Goal: Feedback & Contribution: Contribute content

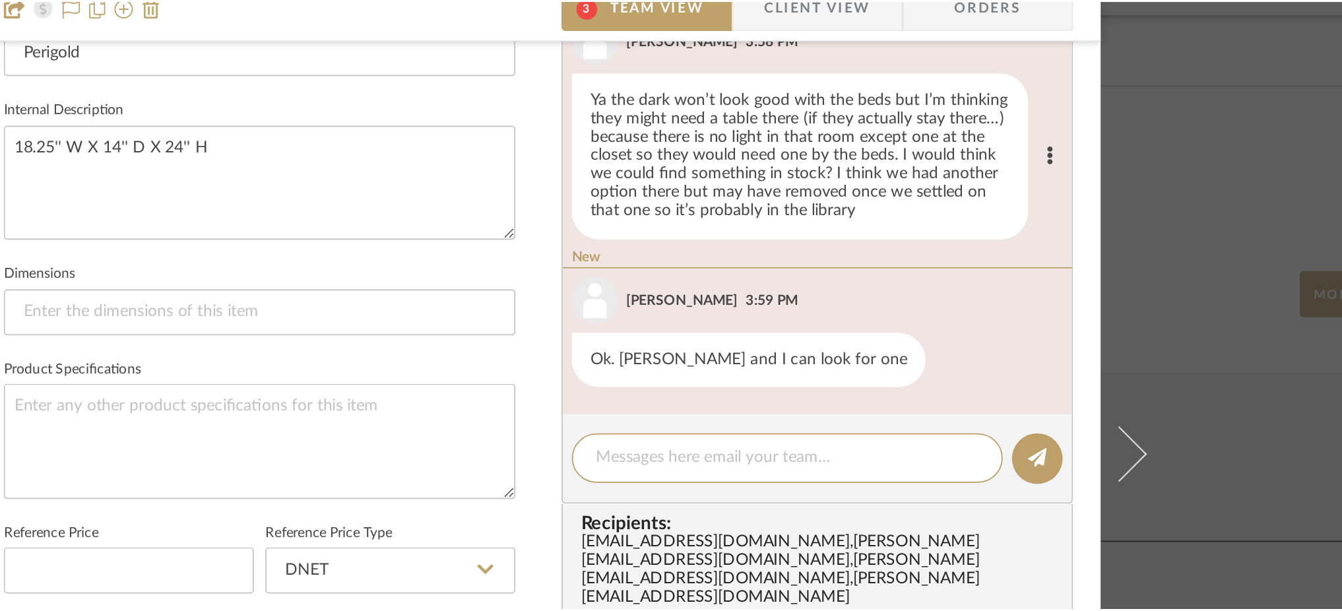
scroll to position [733, 0]
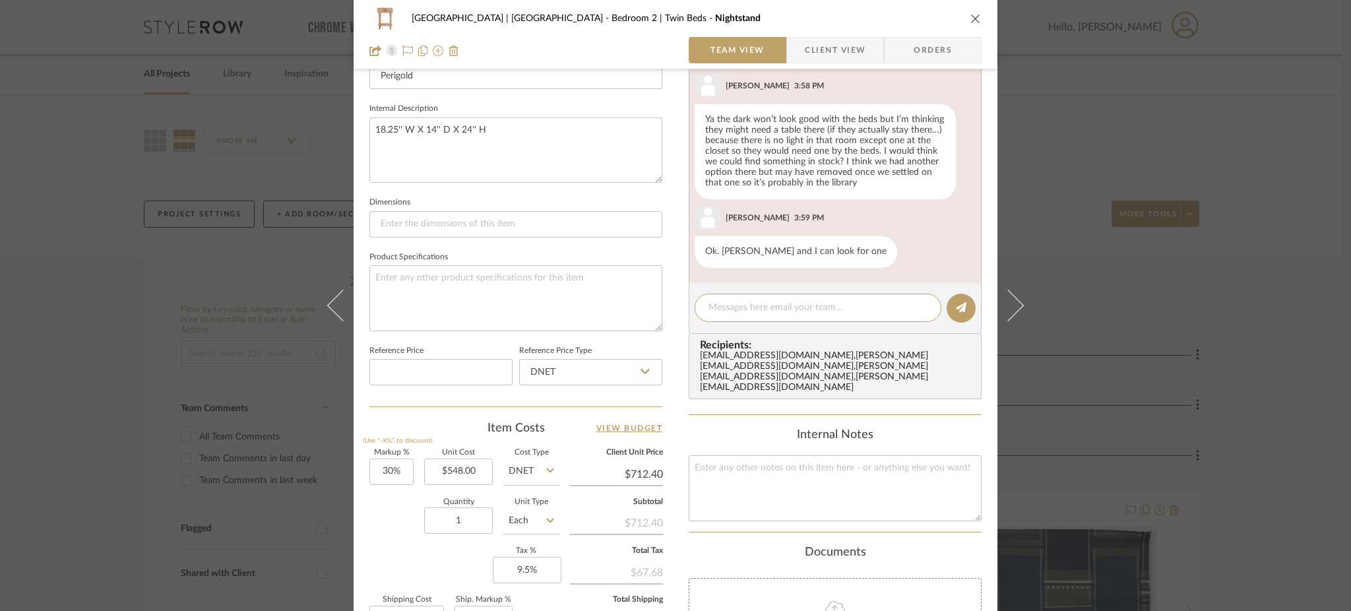
click at [1137, 251] on div "Meadow Mountain | Vail Valley Bedroom 2 | Twin Beds Nightstand Team View Client…" at bounding box center [675, 305] width 1351 height 611
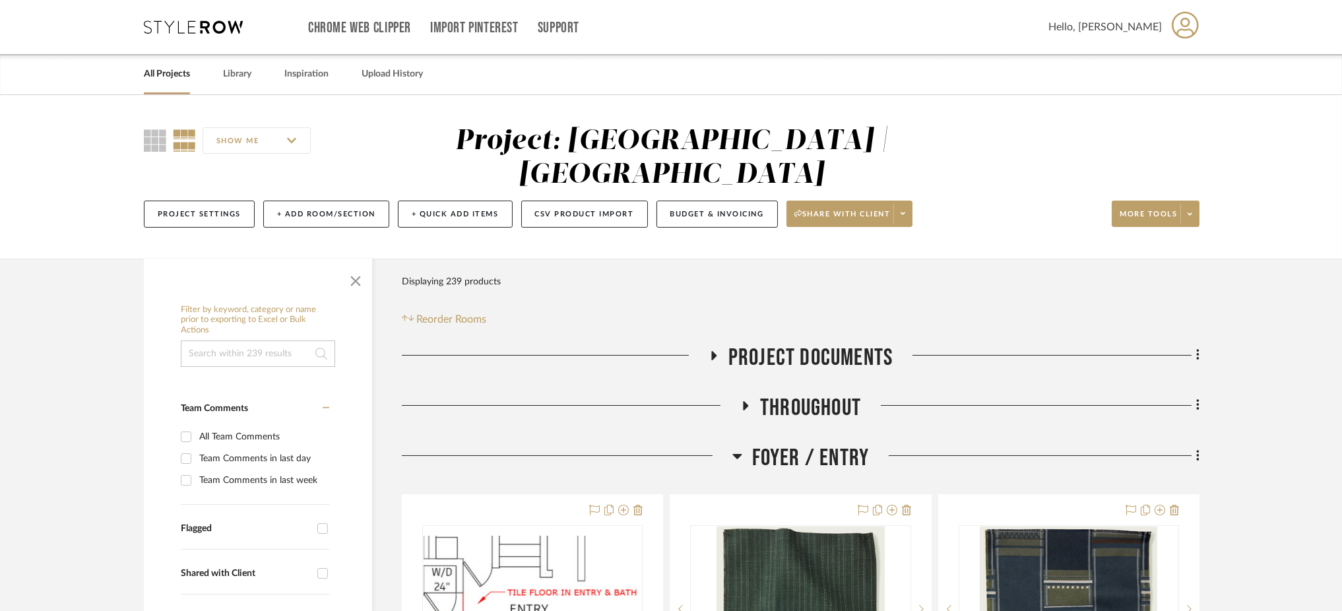
click at [251, 340] on input at bounding box center [258, 353] width 154 height 26
type input "paint"
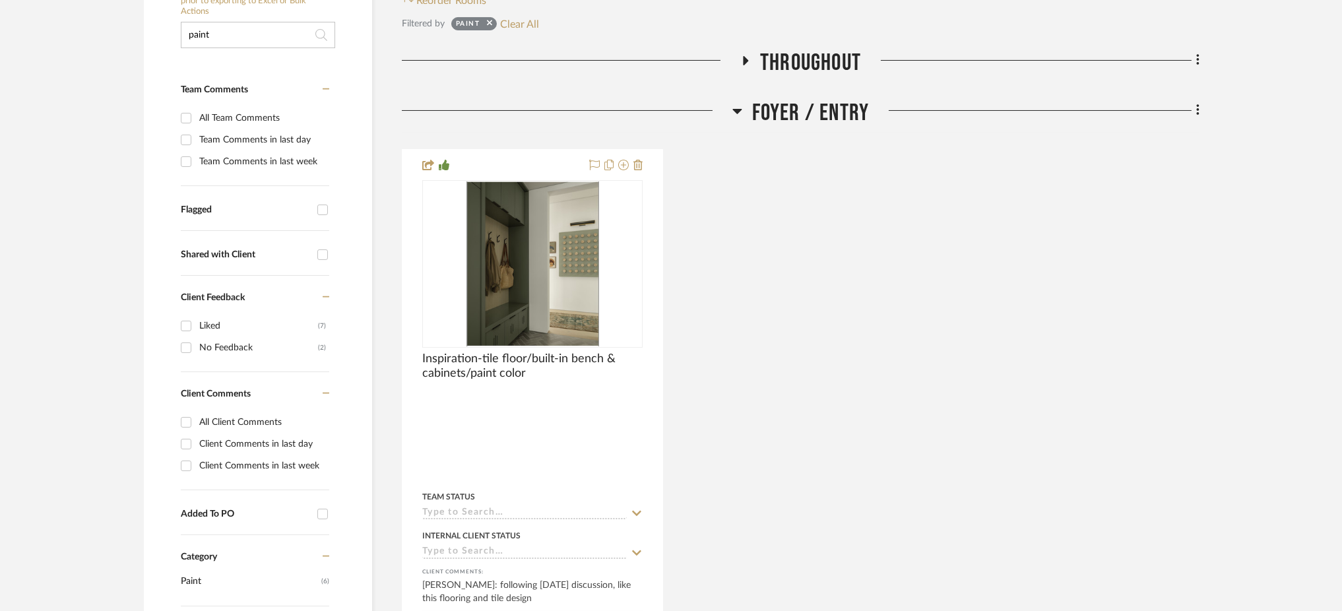
scroll to position [319, 0]
click at [734, 102] on icon at bounding box center [737, 110] width 10 height 16
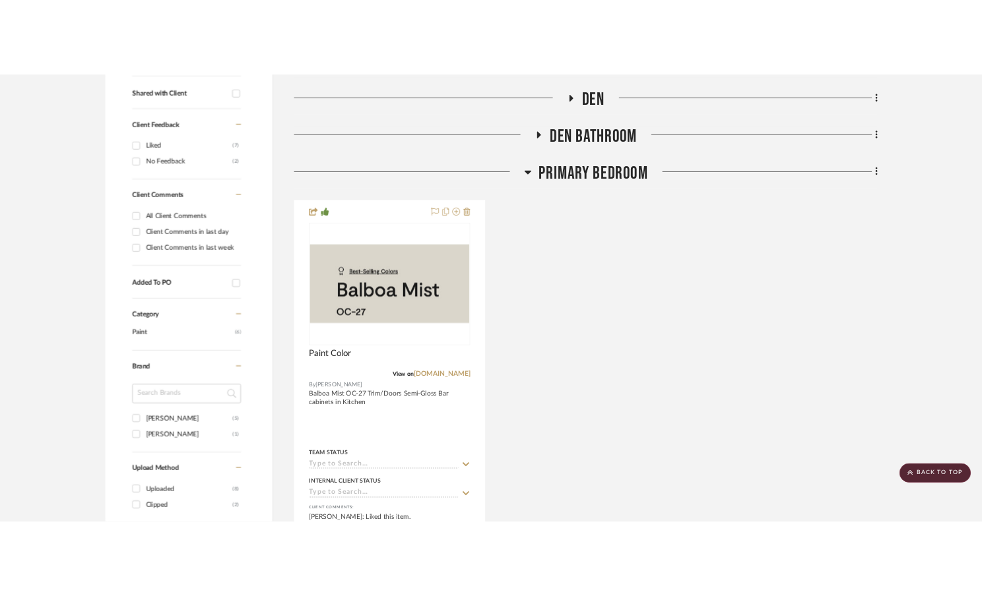
scroll to position [582, 0]
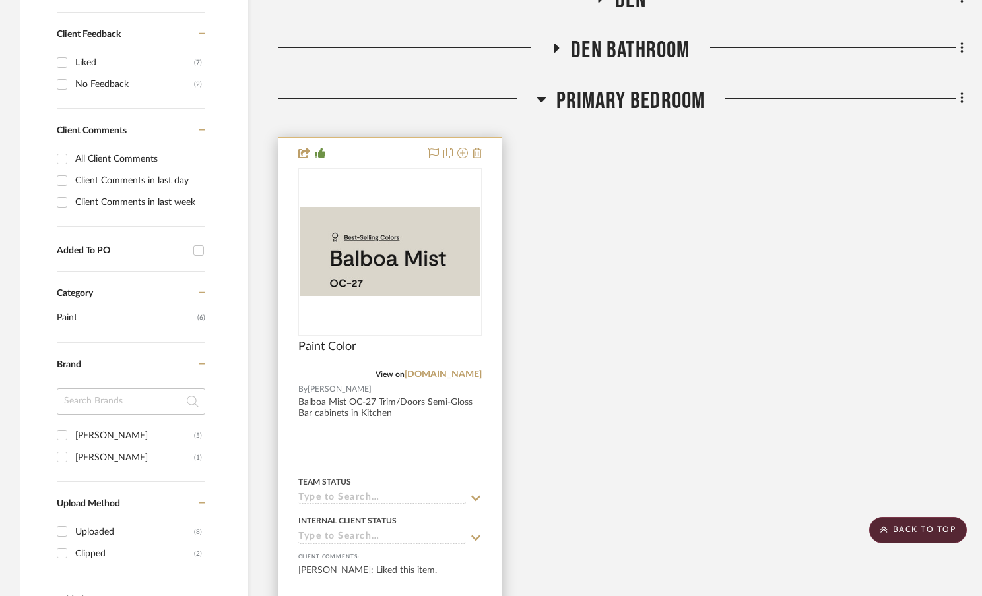
click at [405, 263] on img "0" at bounding box center [389, 251] width 181 height 89
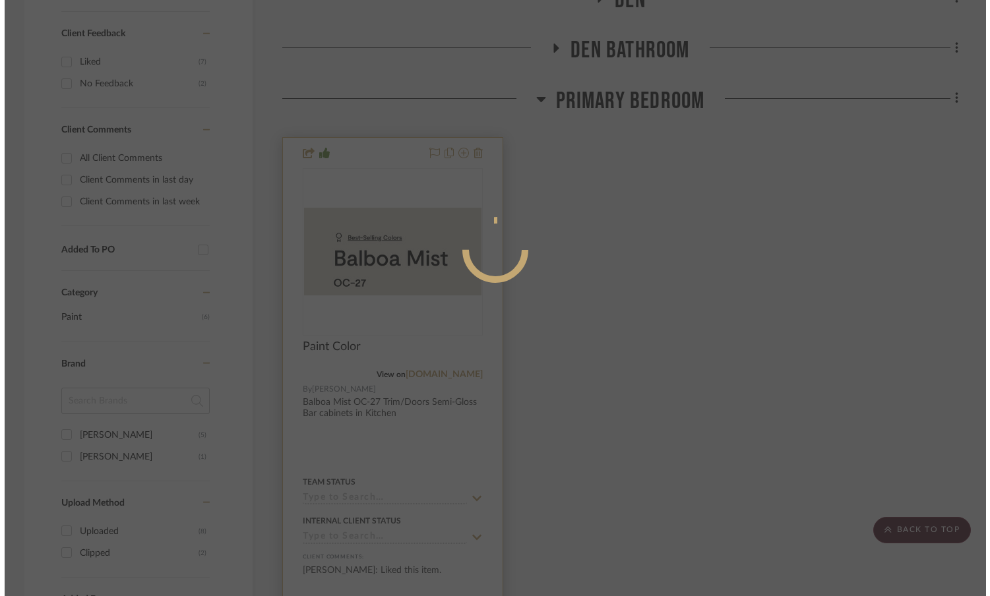
scroll to position [0, 0]
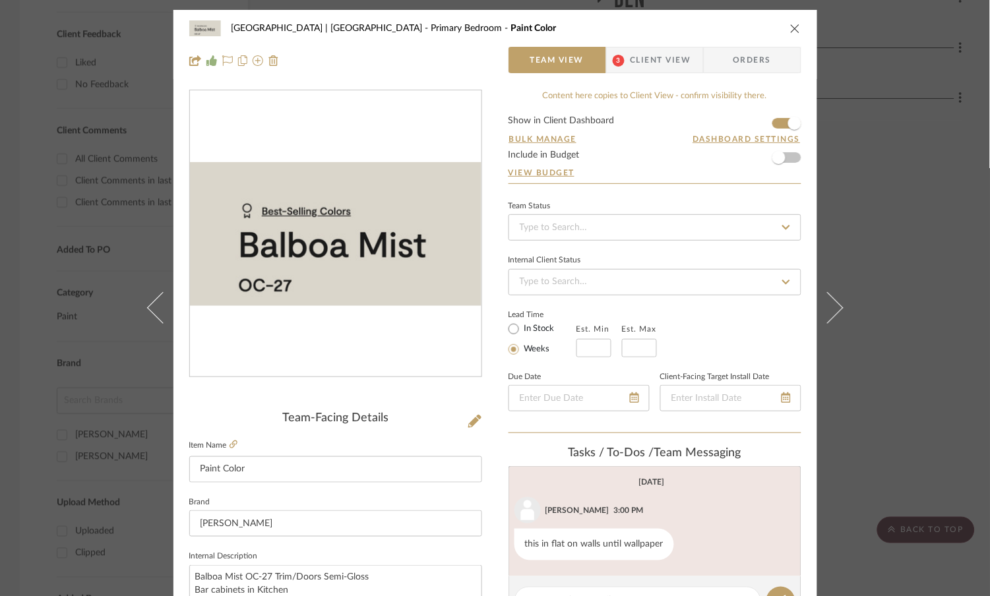
click at [123, 179] on div "Meadow Mountain | Vail Valley Primary Bedroom Paint Color Team View 3 Client Vi…" at bounding box center [495, 298] width 990 height 596
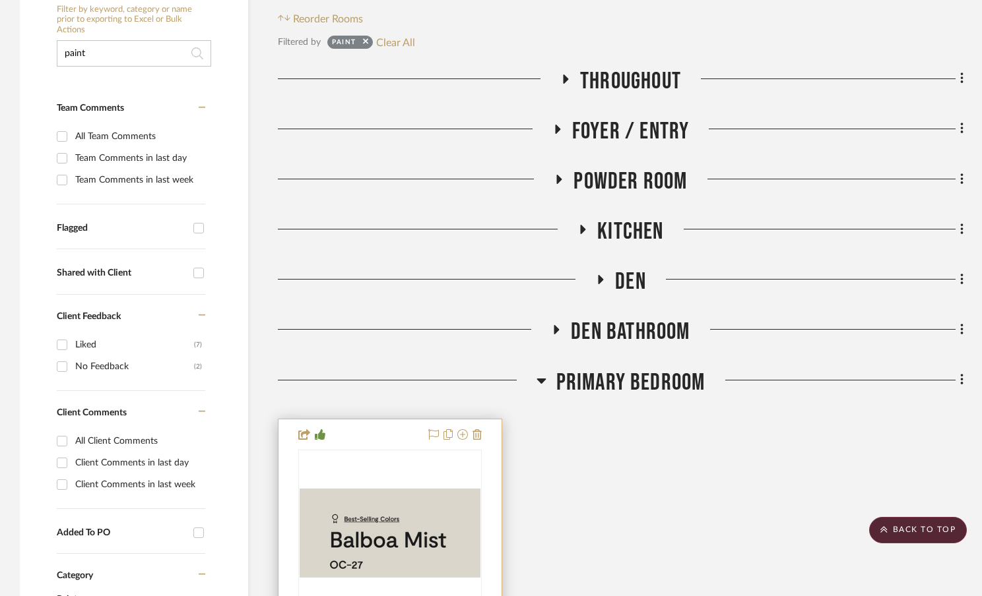
scroll to position [276, 0]
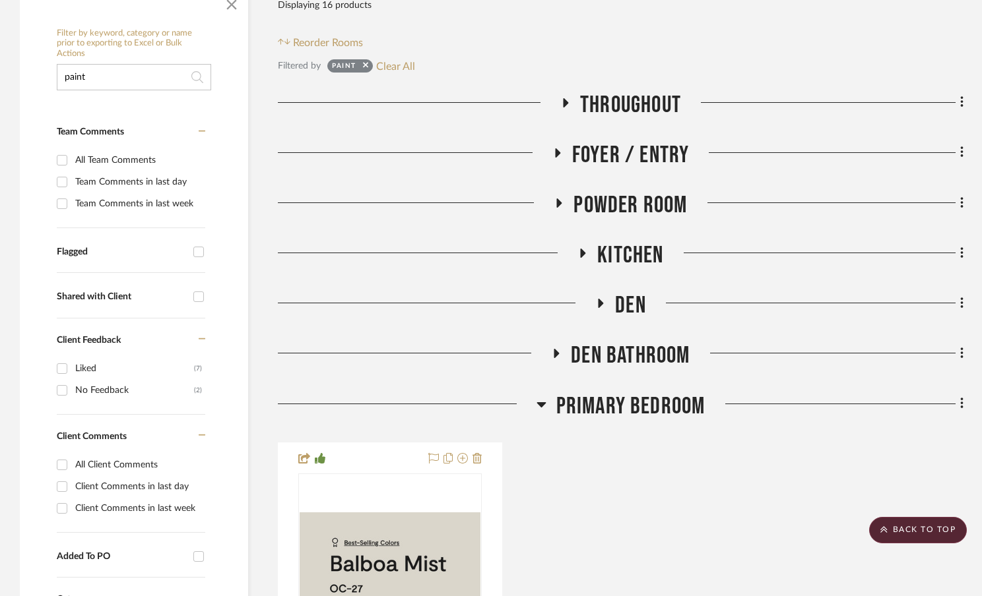
click at [599, 305] on icon at bounding box center [600, 303] width 5 height 9
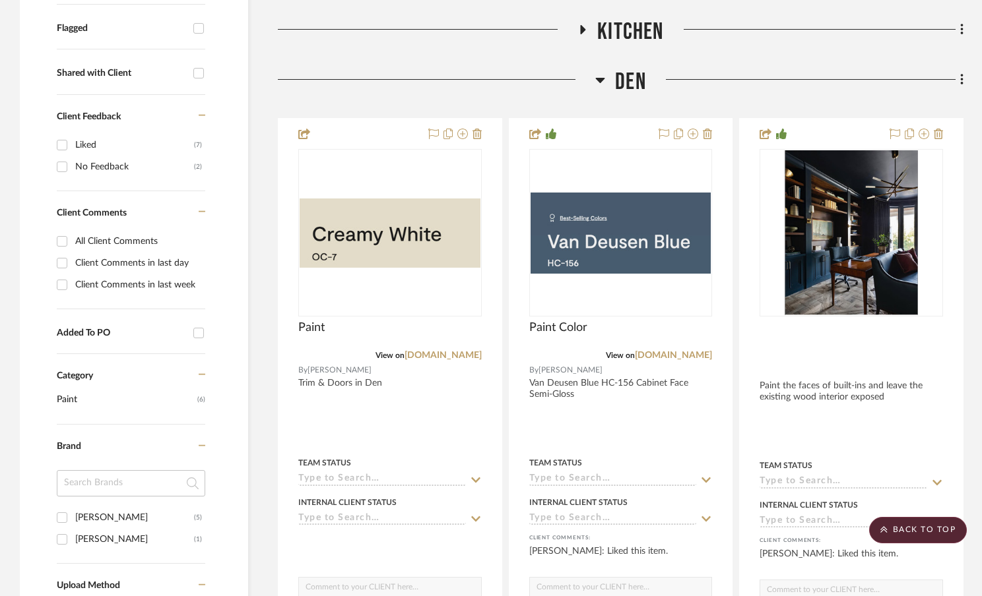
scroll to position [501, 0]
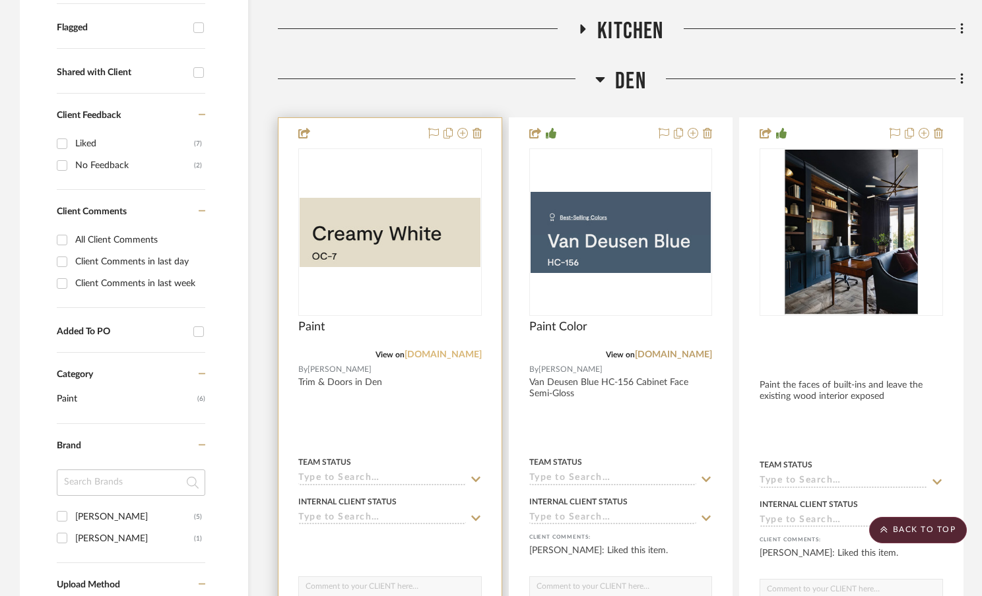
click at [437, 354] on link "[DOMAIN_NAME]" at bounding box center [442, 354] width 77 height 9
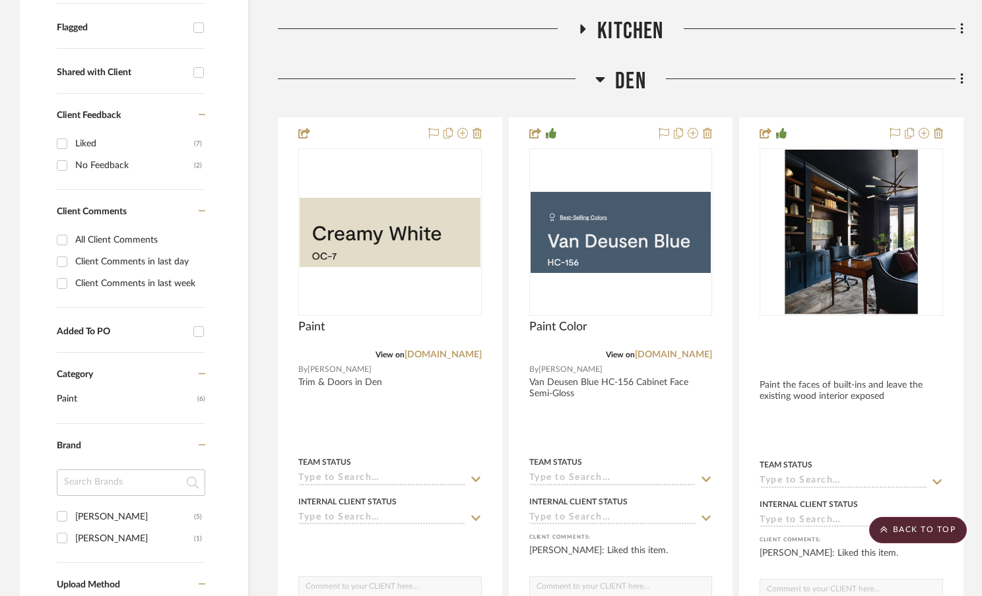
click at [600, 80] on icon at bounding box center [600, 79] width 9 height 5
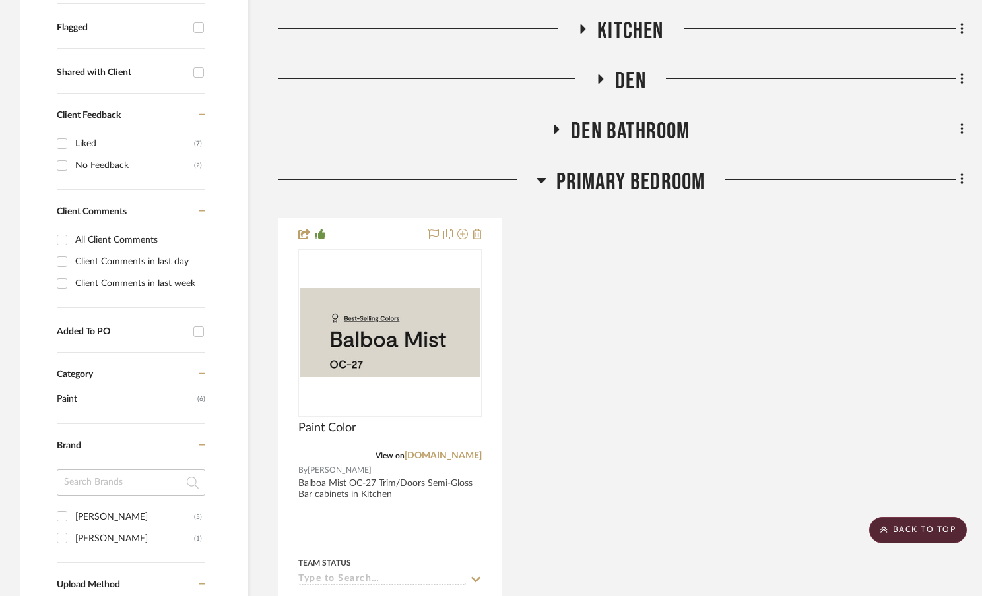
click at [540, 183] on icon at bounding box center [540, 180] width 9 height 5
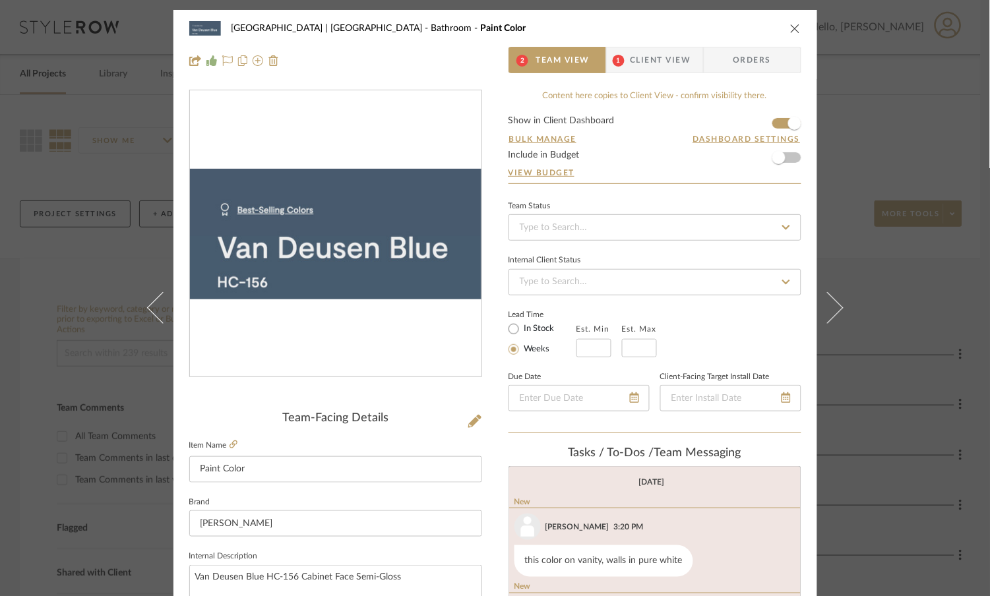
click at [883, 159] on div "Meadow Mountain | Vail Valley Bathroom Paint Color 2 Team View 1 Client View Or…" at bounding box center [495, 298] width 990 height 596
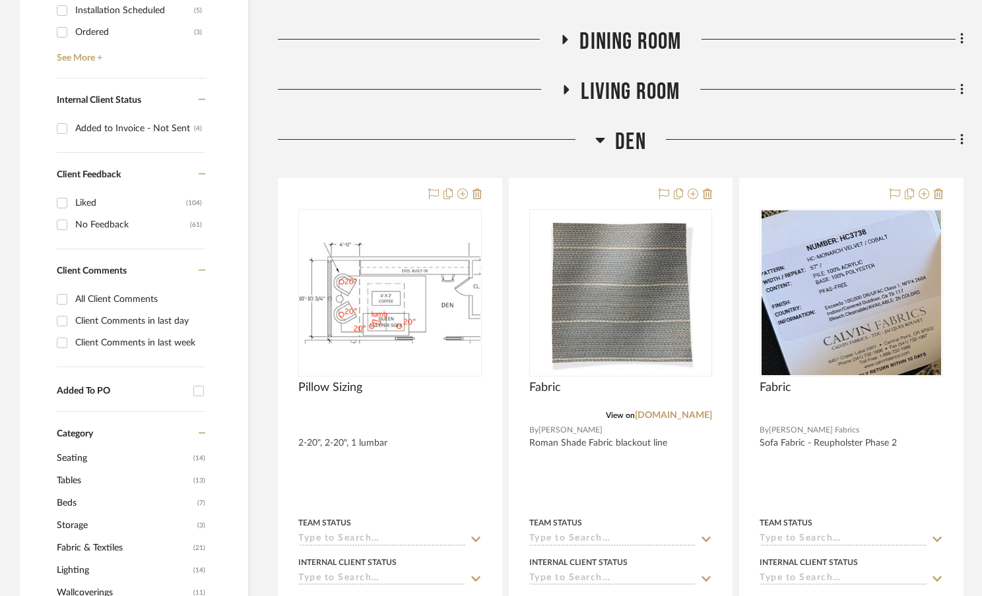
scroll to position [706, 0]
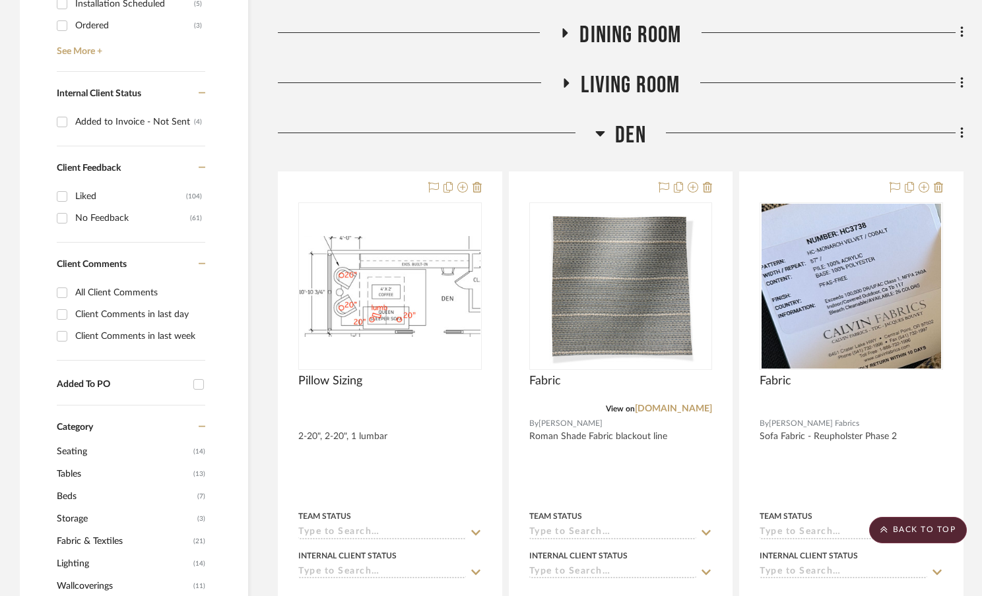
click at [602, 138] on icon at bounding box center [600, 133] width 10 height 16
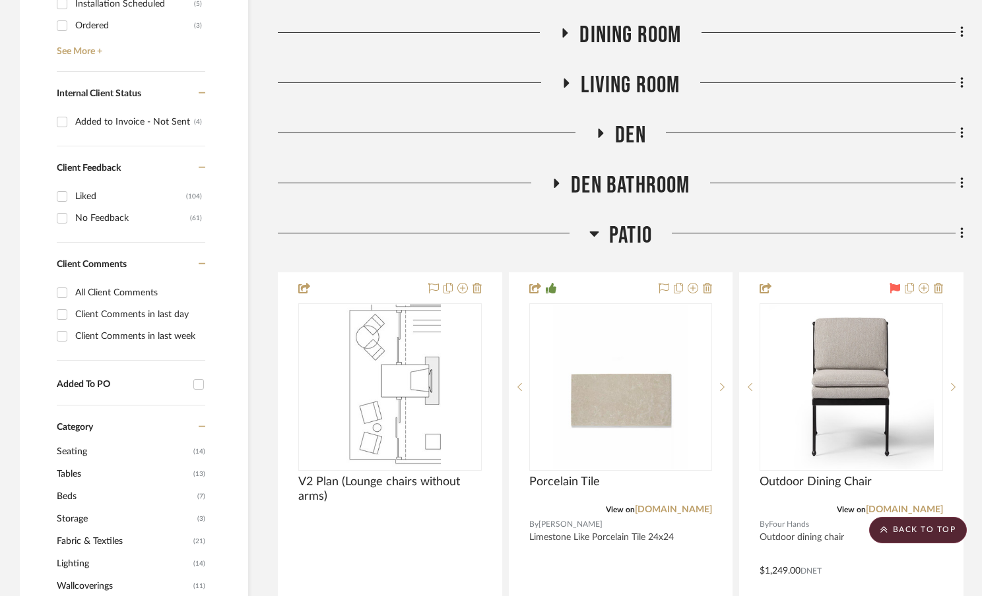
click at [595, 237] on icon at bounding box center [594, 234] width 10 height 16
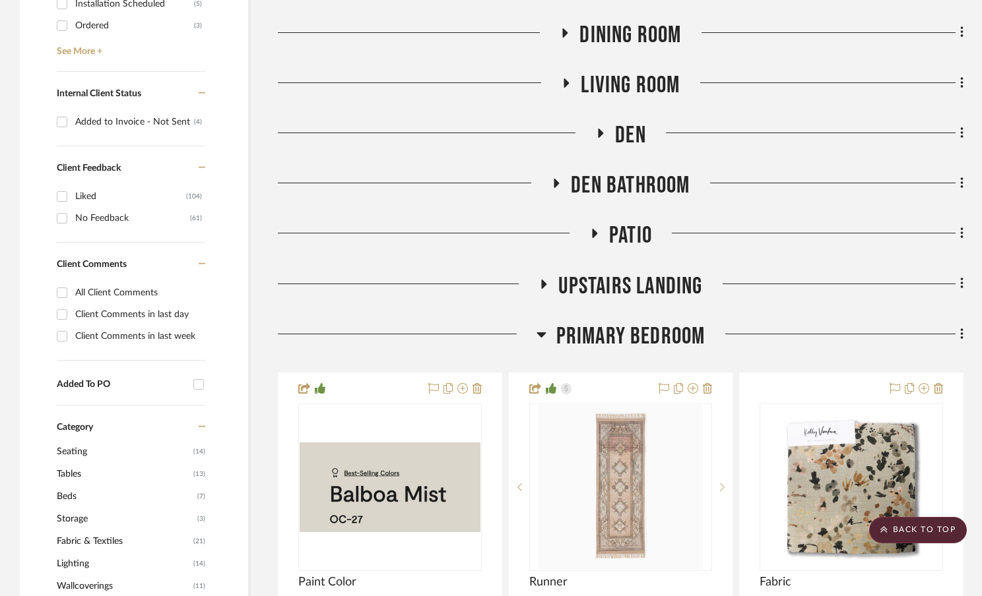
click at [542, 332] on icon at bounding box center [540, 334] width 9 height 5
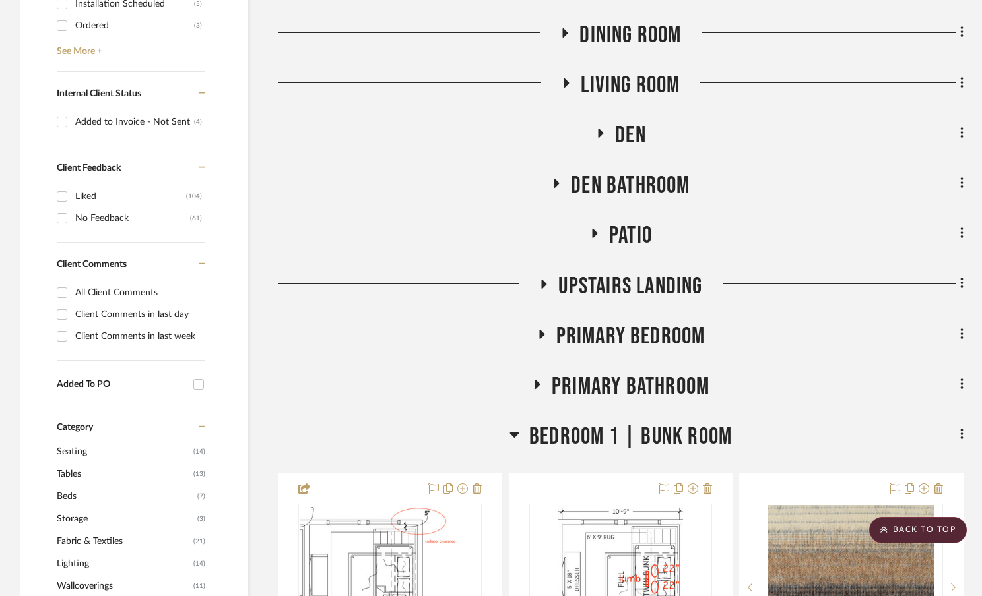
click at [511, 437] on icon at bounding box center [514, 435] width 10 height 16
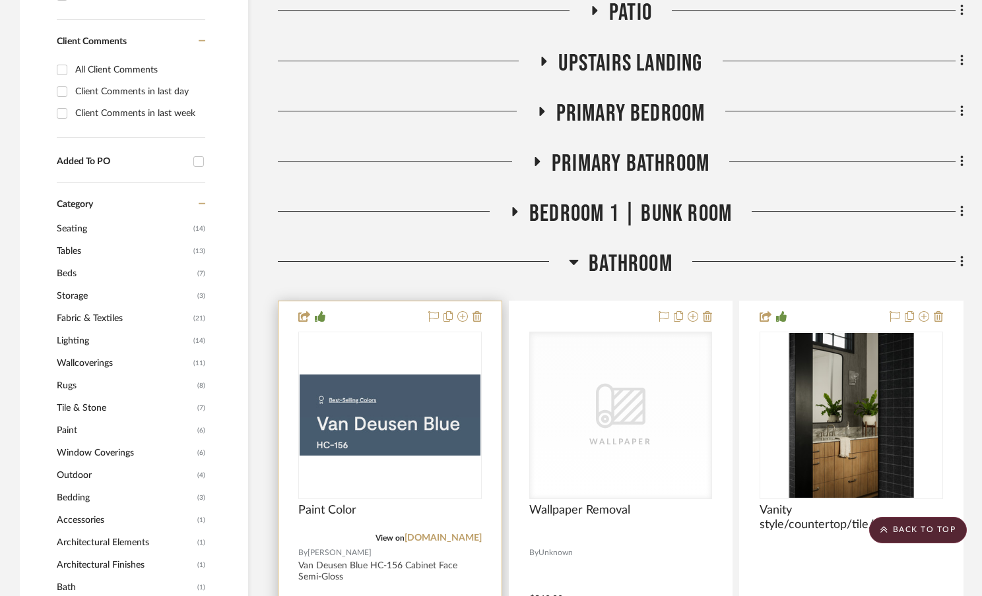
scroll to position [931, 0]
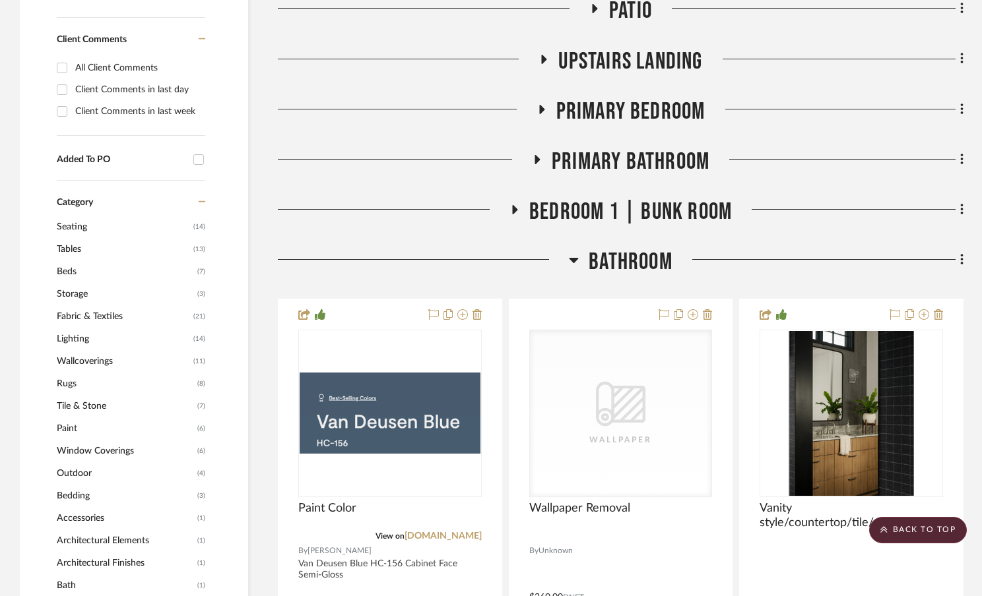
click at [573, 263] on icon at bounding box center [573, 260] width 9 height 5
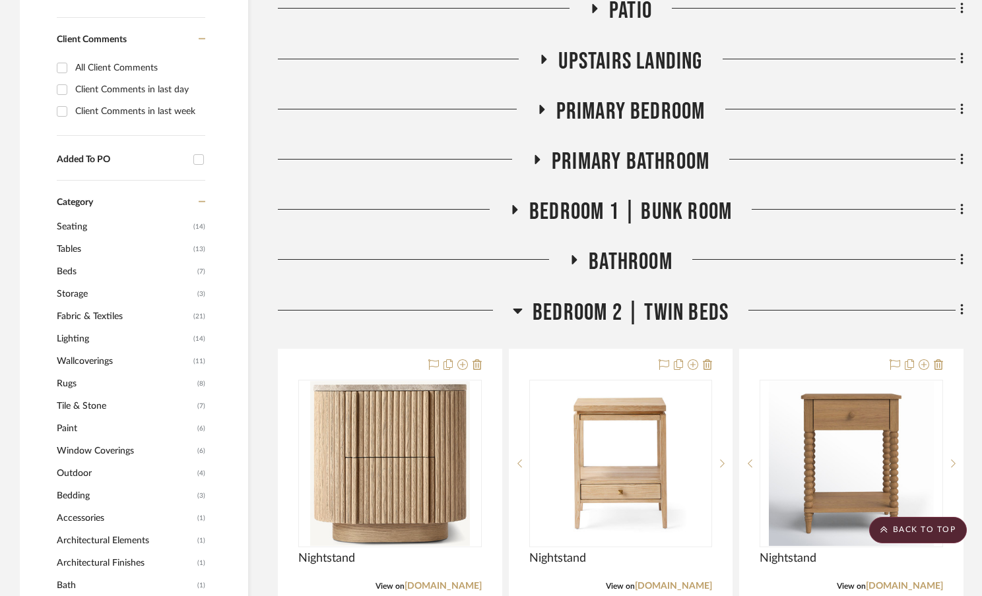
click at [575, 265] on icon at bounding box center [574, 260] width 16 height 10
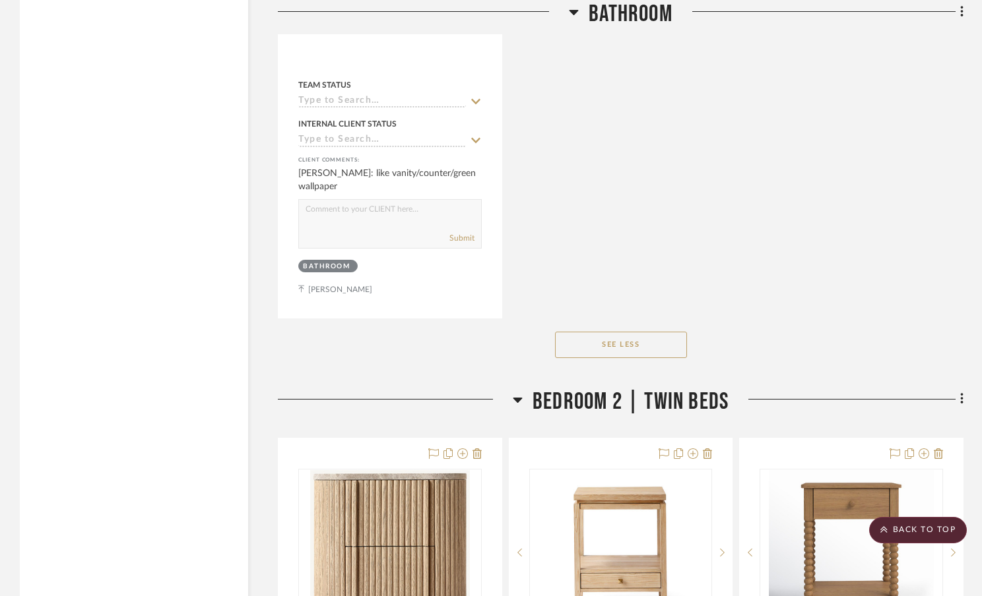
scroll to position [2668, 0]
click at [514, 404] on icon at bounding box center [518, 399] width 10 height 16
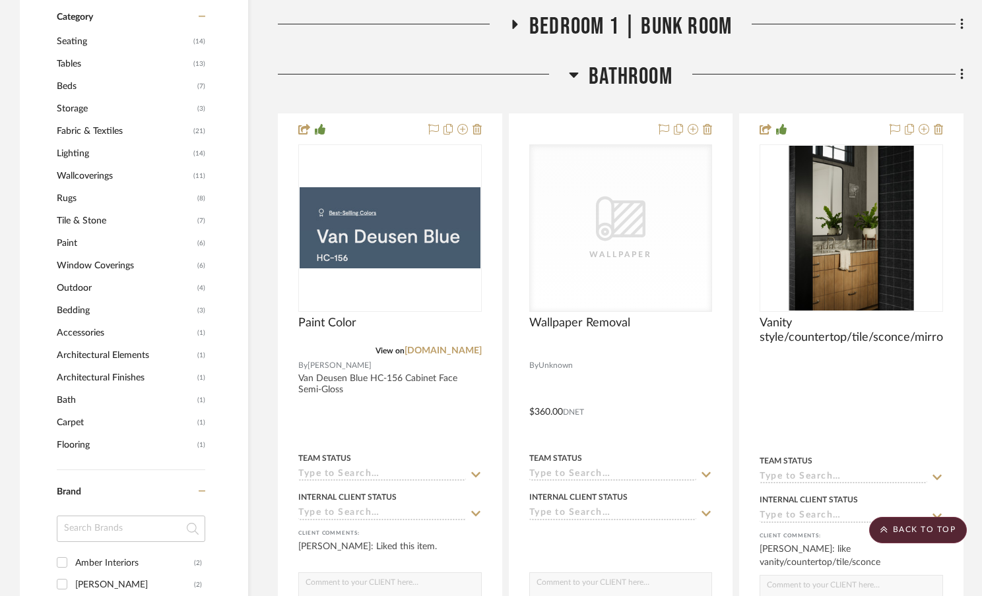
scroll to position [1119, 0]
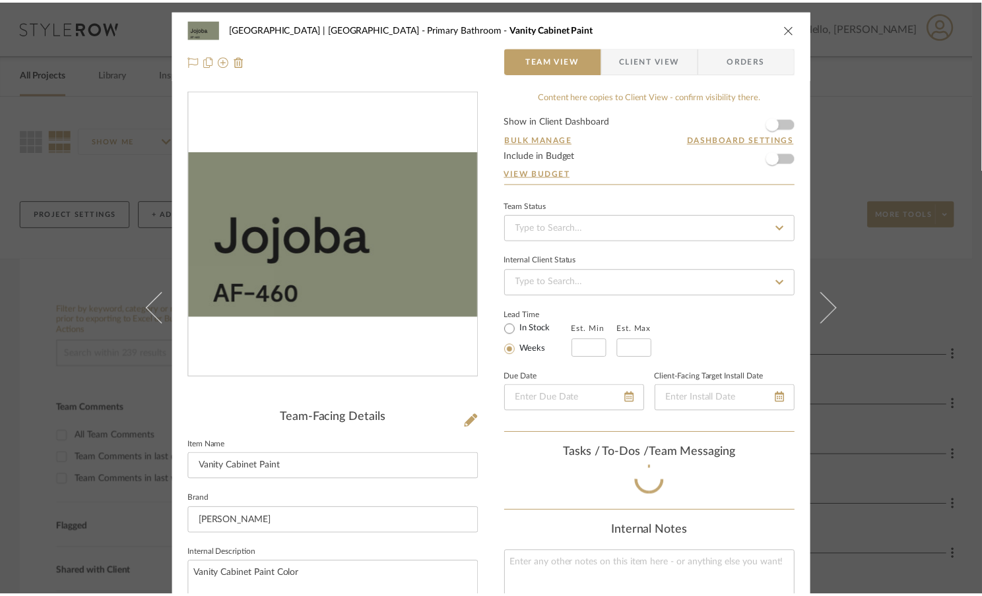
scroll to position [109, 0]
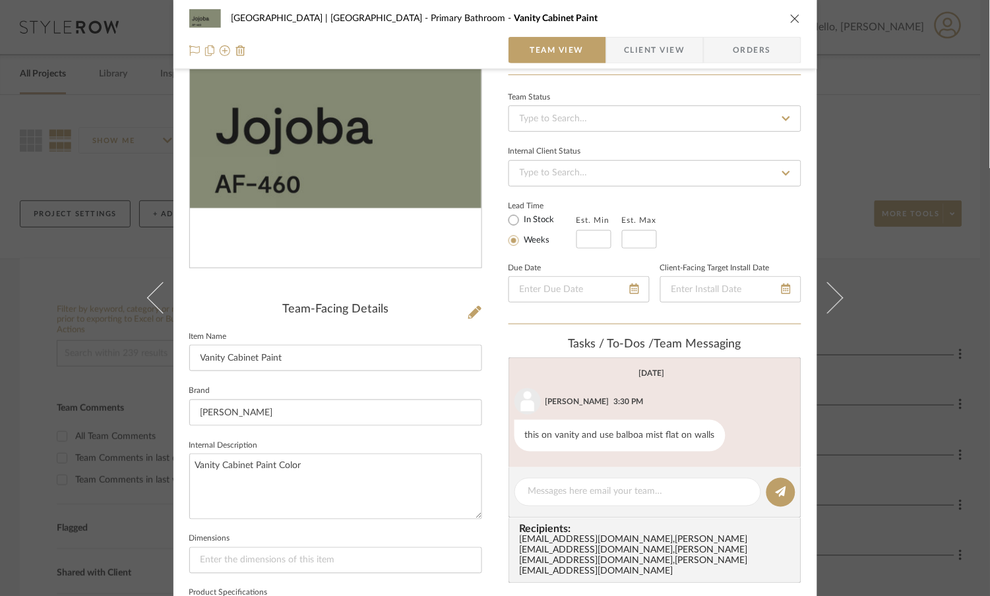
click at [66, 219] on div "Meadow Mountain | Vail Valley Primary Bathroom Vanity Cabinet Paint Team View C…" at bounding box center [495, 298] width 990 height 596
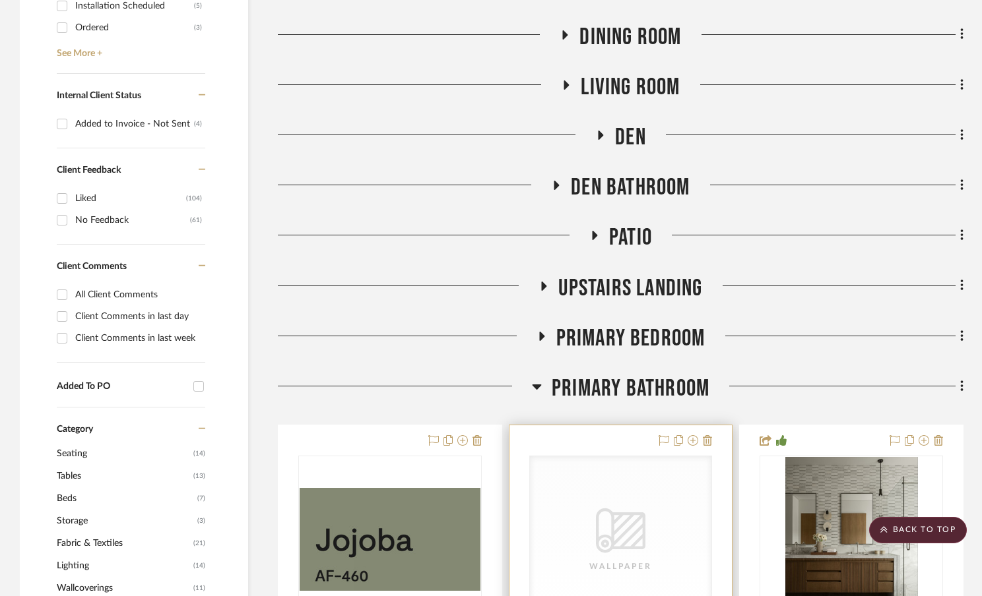
scroll to position [699, 0]
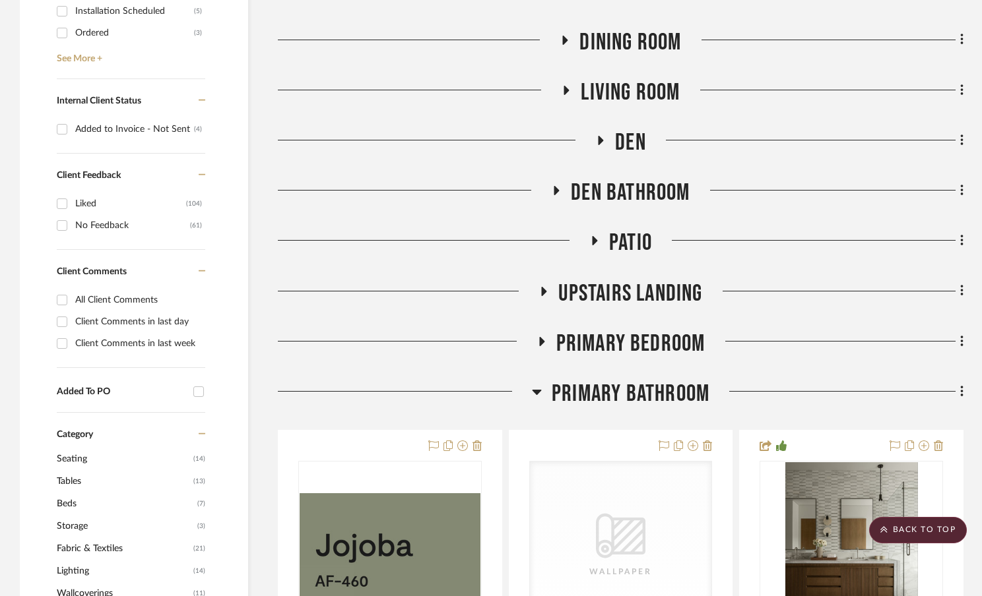
click at [535, 394] on icon at bounding box center [536, 392] width 9 height 5
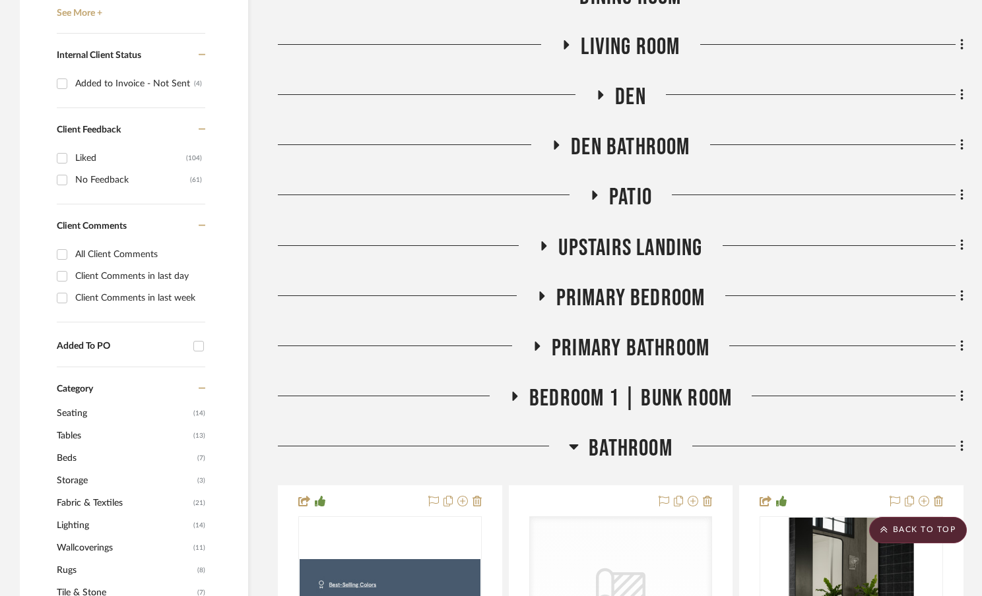
click at [512, 392] on icon at bounding box center [514, 397] width 16 height 10
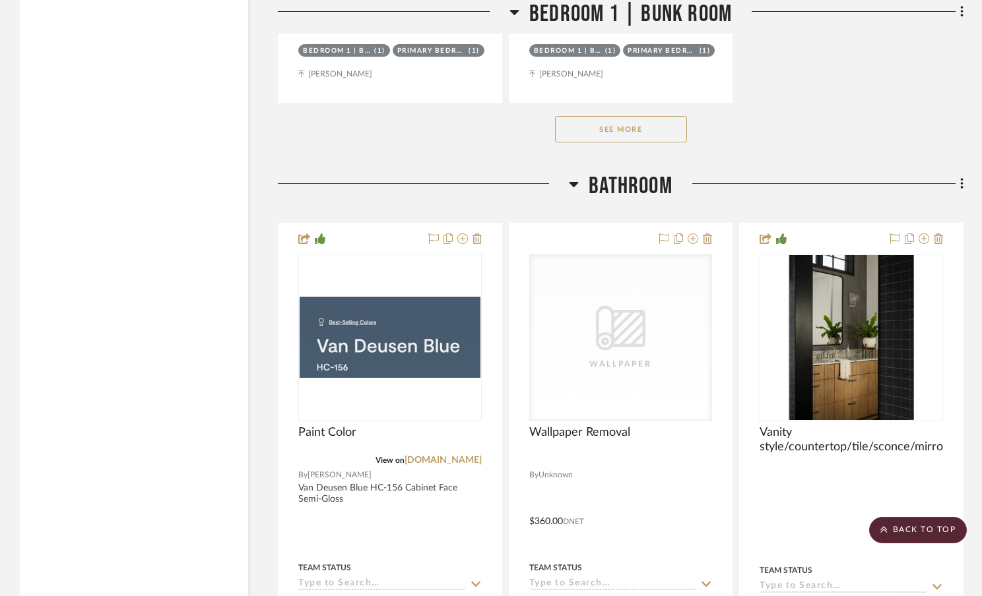
scroll to position [2836, 0]
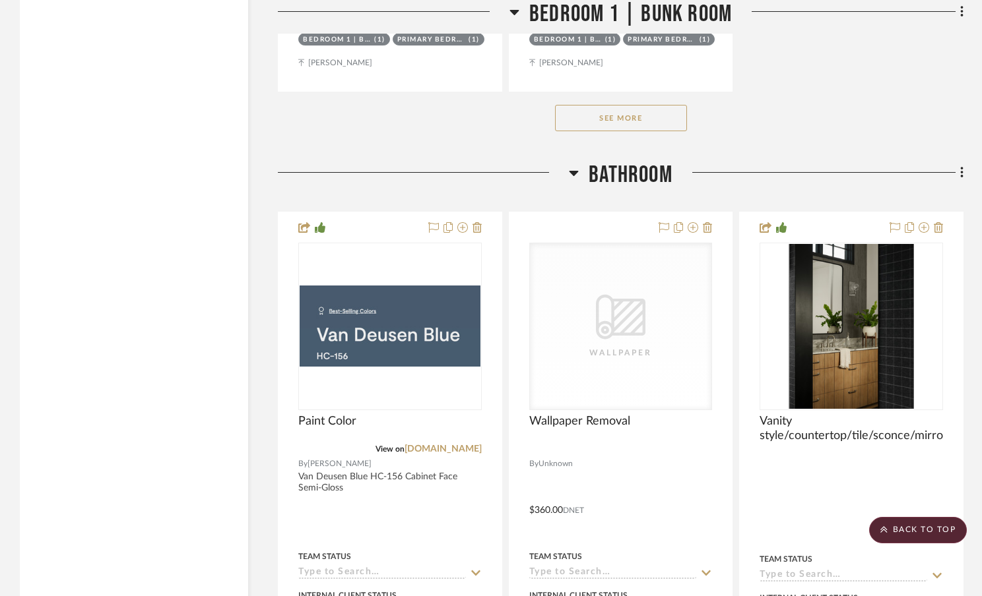
click at [570, 180] on icon at bounding box center [574, 173] width 10 height 16
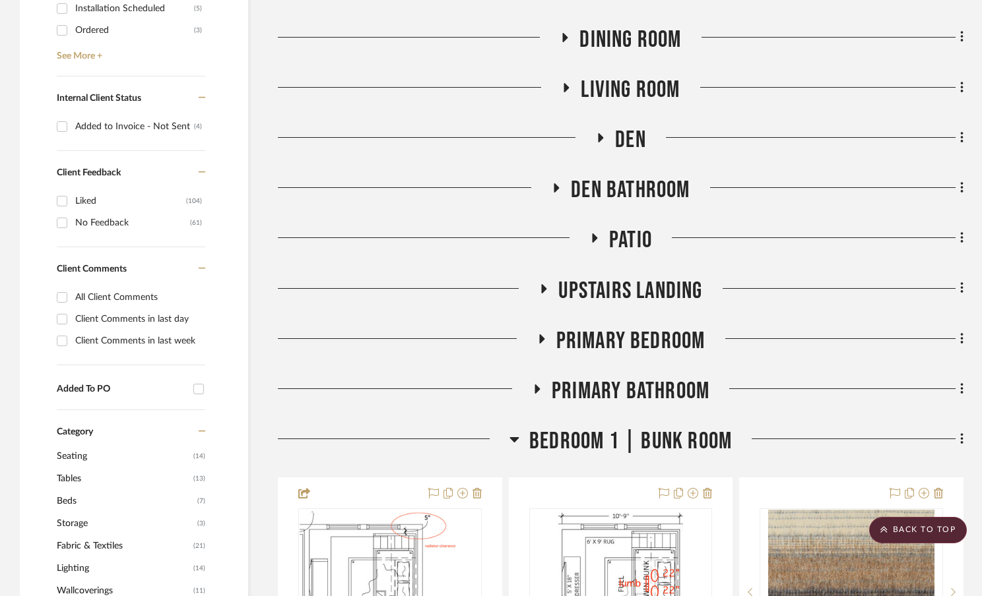
scroll to position [699, 0]
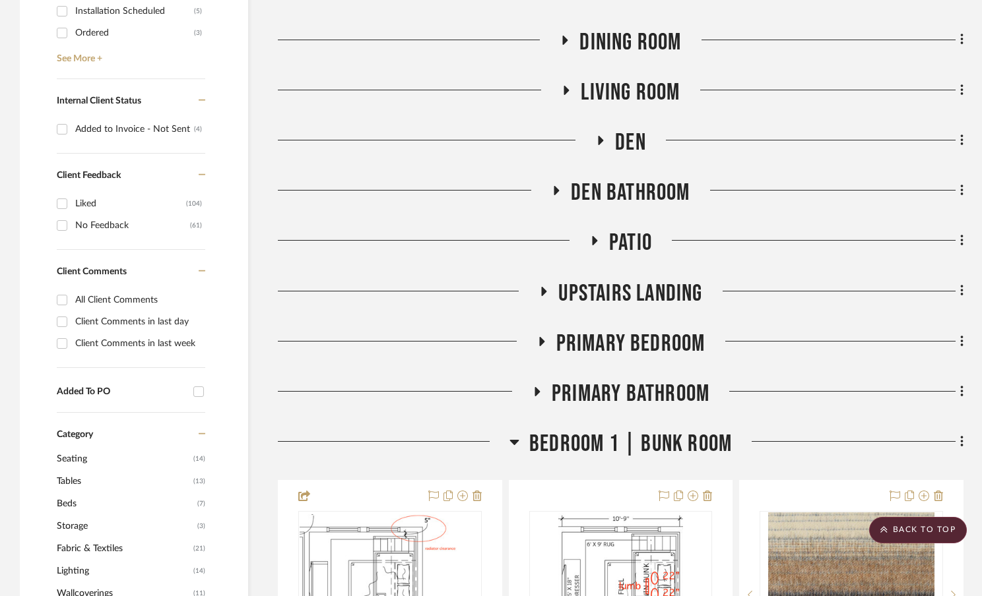
click at [519, 443] on icon at bounding box center [514, 442] width 10 height 16
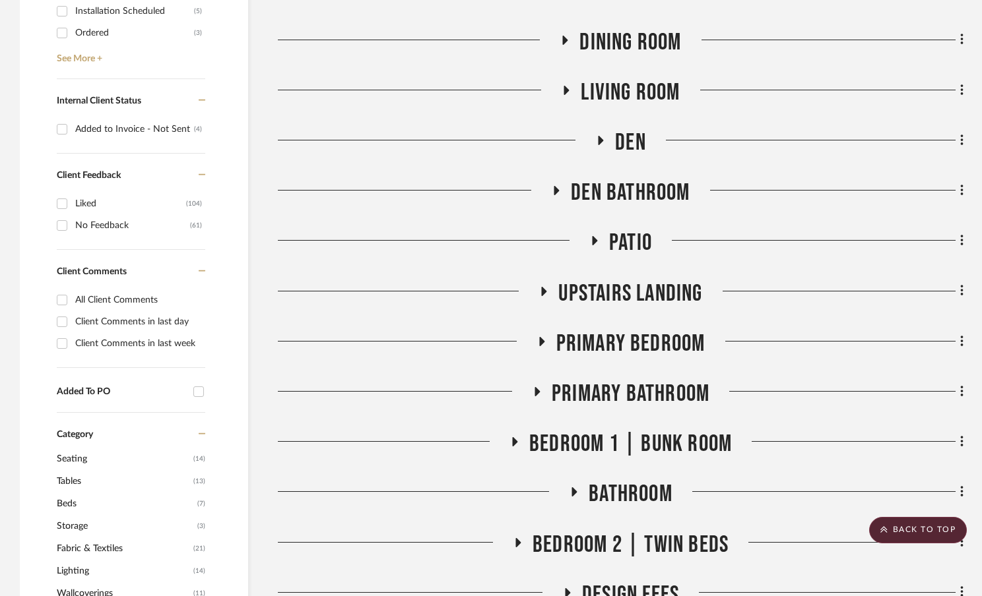
scroll to position [807, 0]
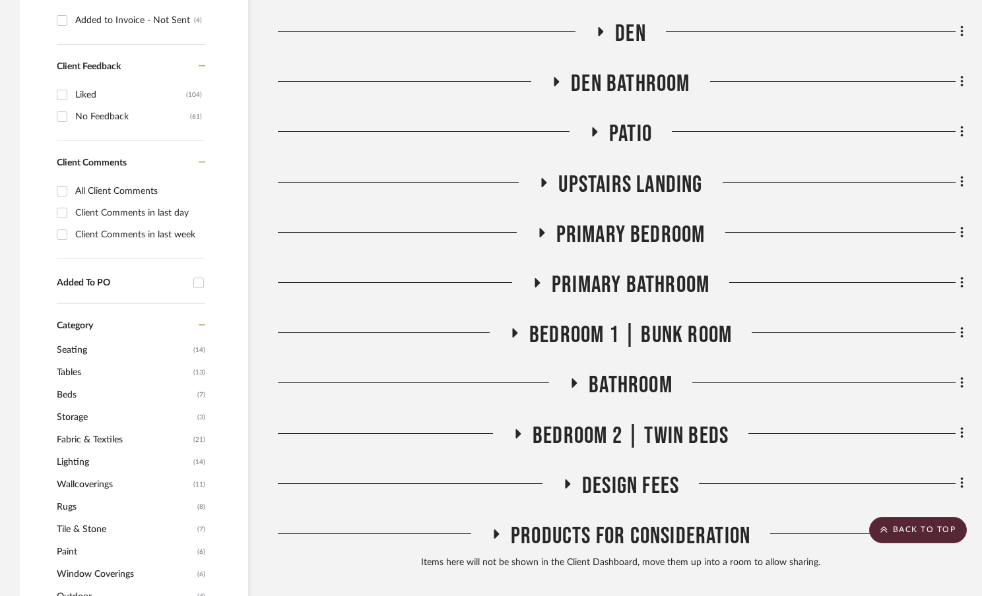
click at [515, 439] on fa-icon at bounding box center [518, 438] width 10 height 19
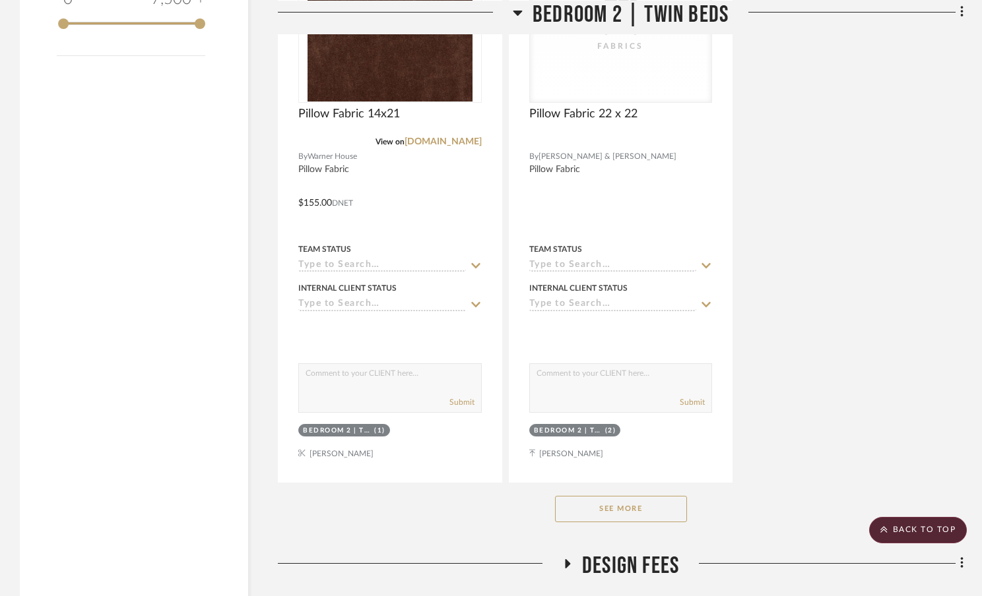
scroll to position [2503, 0]
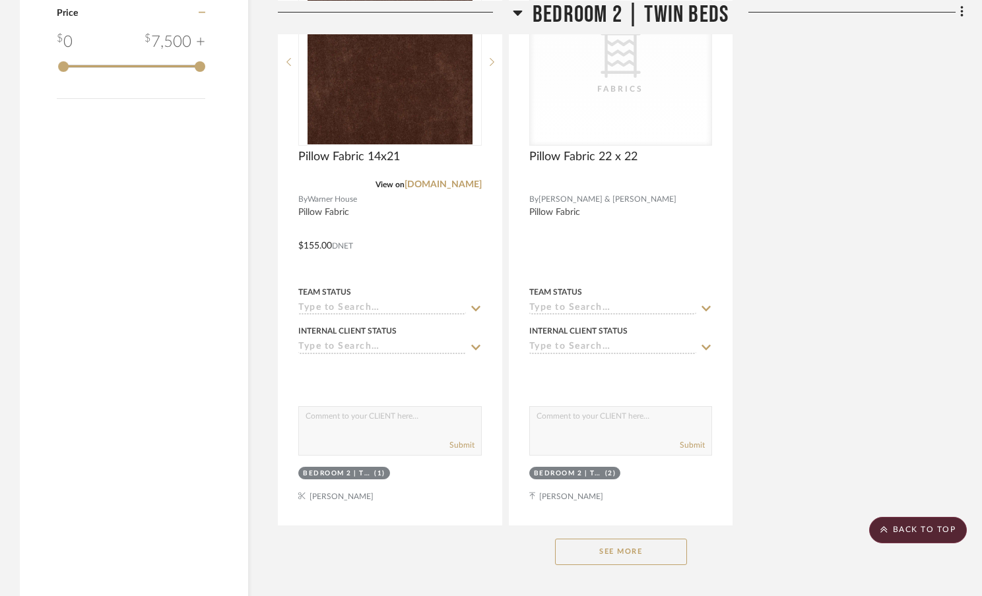
click at [590, 560] on button "See More" at bounding box center [621, 552] width 132 height 26
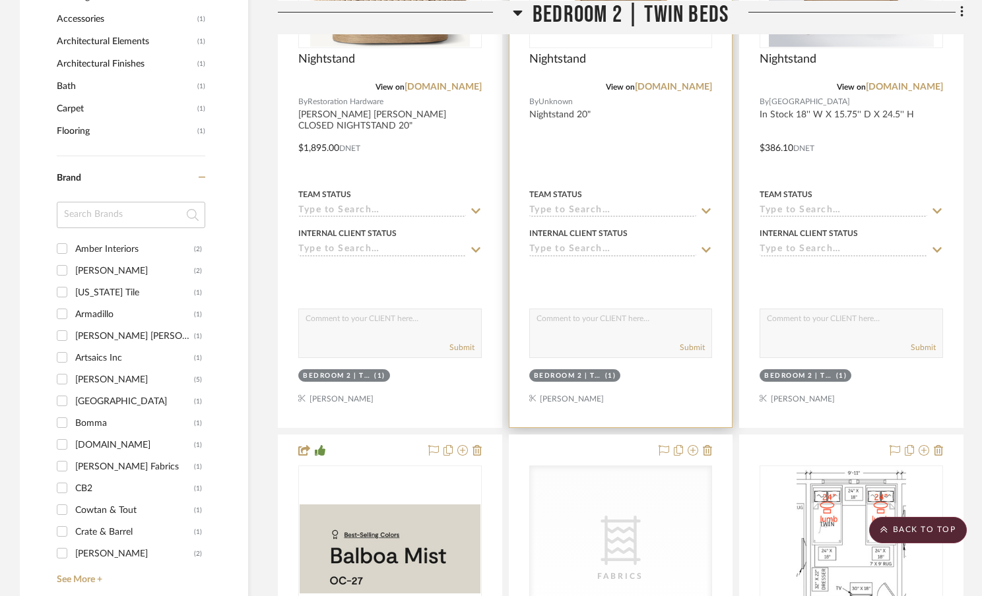
scroll to position [1432, 0]
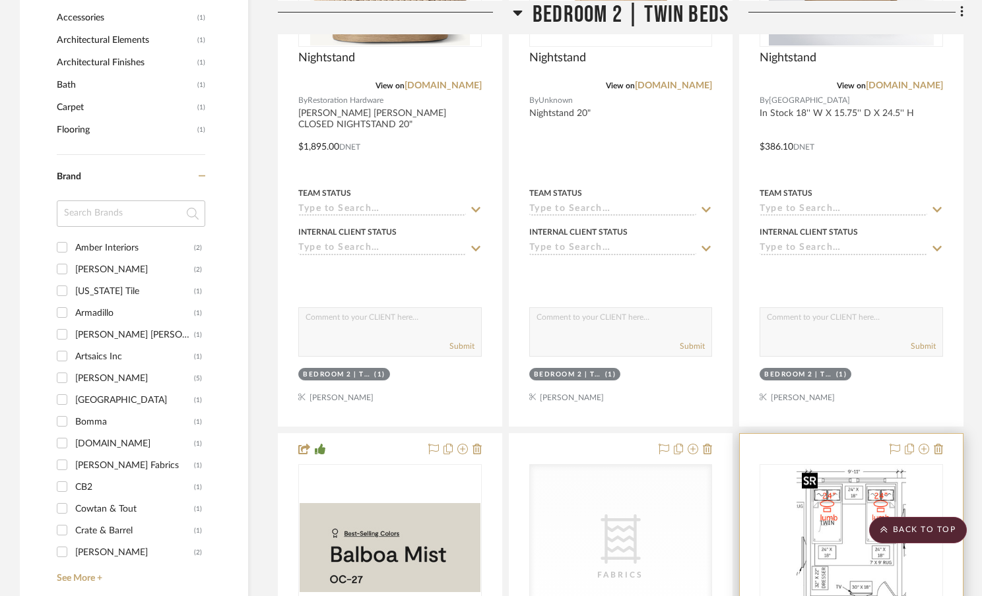
click at [818, 509] on img "0" at bounding box center [851, 548] width 110 height 165
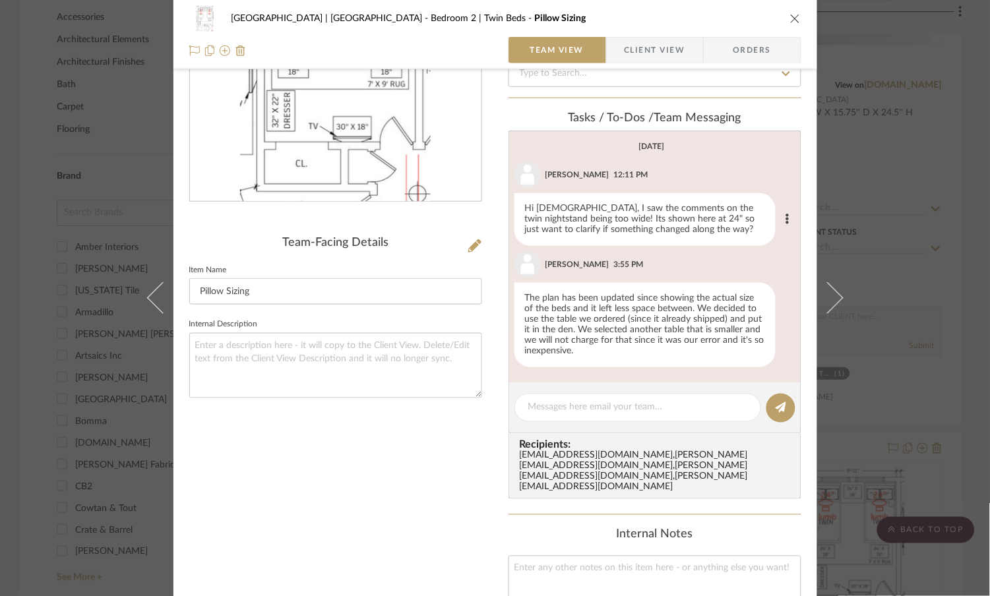
scroll to position [173, 0]
click at [881, 168] on div "Meadow Mountain | Vail Valley Bedroom 2 | Twin Beds Pillow Sizing Team View Cli…" at bounding box center [495, 298] width 990 height 596
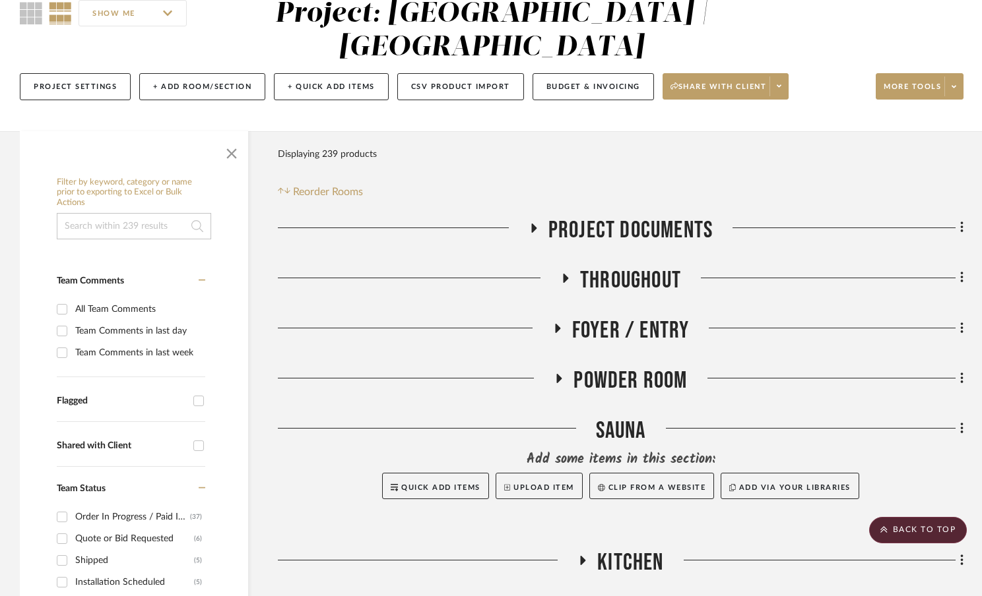
scroll to position [0, 0]
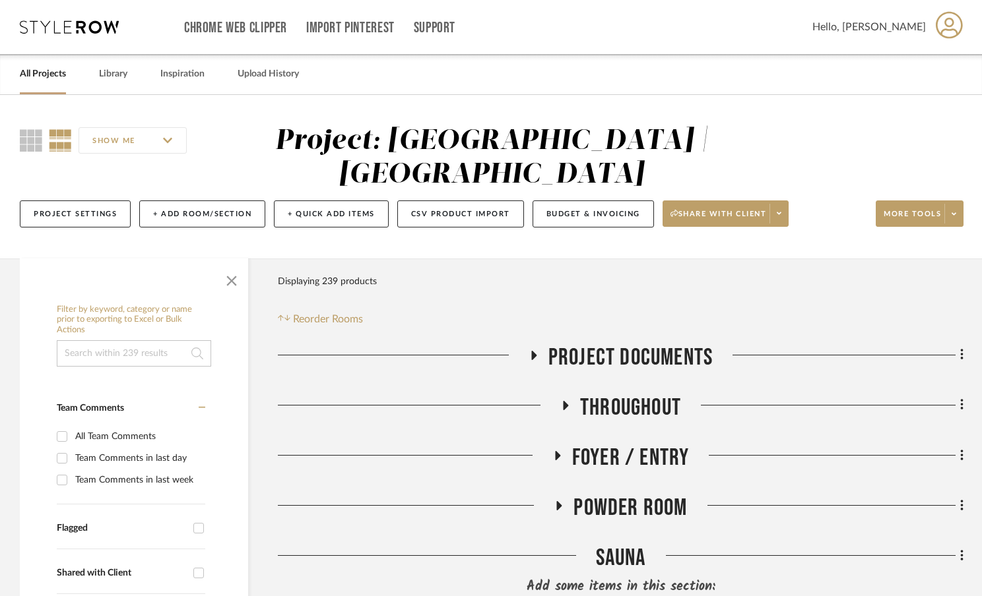
click at [531, 357] on icon at bounding box center [533, 355] width 5 height 9
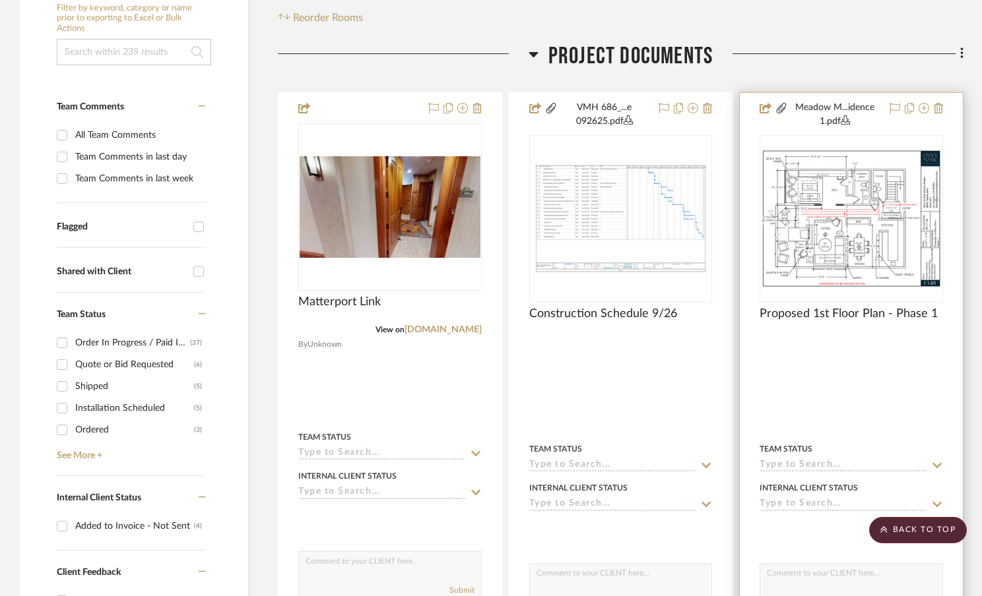
scroll to position [685, 0]
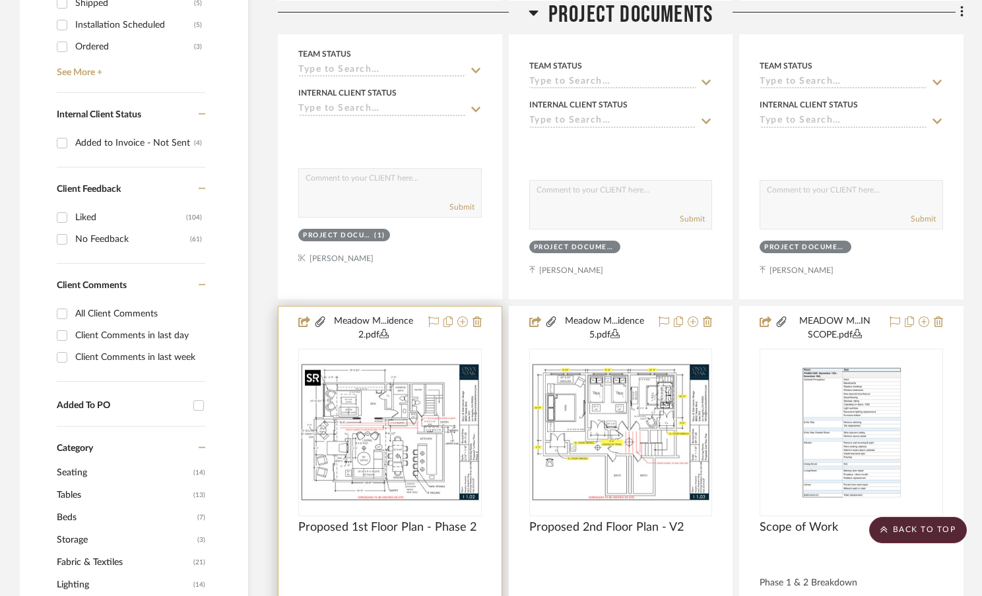
click at [0, 0] on img at bounding box center [0, 0] width 0 height 0
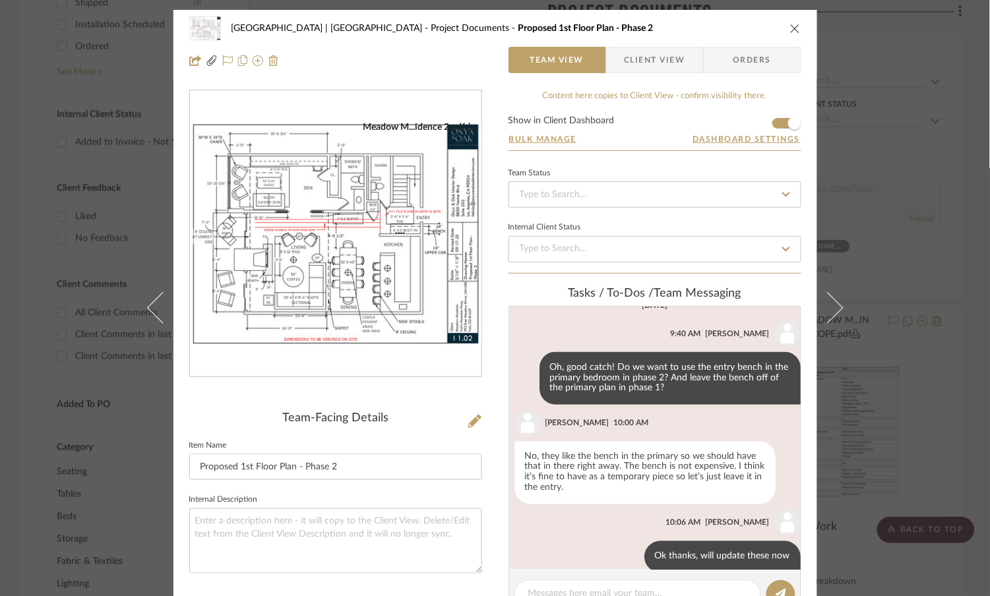
scroll to position [513, 0]
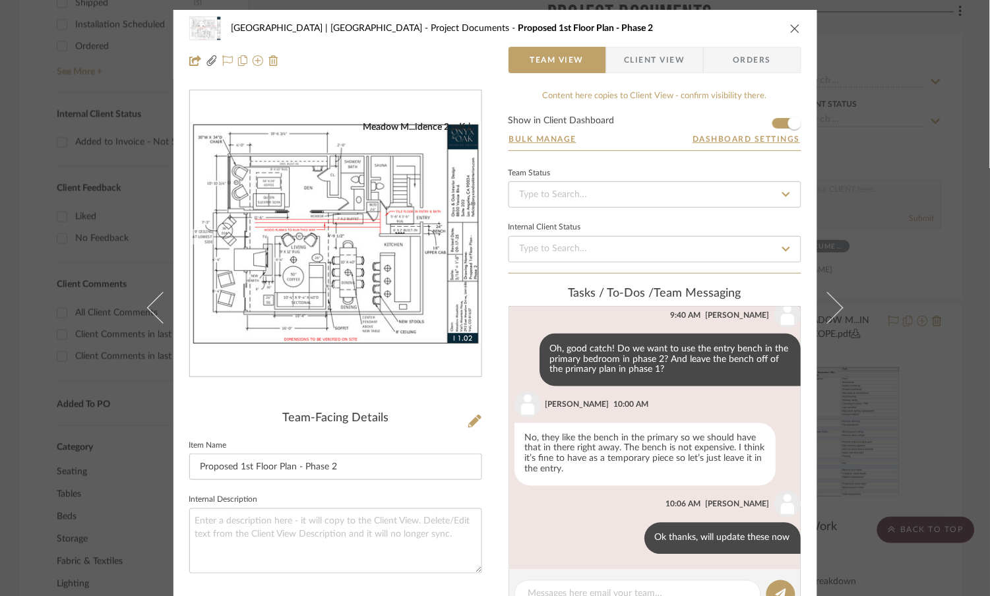
click at [899, 184] on div "Meadow Mountain | Vail Valley Project Documents Proposed 1st Floor Plan - Phase…" at bounding box center [495, 298] width 990 height 596
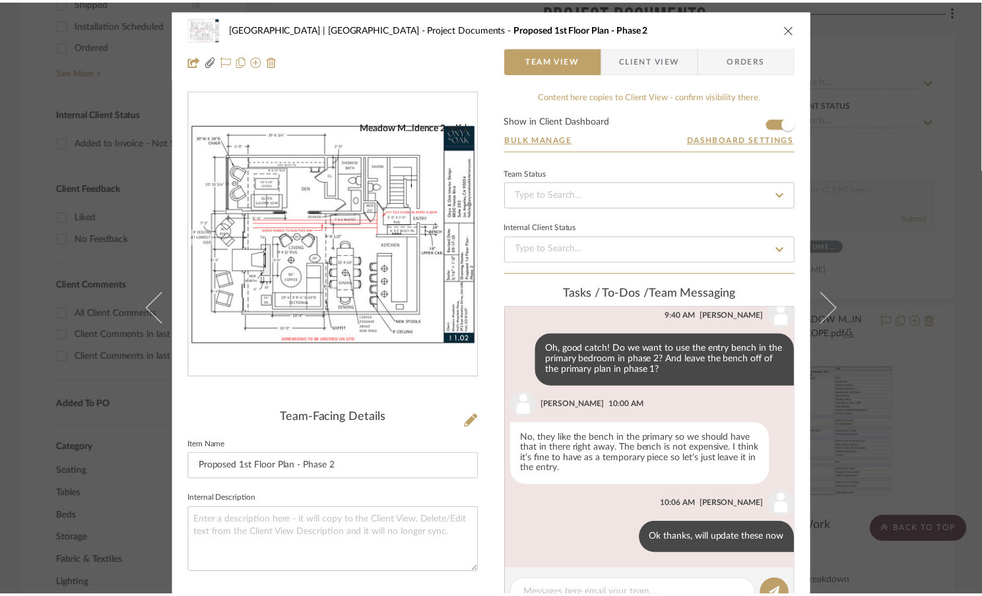
scroll to position [685, 0]
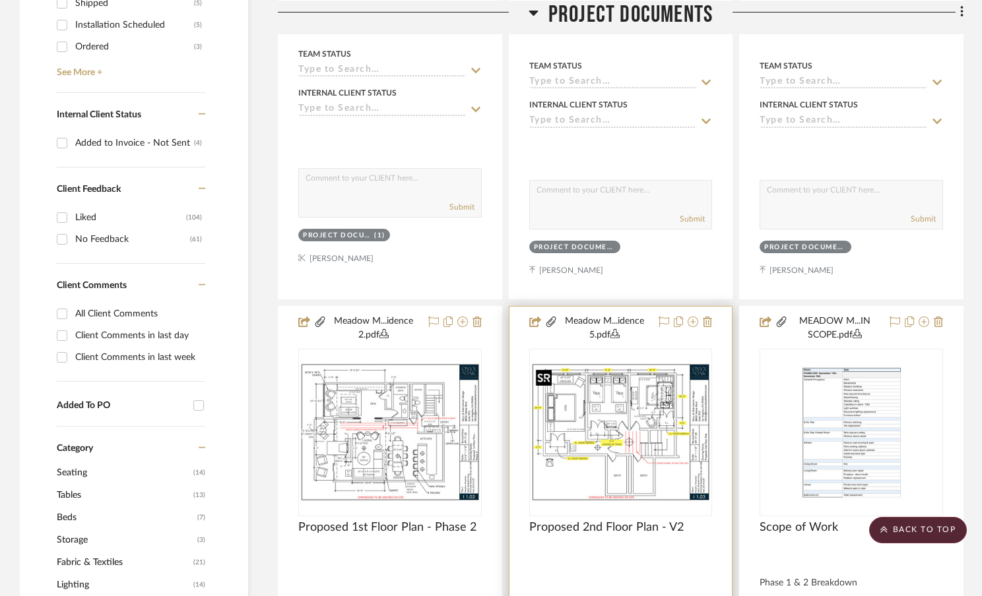
click at [581, 470] on img "0" at bounding box center [620, 432] width 181 height 139
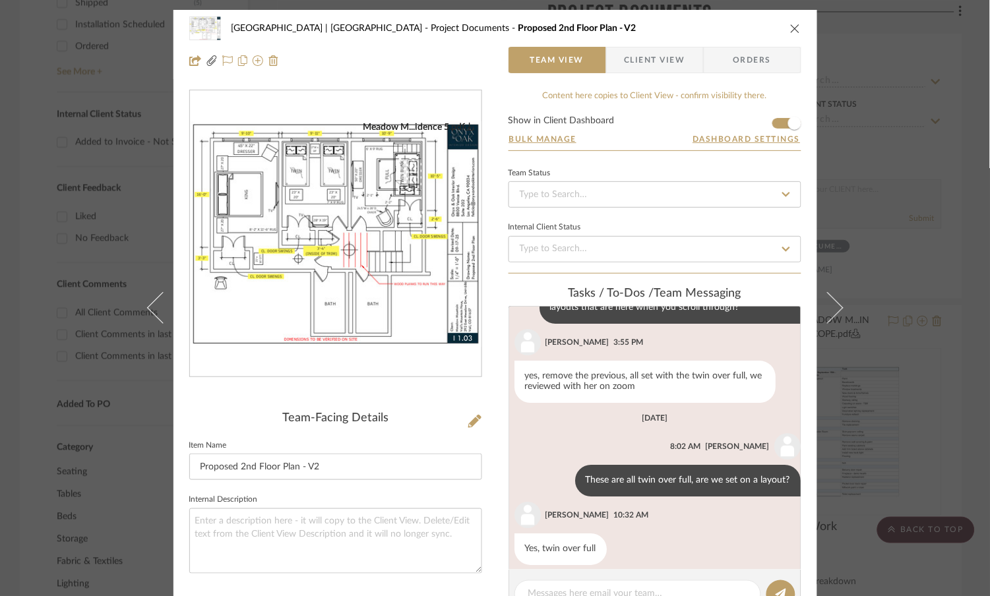
scroll to position [1019, 0]
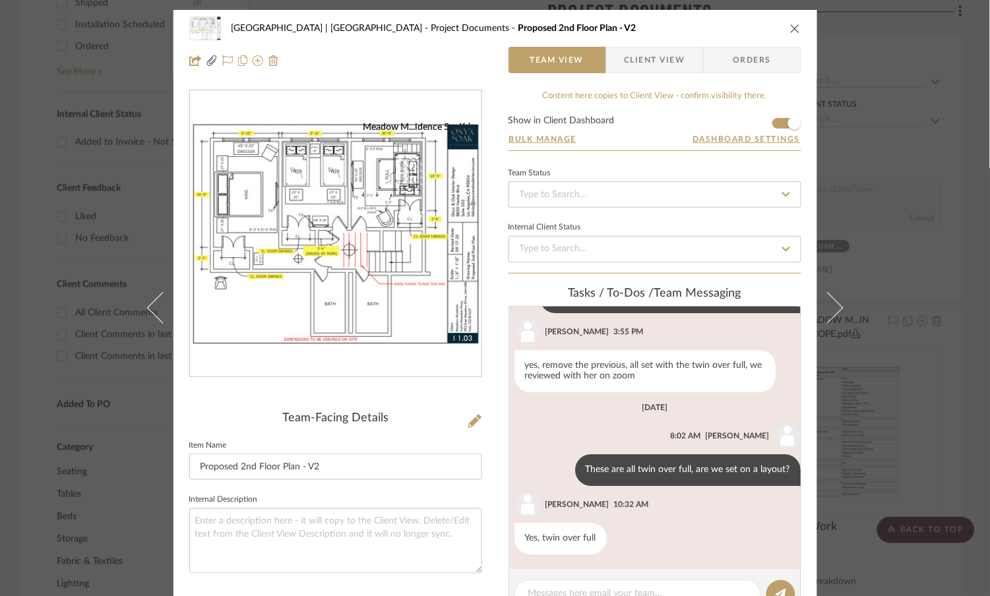
click at [410, 199] on img "0" at bounding box center [336, 234] width 292 height 226
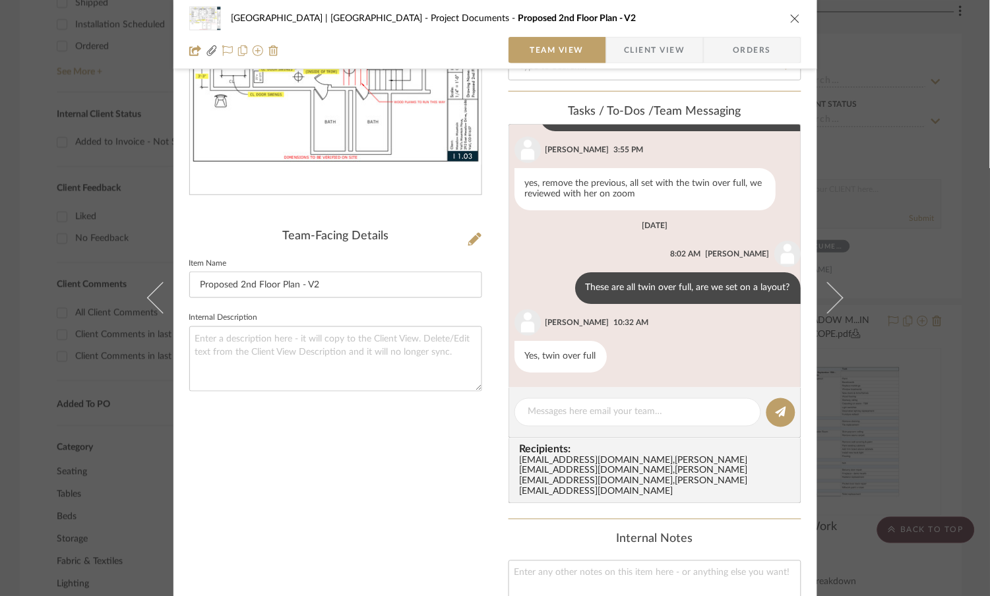
scroll to position [183, 0]
click at [636, 413] on textarea at bounding box center [637, 412] width 219 height 14
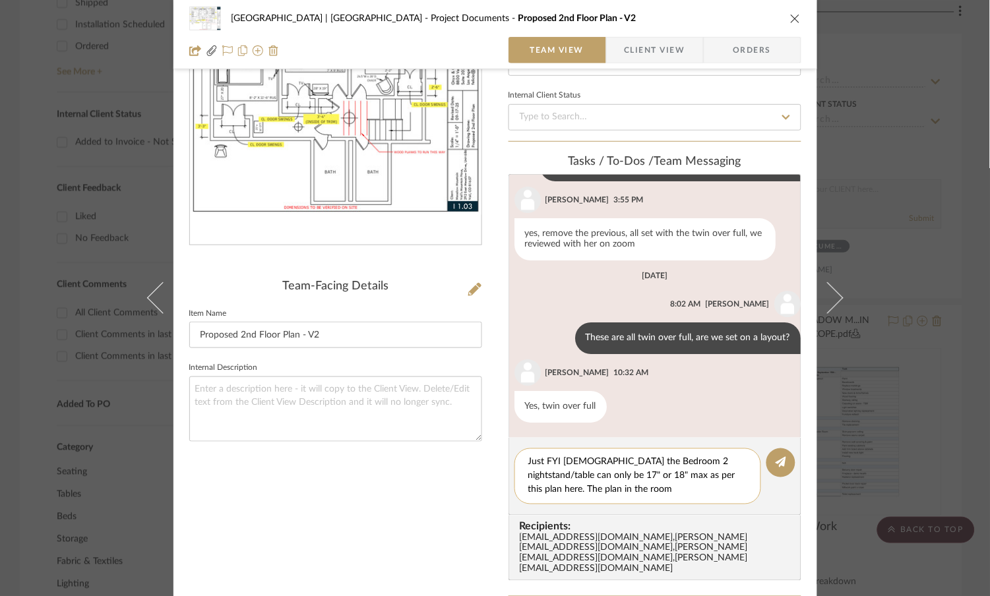
scroll to position [134, 0]
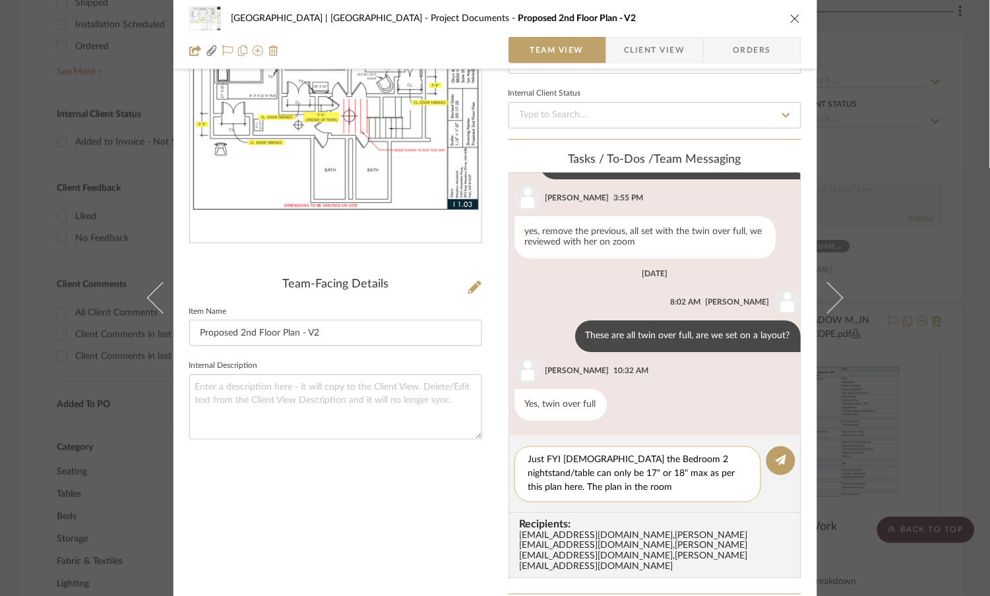
click at [550, 484] on textarea "Just FYI ladies the Bedroom 2 nightstand/table can only be 17" or 18" max as pe…" at bounding box center [637, 475] width 219 height 42
drag, startPoint x: 584, startPoint y: 482, endPoint x: 714, endPoint y: 474, distance: 130.8
click at [714, 474] on textarea "Just FYI ladies the Bedroom 2 nightstand/table can only be 17" or 18" max as pe…" at bounding box center [637, 475] width 219 height 42
drag, startPoint x: 710, startPoint y: 493, endPoint x: 699, endPoint y: 469, distance: 26.6
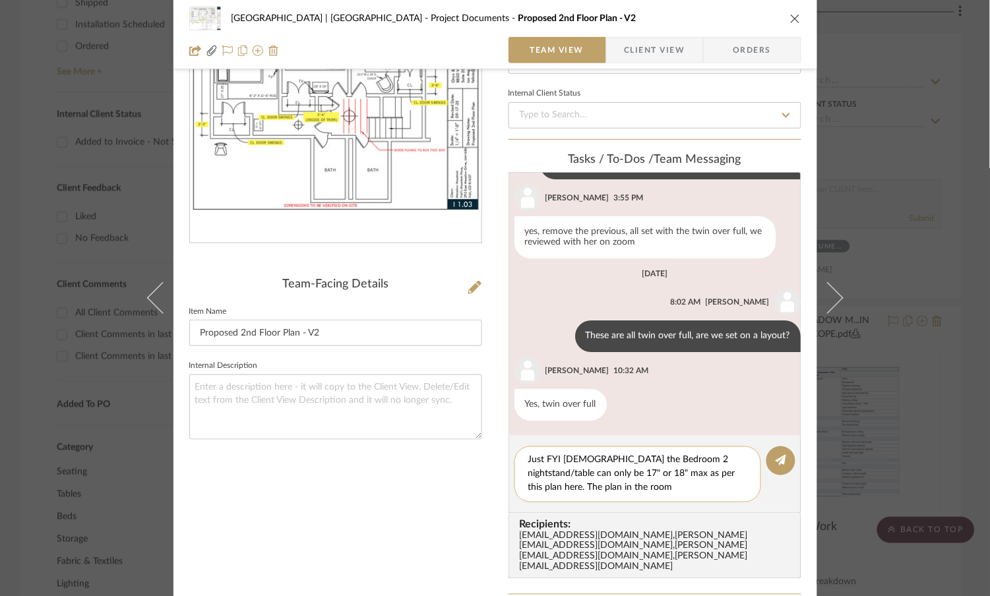
click at [699, 469] on div "Just FYI ladies the Bedroom 2 nightstand/table can only be 17" or 18" max as pe…" at bounding box center [638, 475] width 247 height 56
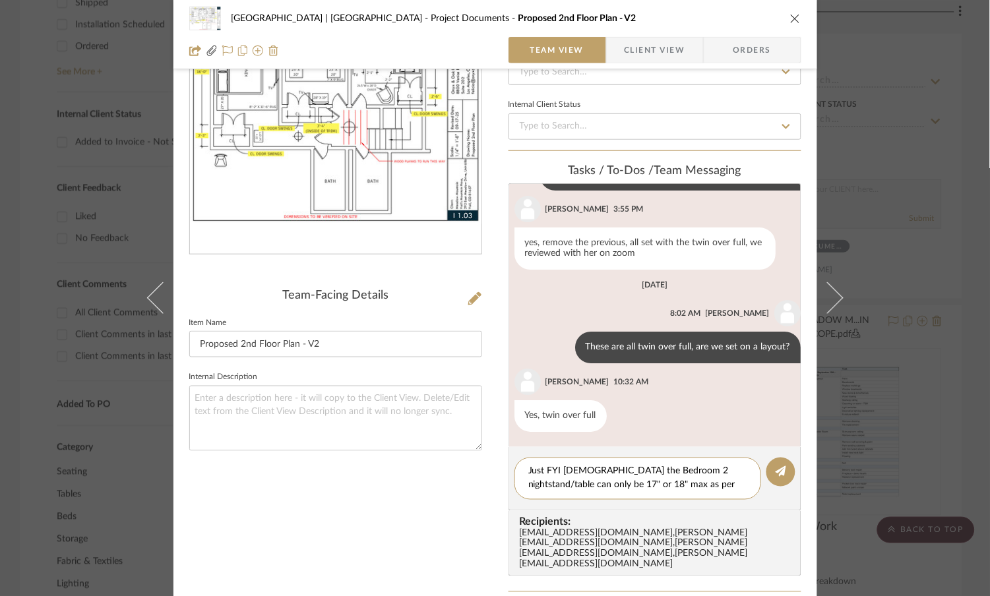
scroll to position [123, 0]
type textarea "Just FYI ladies the Bedroom 2 nightstand/table can only be 17" or 18" max as pe…"
click at [782, 470] on button at bounding box center [781, 471] width 29 height 29
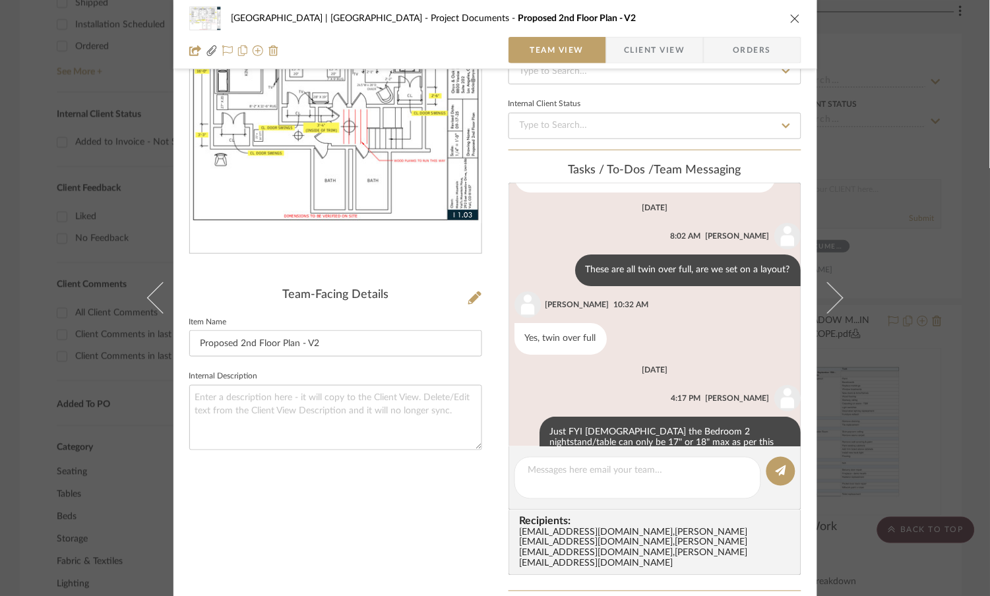
scroll to position [1123, 0]
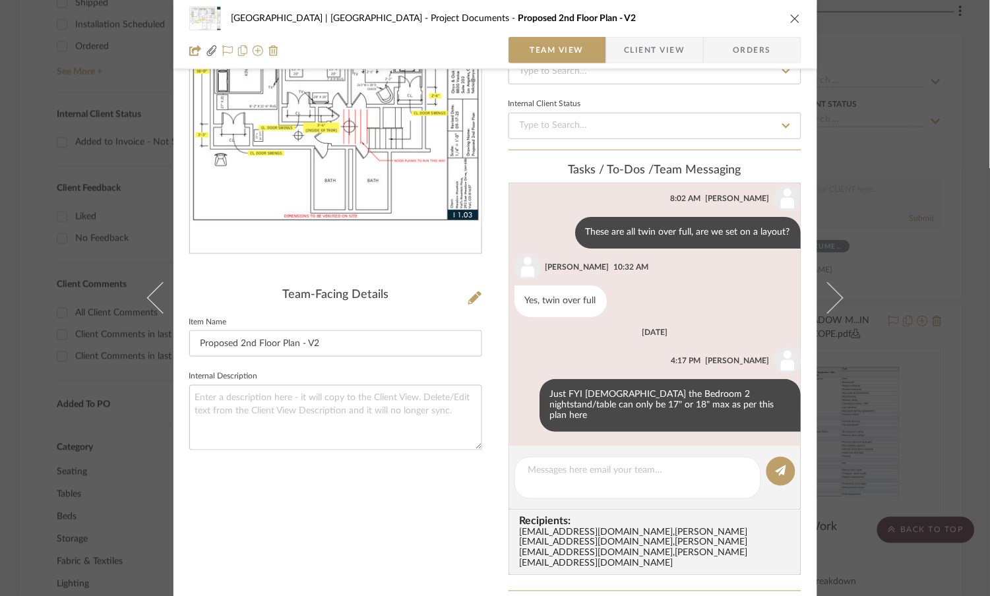
click at [888, 191] on div "Meadow Mountain | Vail Valley Project Documents Proposed 2nd Floor Plan - V2 Te…" at bounding box center [495, 298] width 990 height 596
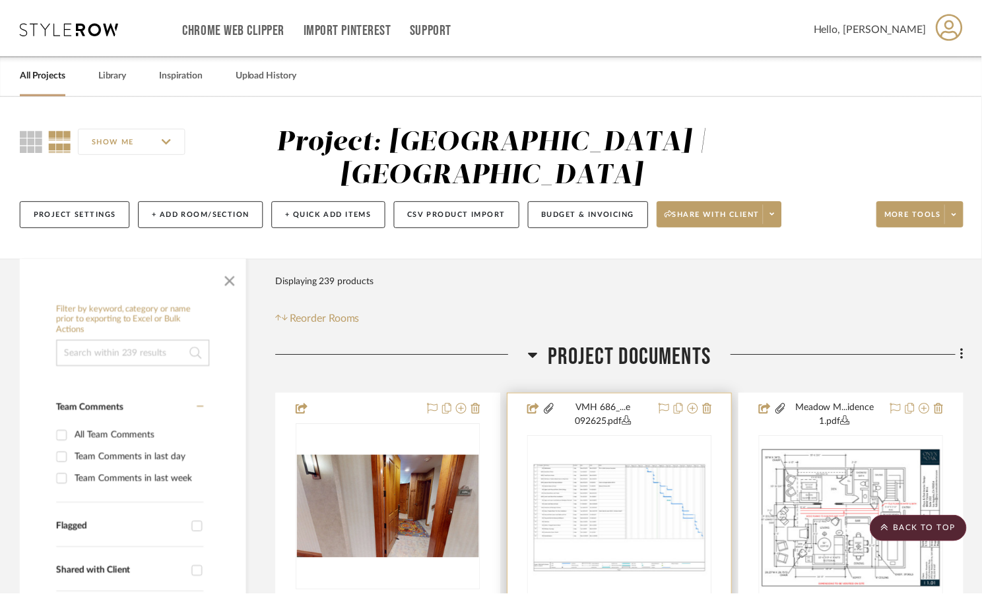
scroll to position [685, 0]
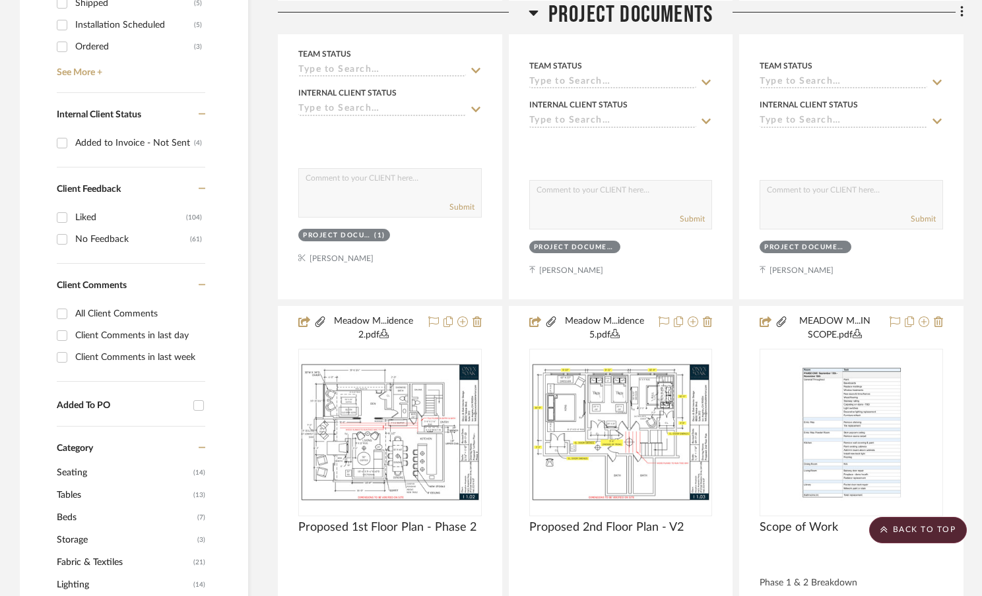
click at [536, 11] on icon at bounding box center [532, 12] width 9 height 5
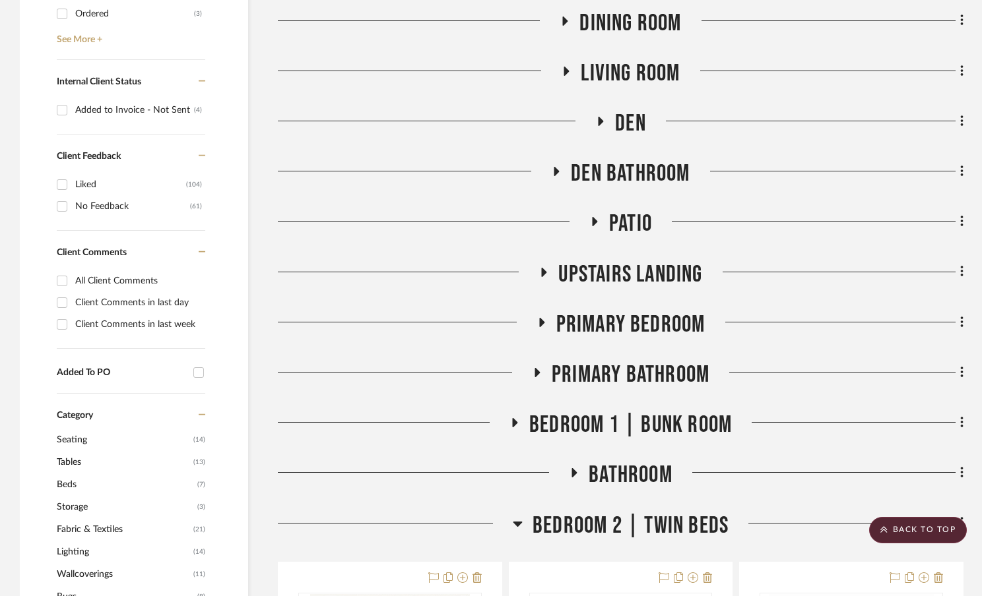
scroll to position [734, 0]
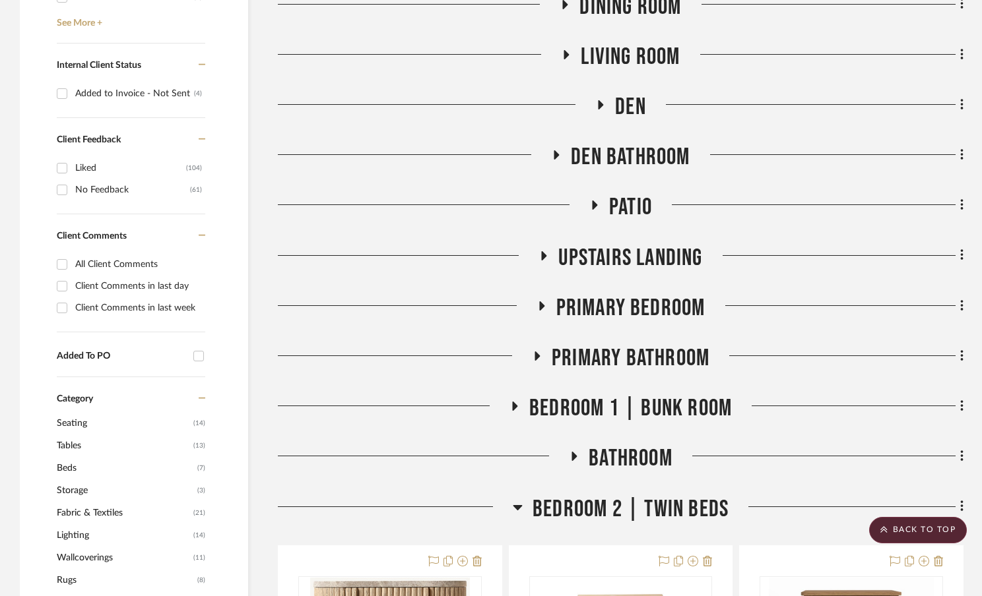
click at [513, 412] on fa-icon at bounding box center [514, 410] width 10 height 19
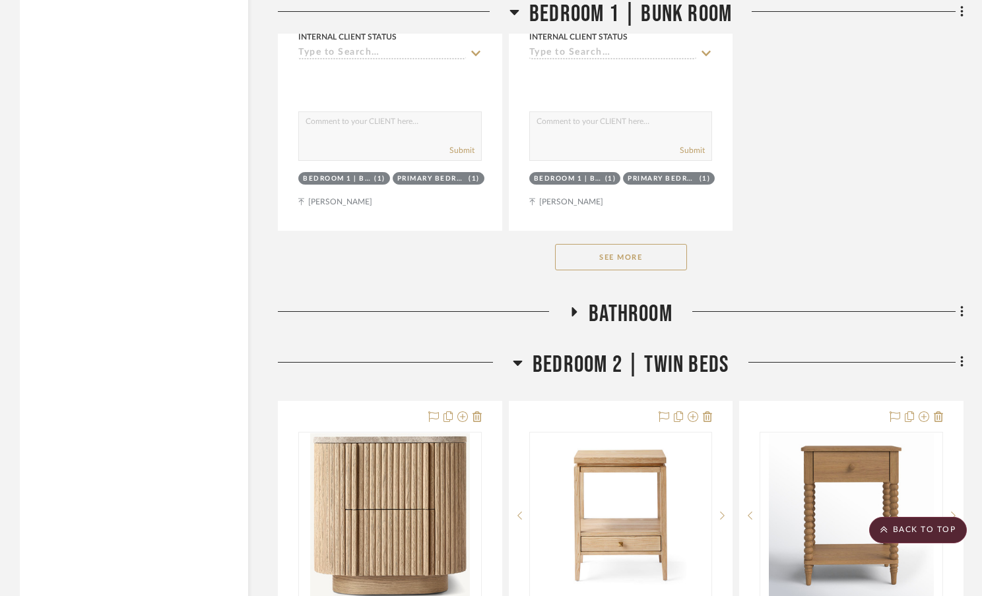
scroll to position [2705, 0]
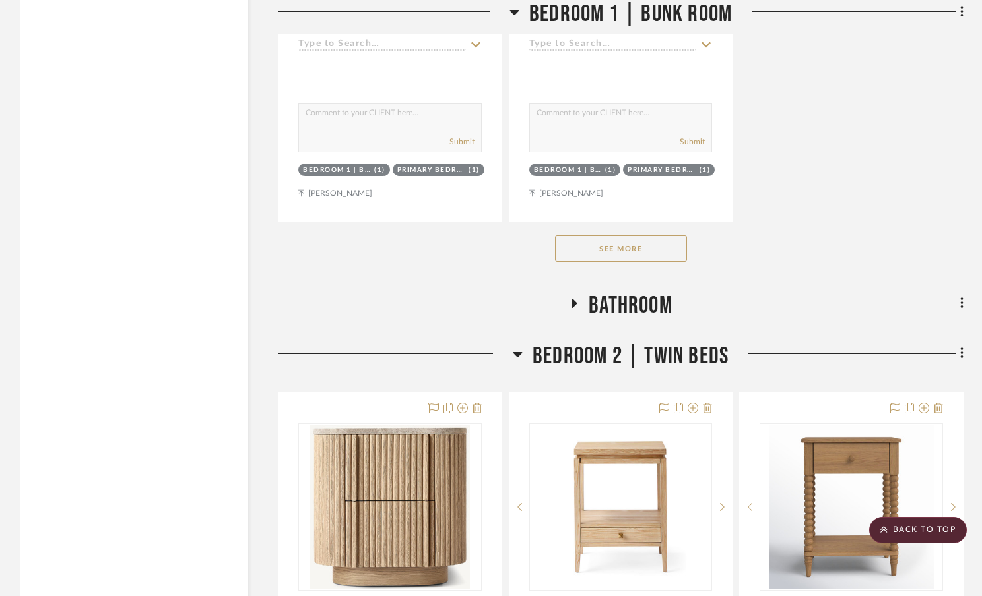
click at [639, 249] on button "See More" at bounding box center [621, 249] width 132 height 26
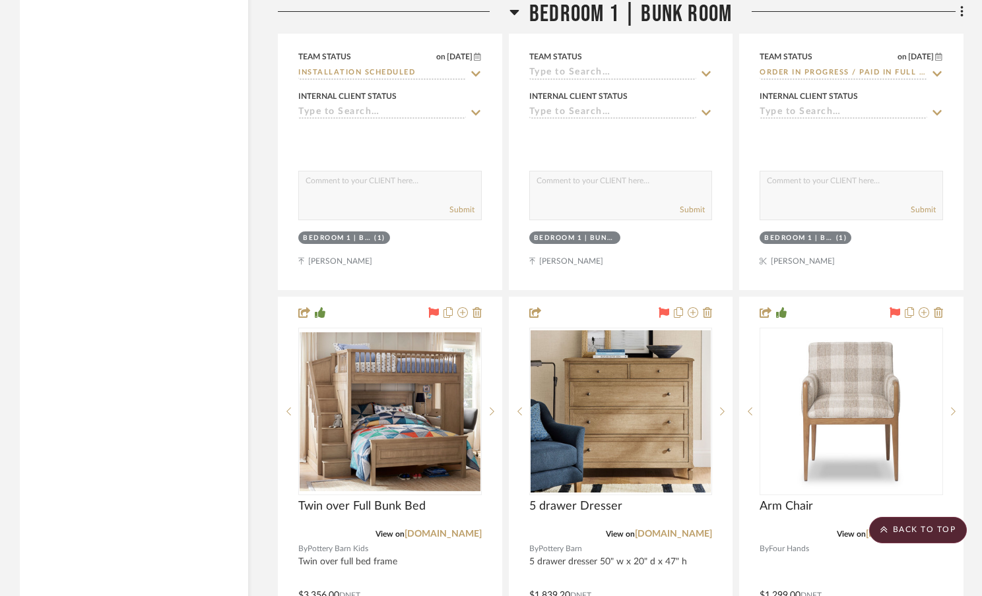
scroll to position [3808, 0]
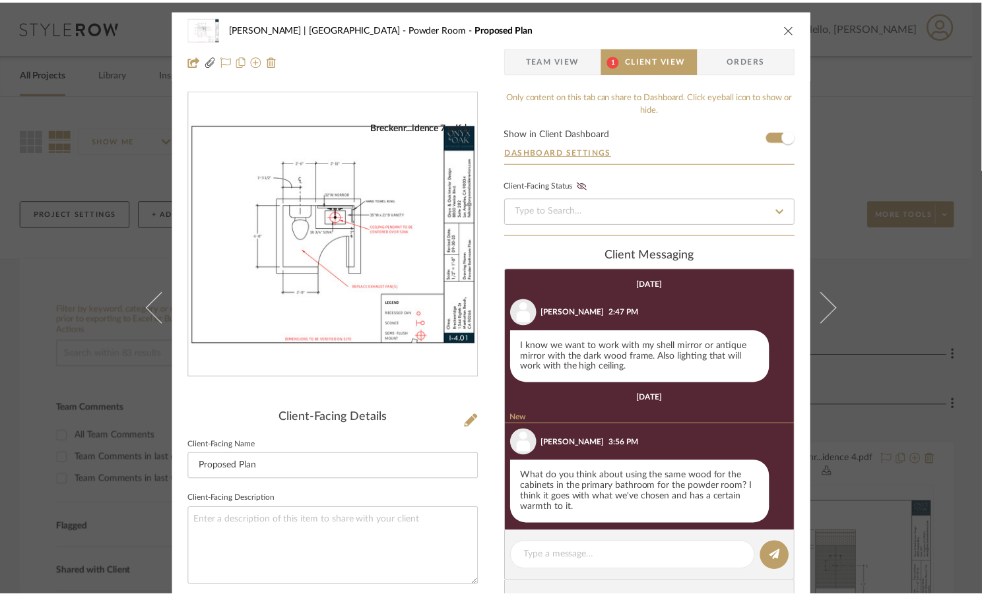
scroll to position [24, 0]
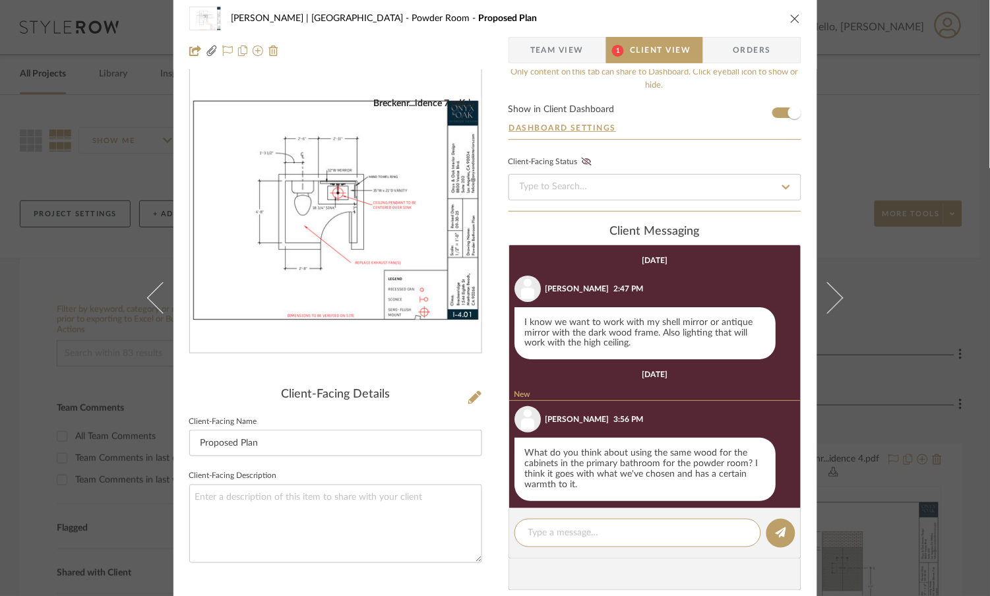
click at [959, 352] on div "[PERSON_NAME] | [GEOGRAPHIC_DATA] Powder Room Proposed Plan Team View 1 Client …" at bounding box center [495, 298] width 990 height 596
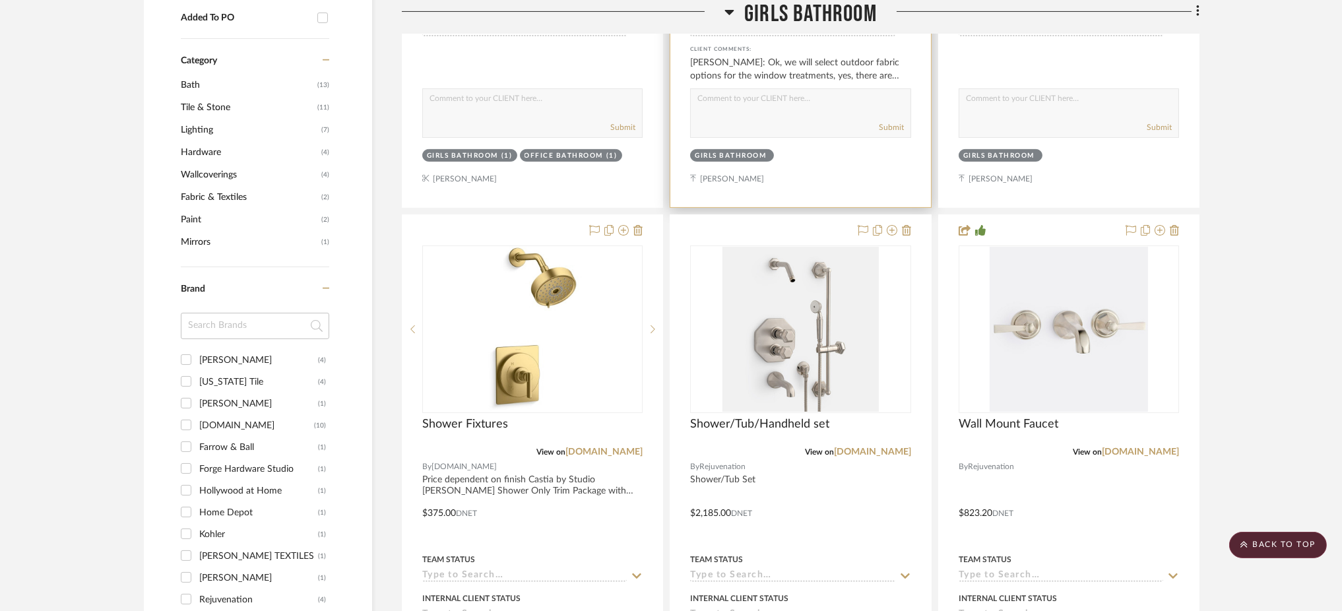
scroll to position [927, 0]
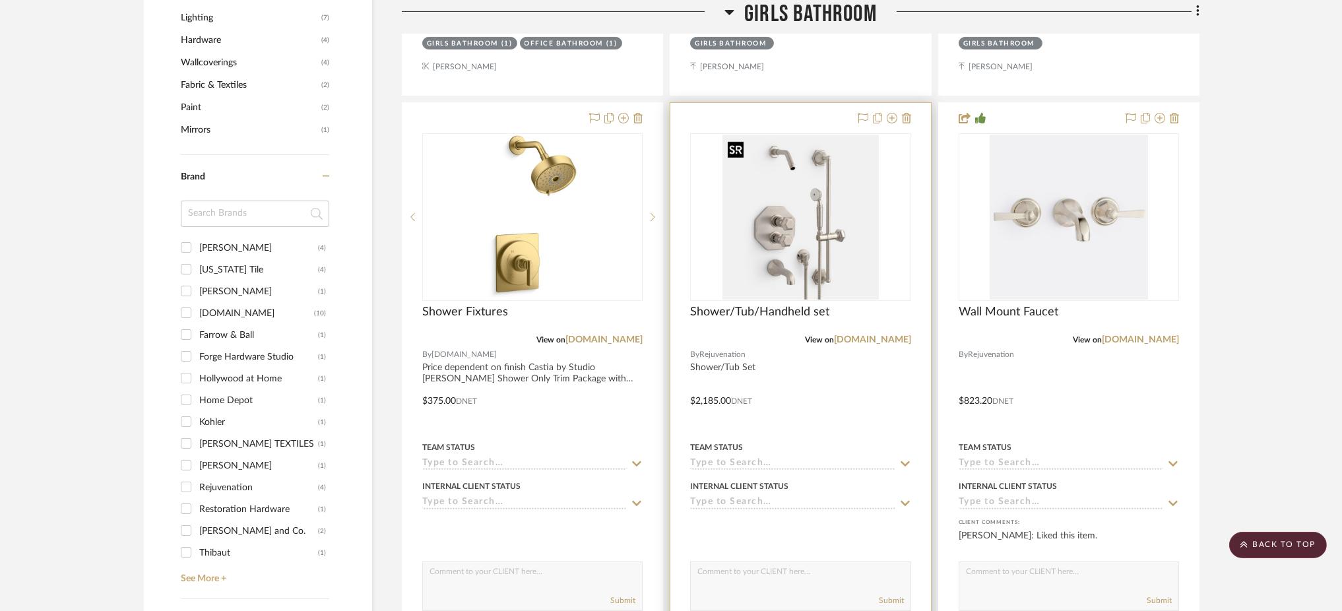
click at [0, 0] on img at bounding box center [0, 0] width 0 height 0
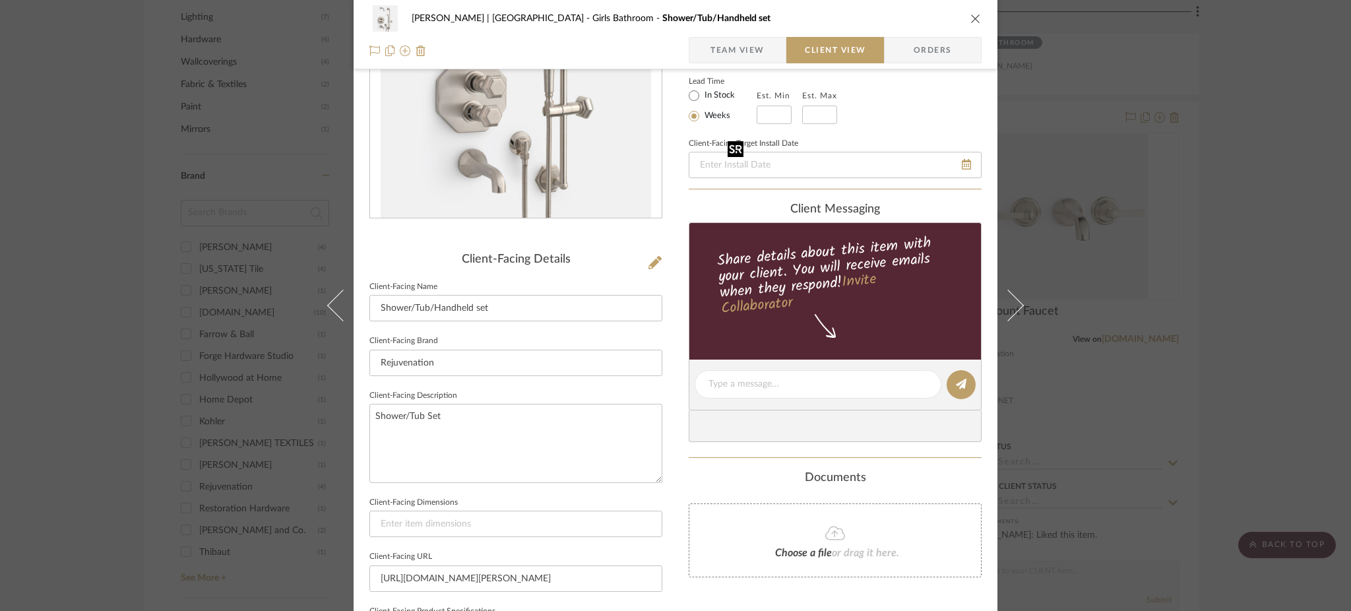
scroll to position [153, 0]
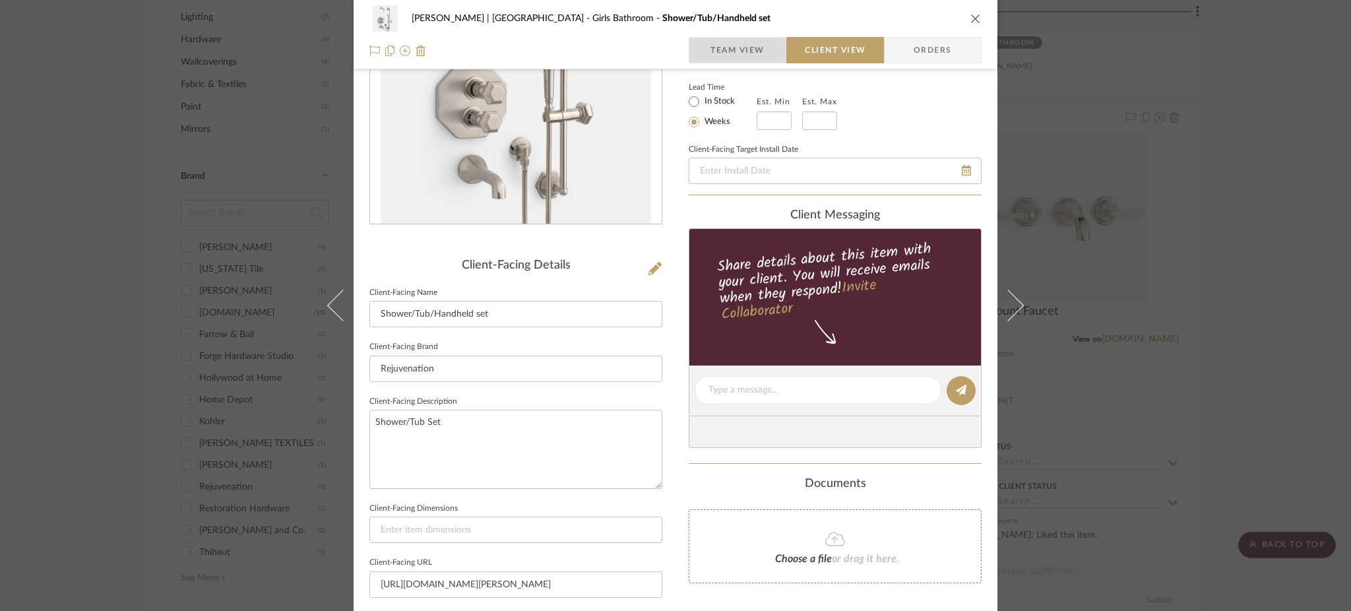
click at [739, 53] on span "Team View" at bounding box center [737, 50] width 54 height 26
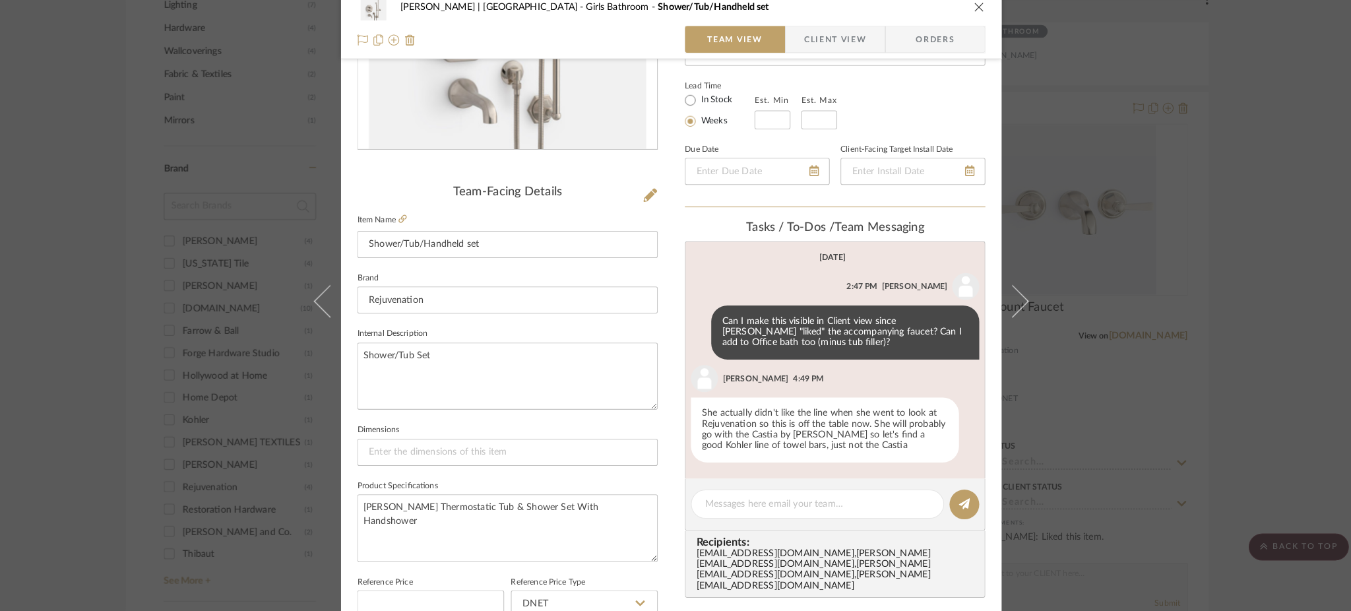
scroll to position [0, 0]
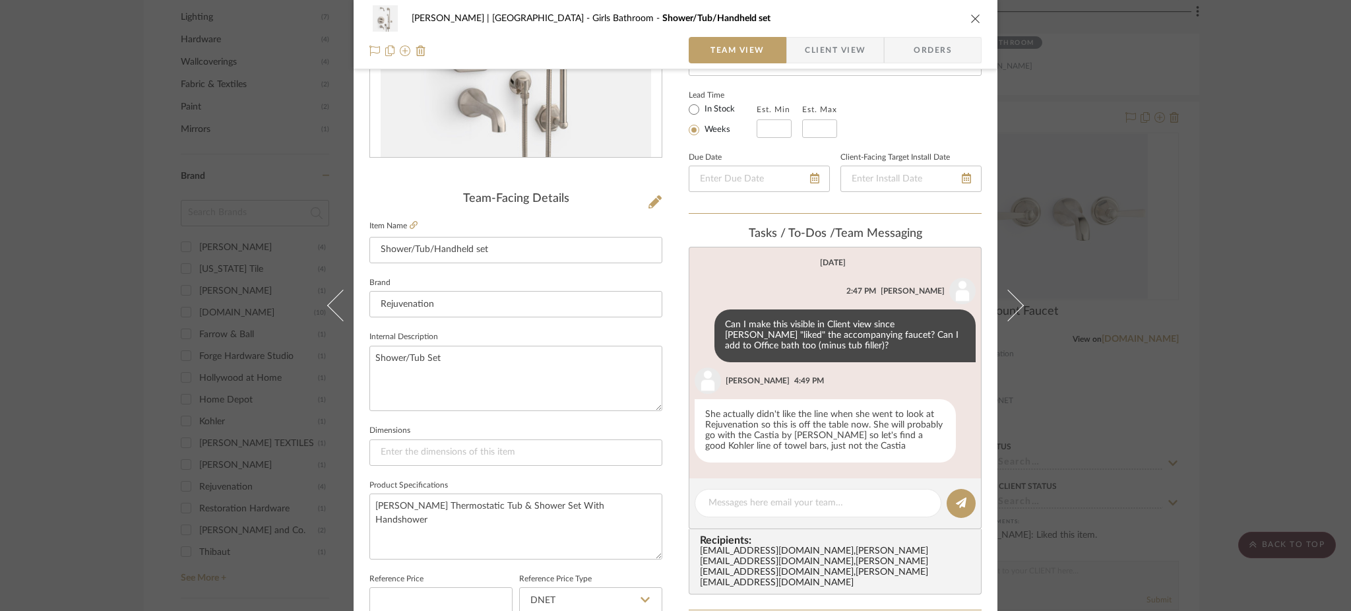
click at [990, 330] on div "Breckenridge-Tchen | Manhattan Beach Girls Bathroom Shower/Tub/Handheld set Tea…" at bounding box center [675, 305] width 1351 height 611
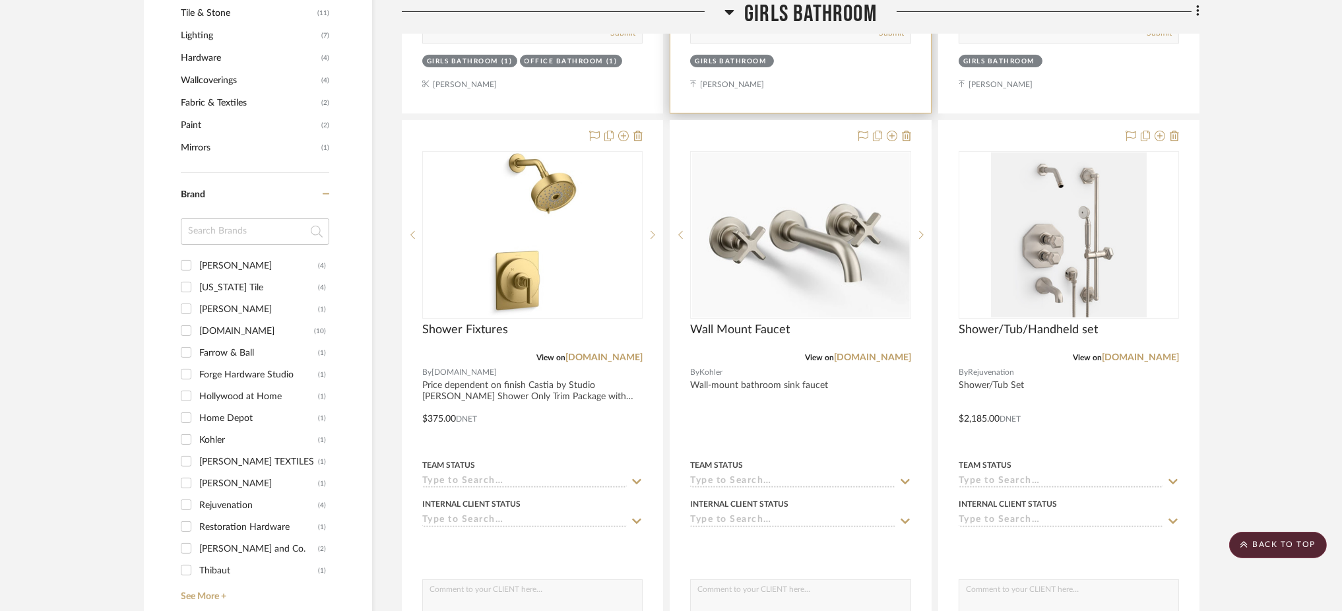
scroll to position [910, 0]
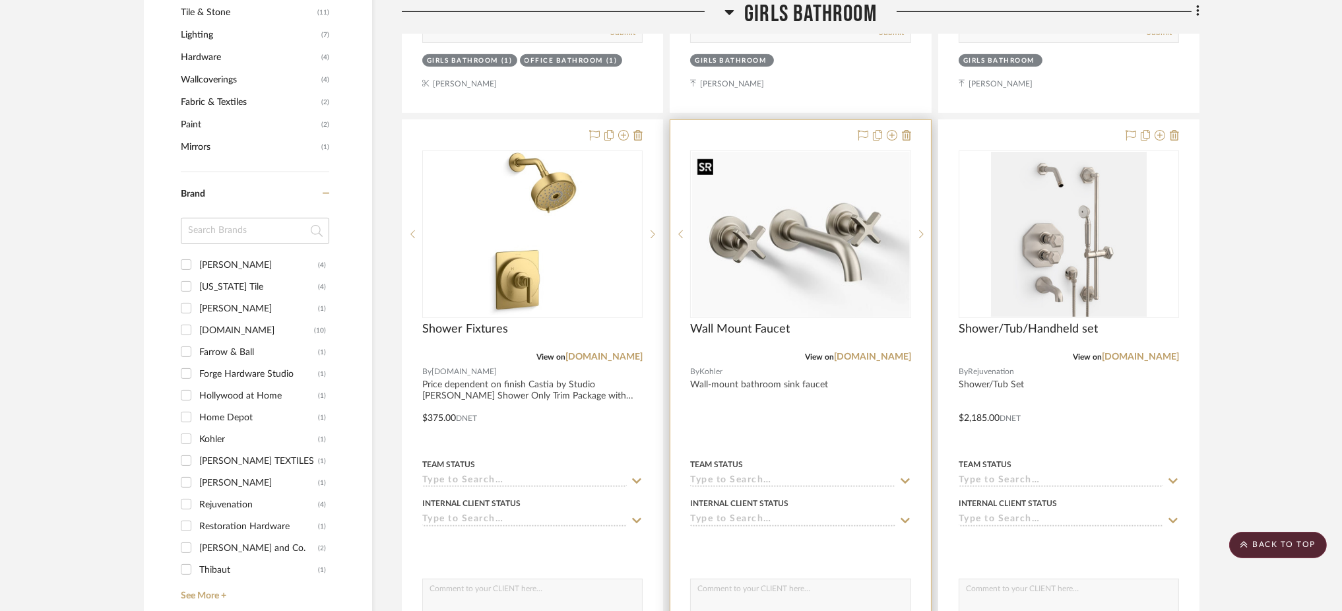
click at [833, 261] on img "0" at bounding box center [800, 234] width 218 height 165
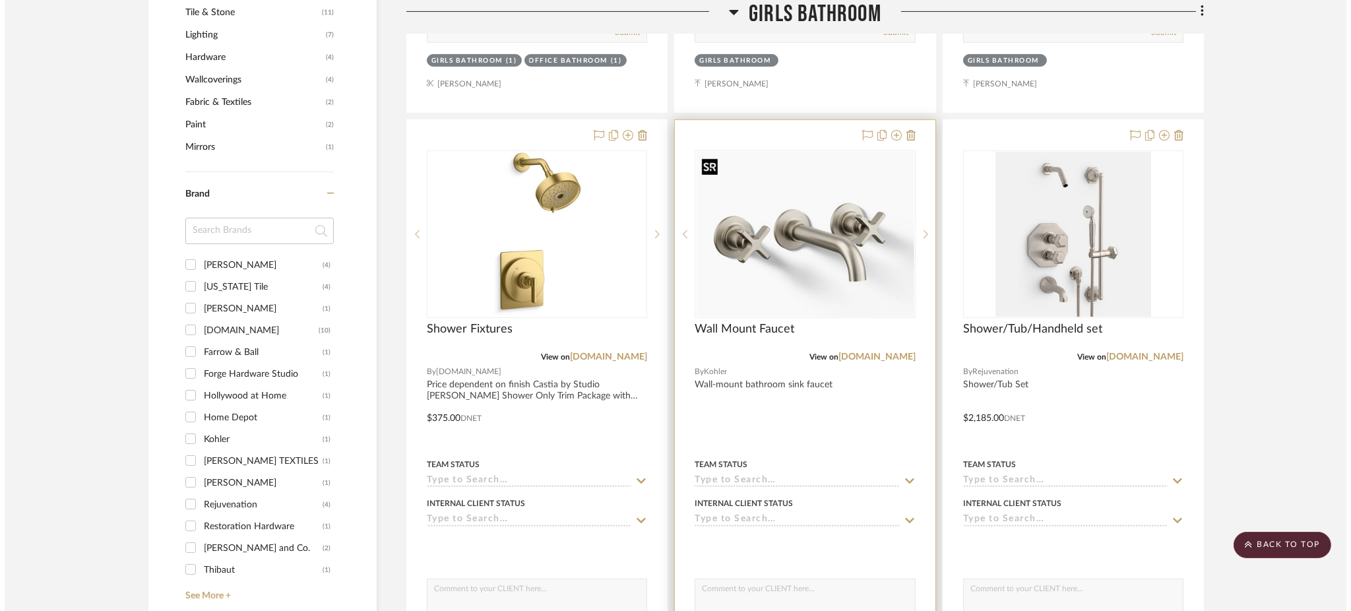
scroll to position [0, 0]
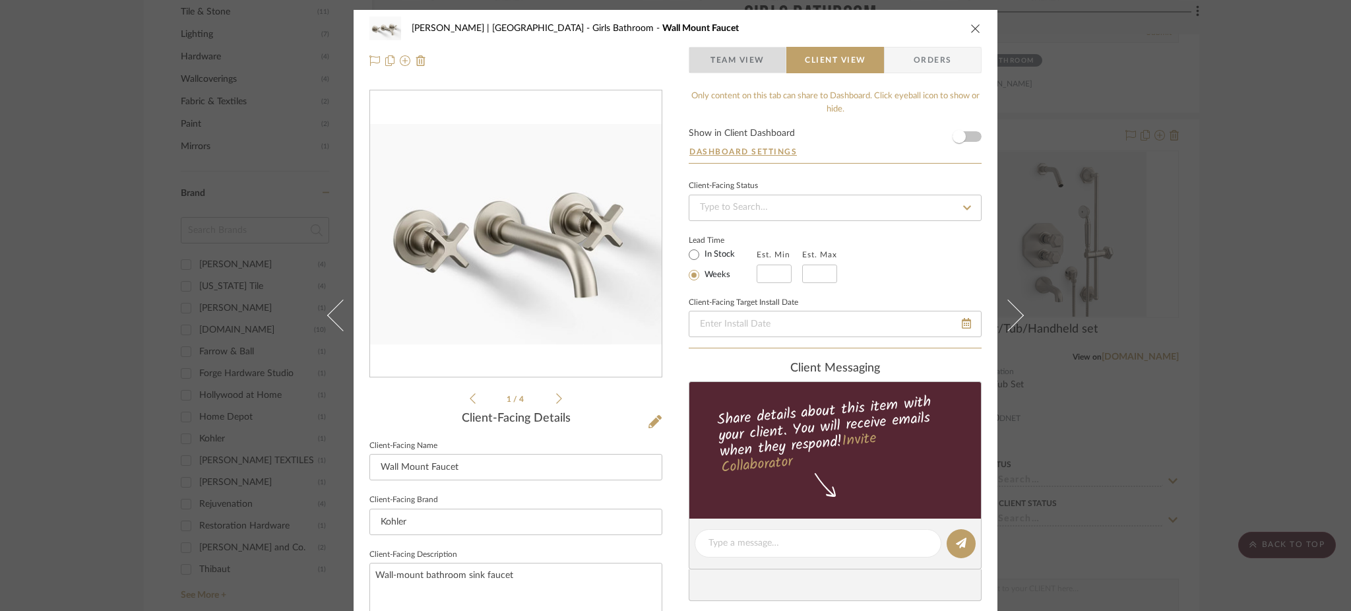
click at [719, 68] on span "Team View" at bounding box center [737, 60] width 54 height 26
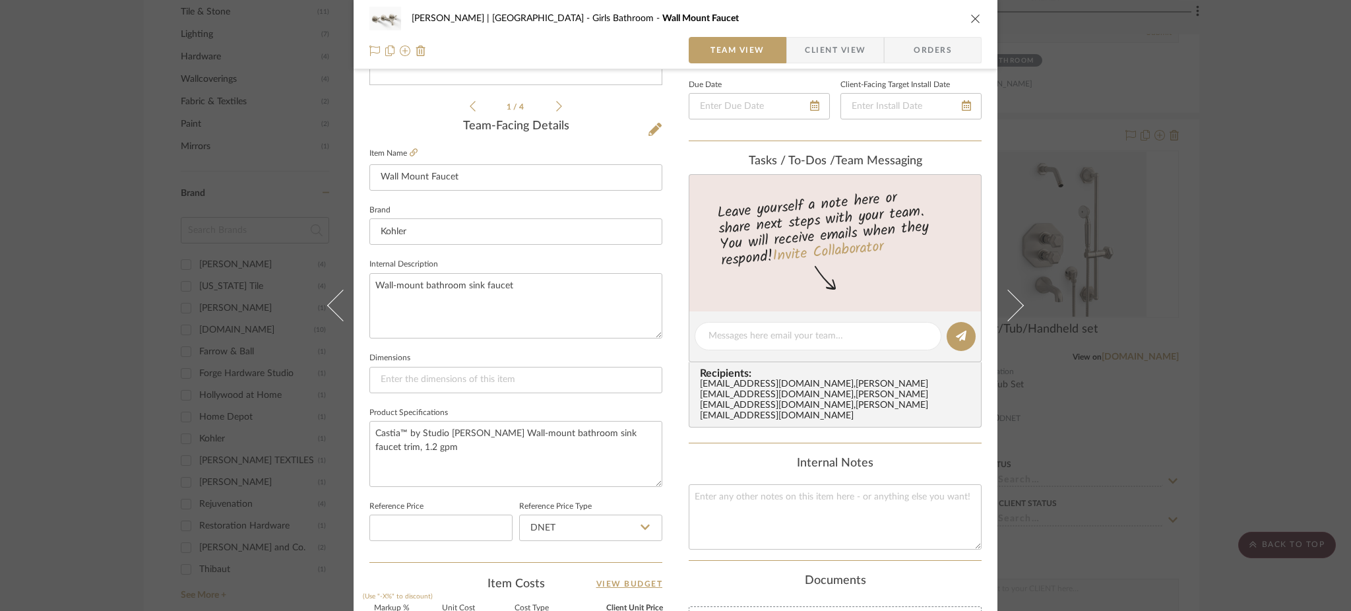
scroll to position [294, 0]
click at [990, 228] on div "Breckenridge-Tchen | Manhattan Beach Girls Bathroom Wall Mount Faucet Team View…" at bounding box center [675, 305] width 1351 height 611
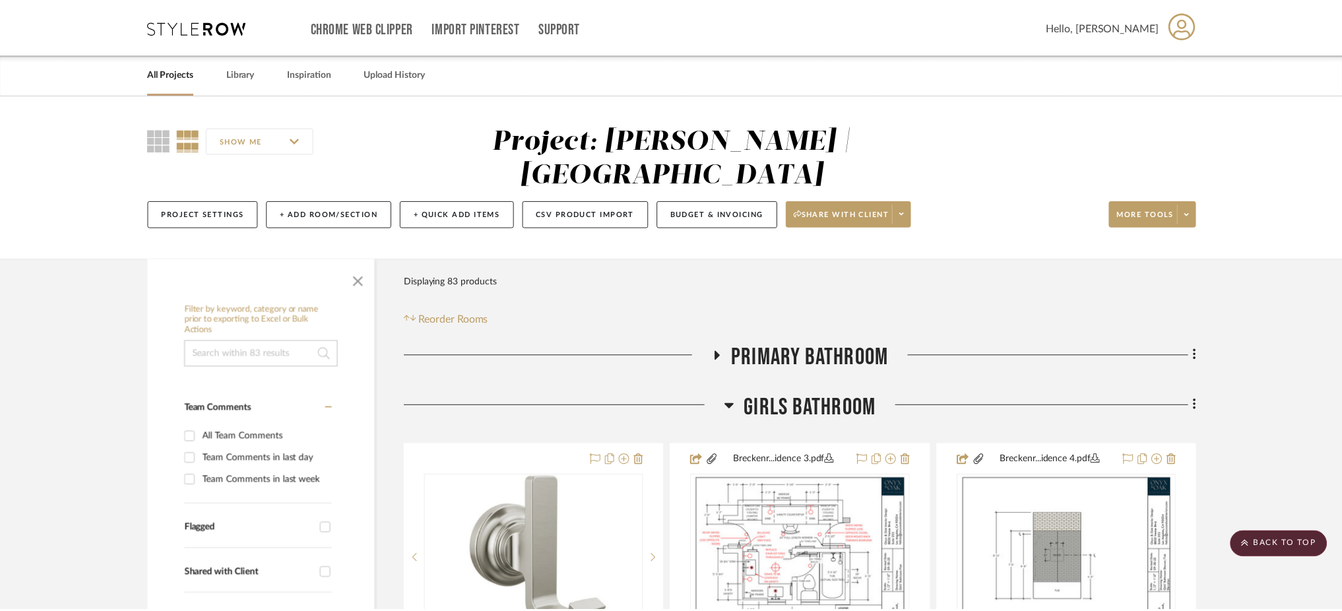
scroll to position [910, 0]
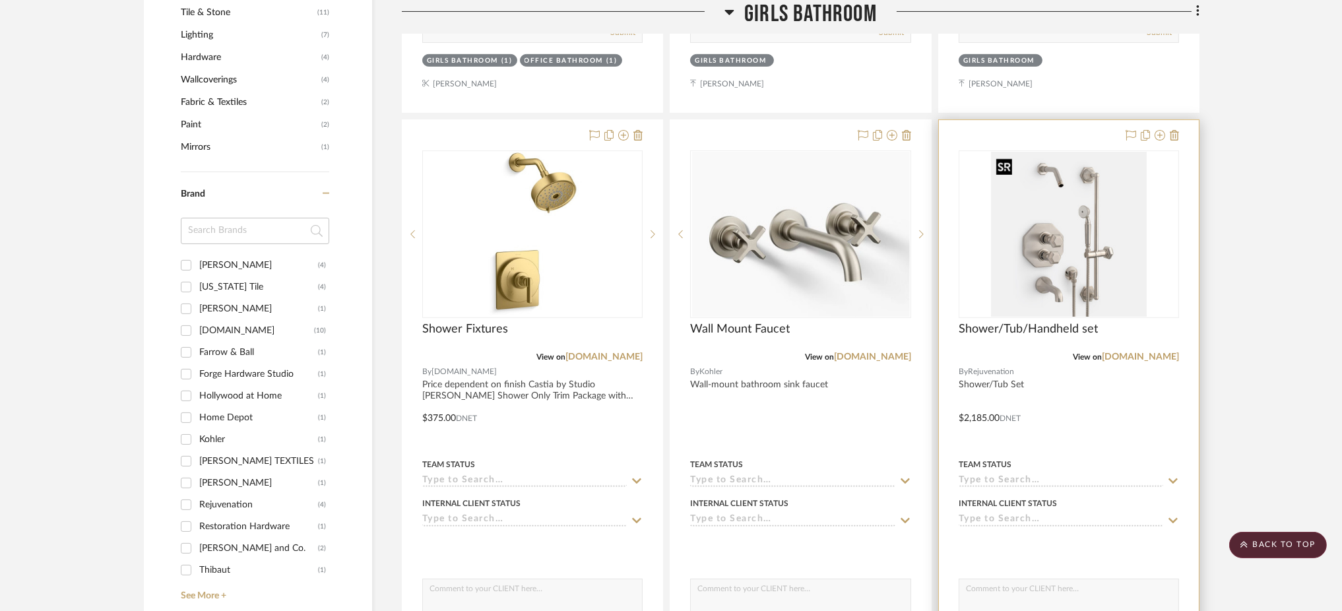
click at [990, 244] on img "0" at bounding box center [1069, 234] width 156 height 165
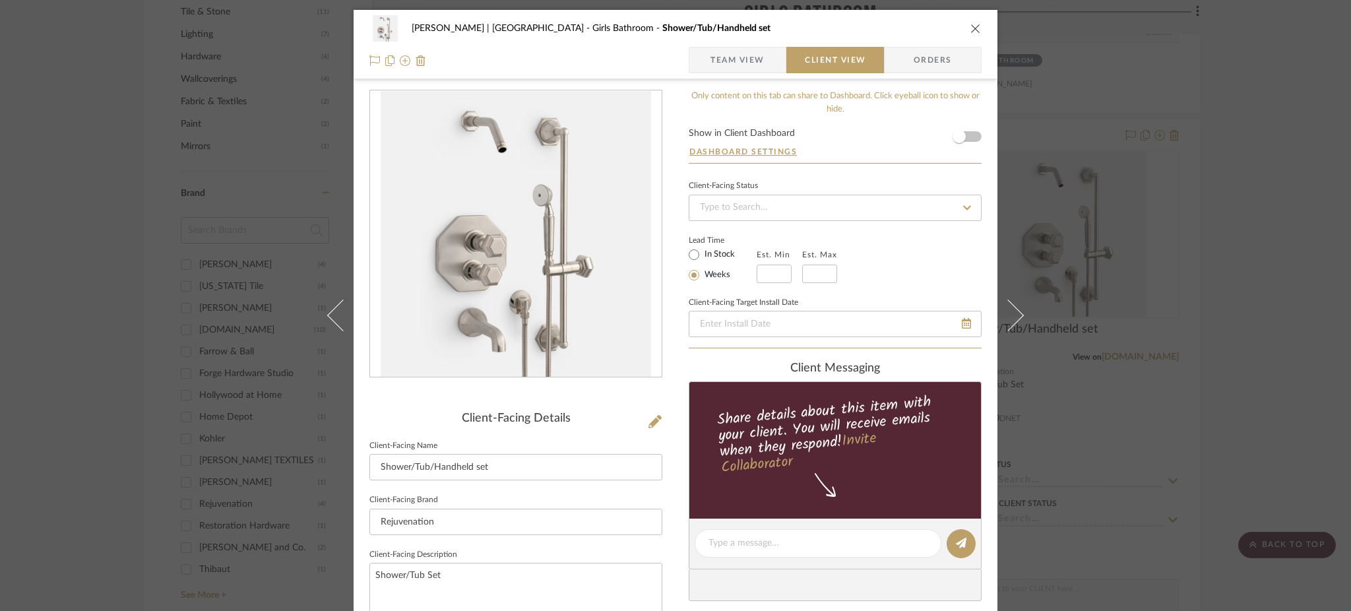
scroll to position [155, 0]
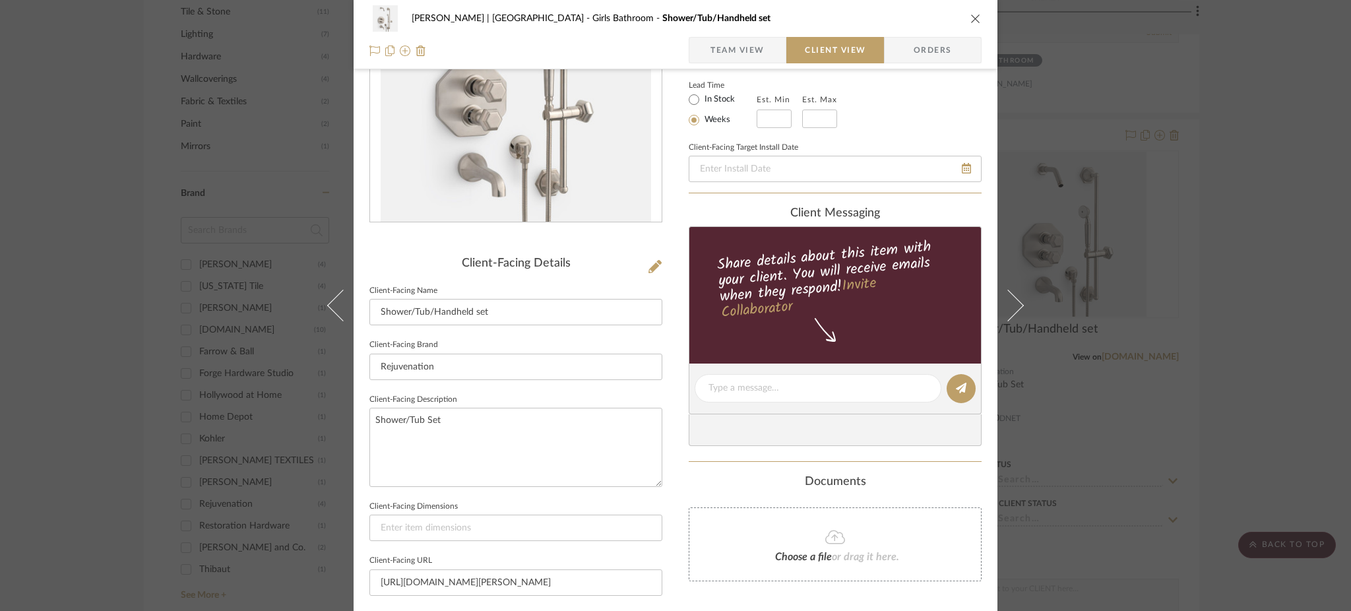
click at [726, 42] on span "Team View" at bounding box center [737, 50] width 54 height 26
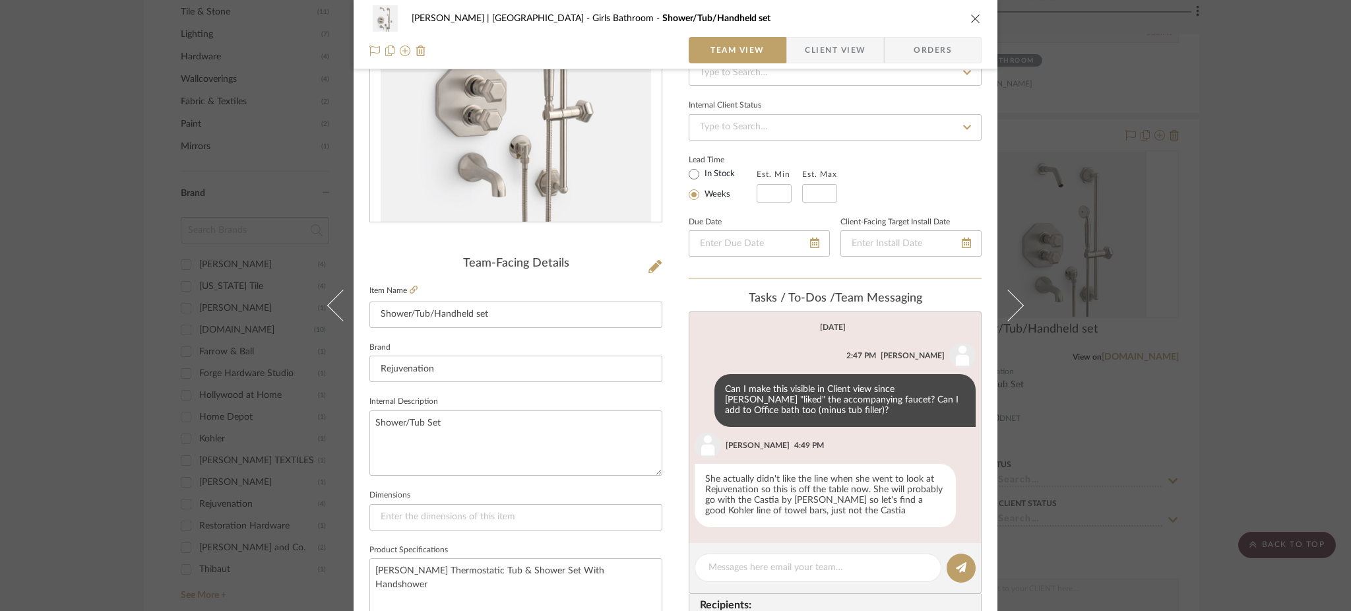
click at [990, 339] on div "[PERSON_NAME] | [GEOGRAPHIC_DATA] Girls Bathroom Shower/Tub/Handheld set Team V…" at bounding box center [675, 305] width 1351 height 611
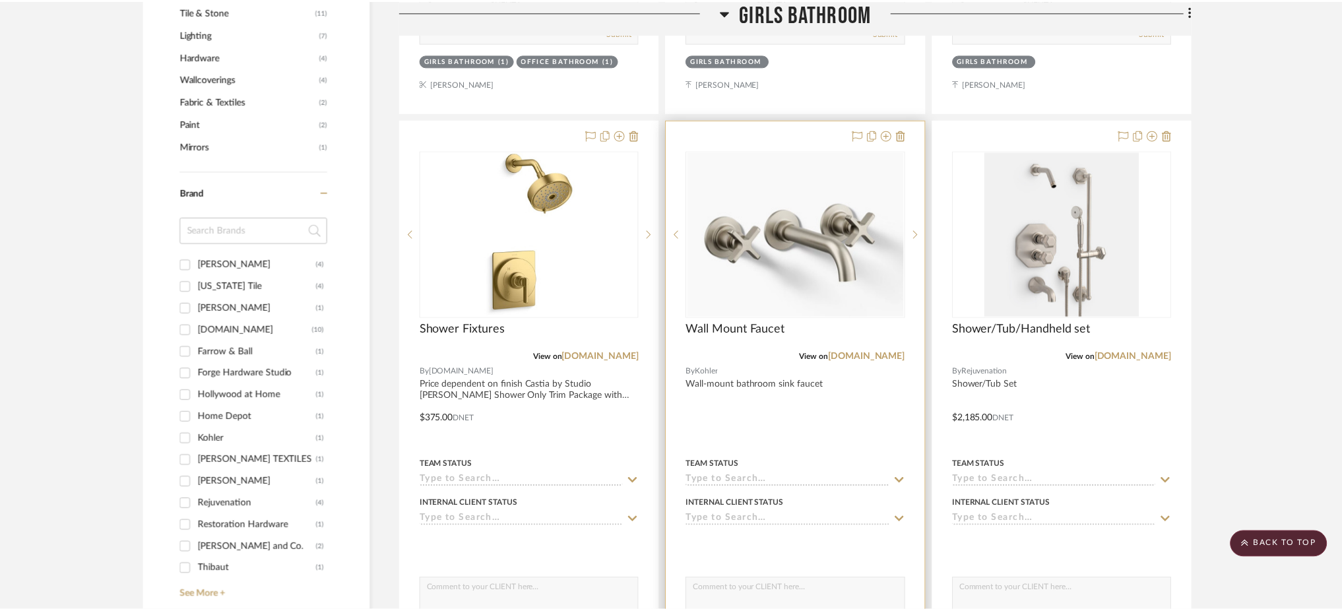
scroll to position [910, 0]
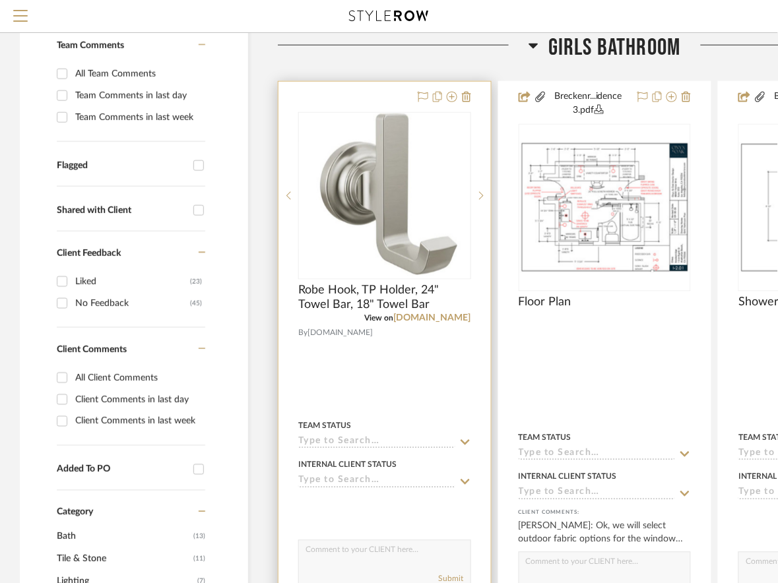
scroll to position [301, 0]
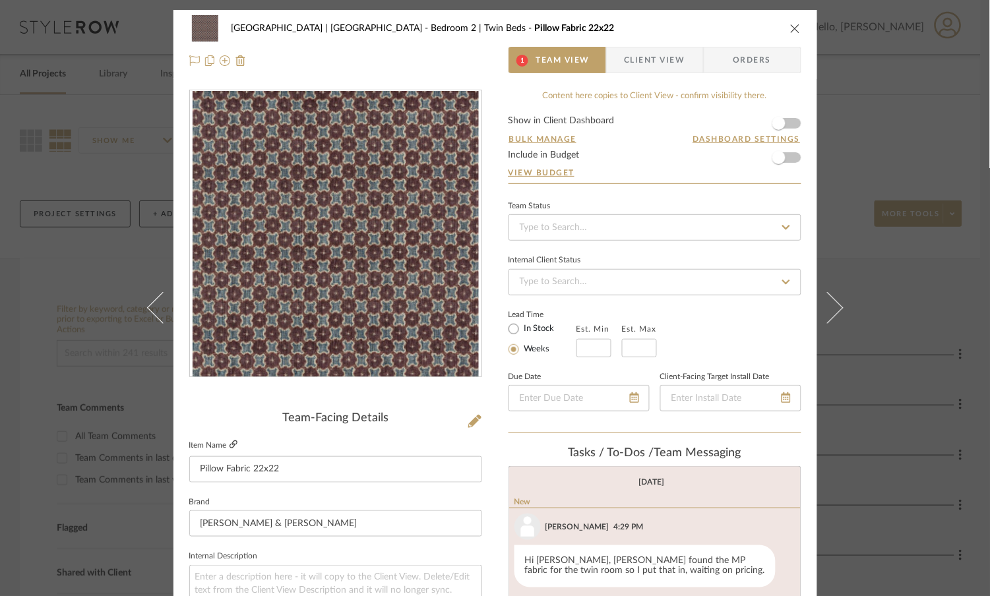
click at [230, 443] on icon at bounding box center [234, 445] width 8 height 8
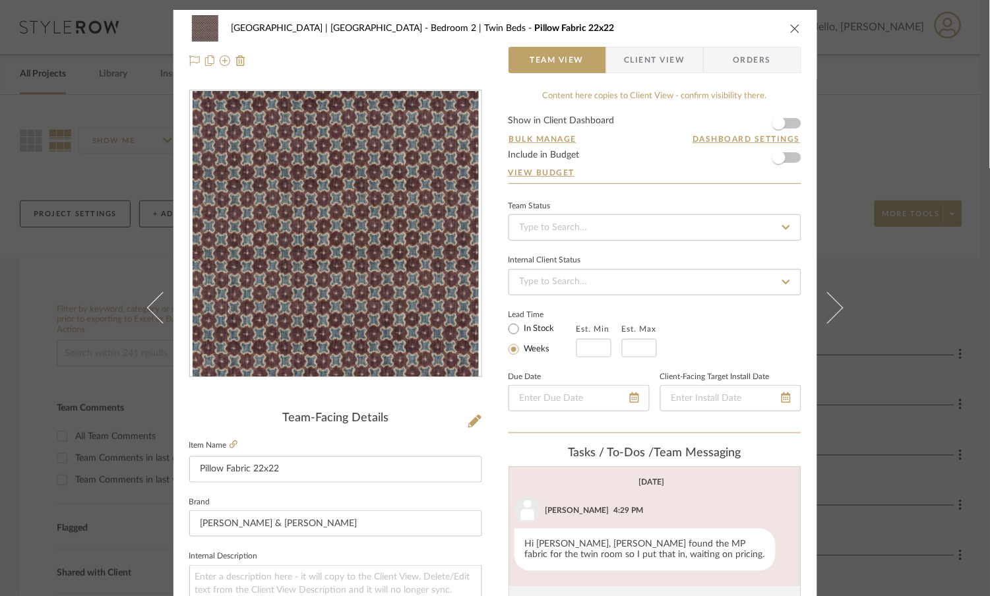
click at [119, 150] on div "[GEOGRAPHIC_DATA] | [GEOGRAPHIC_DATA] 2 | Twin Beds Pillow Fabric 22x22 Team Vi…" at bounding box center [495, 298] width 990 height 596
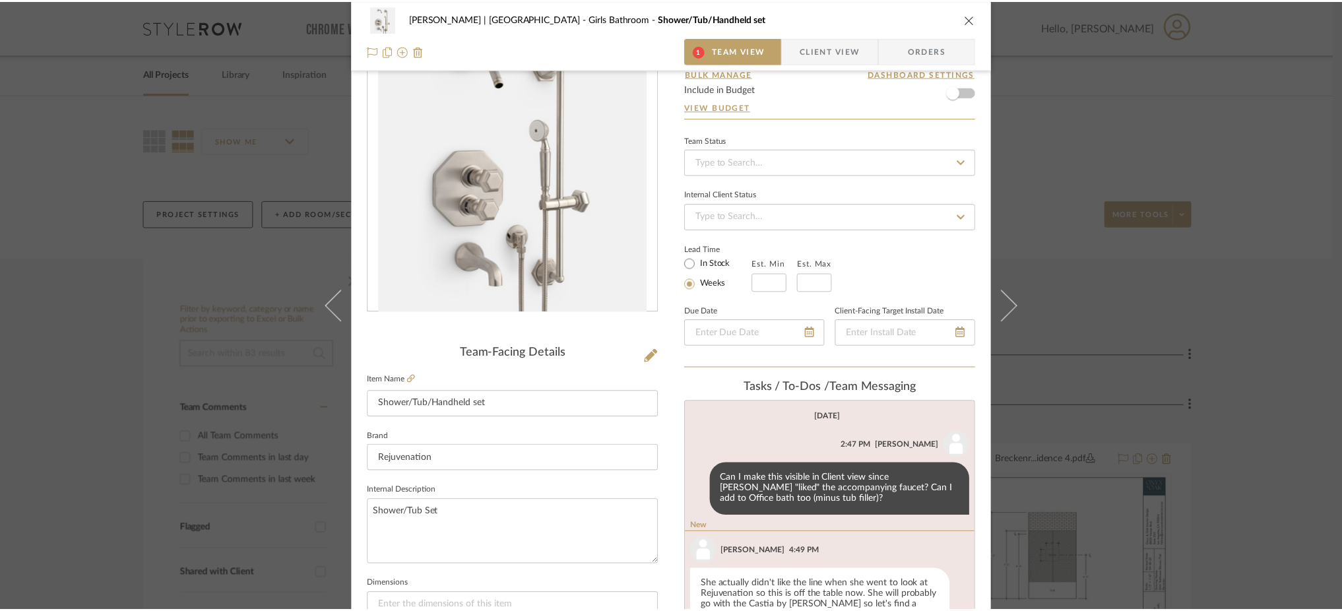
scroll to position [196, 0]
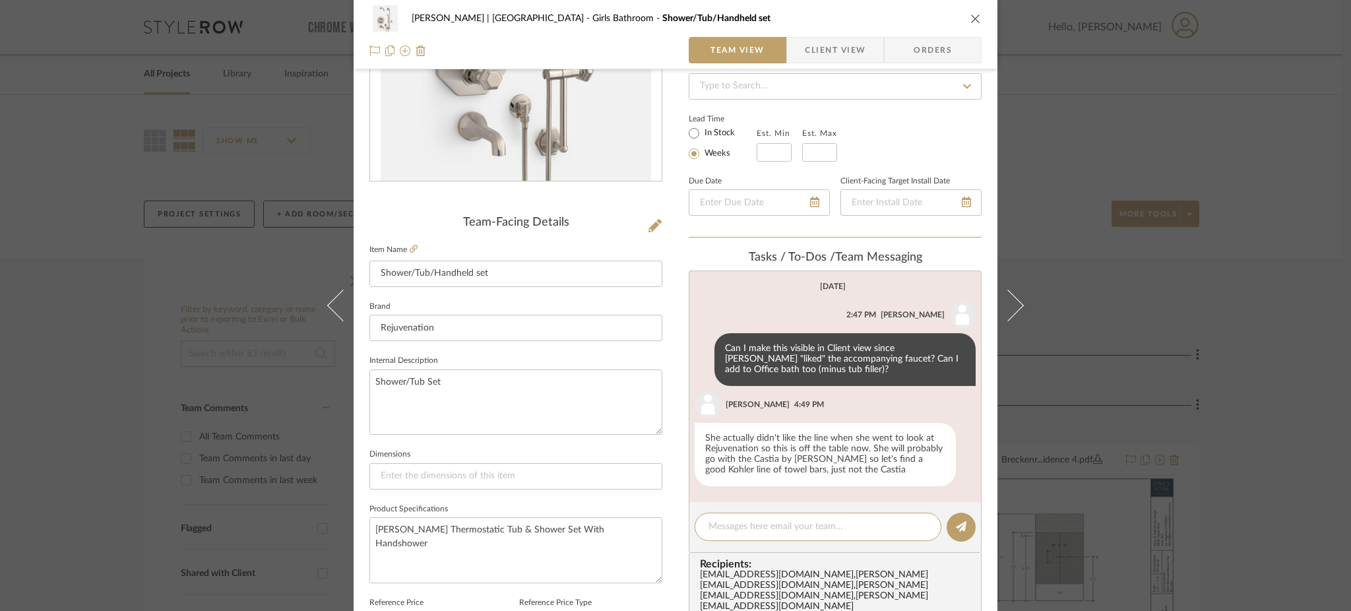
click at [1113, 164] on div "[PERSON_NAME] | [GEOGRAPHIC_DATA] Girls Bathroom Shower/Tub/Handheld set Team V…" at bounding box center [675, 305] width 1351 height 611
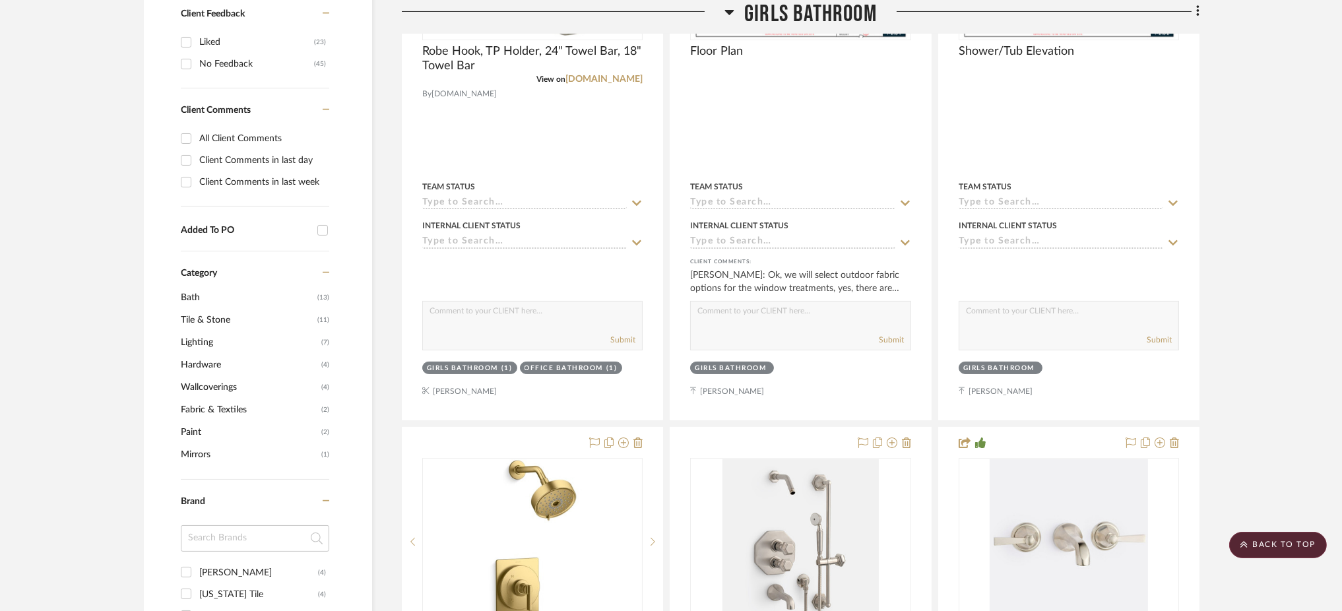
scroll to position [355, 0]
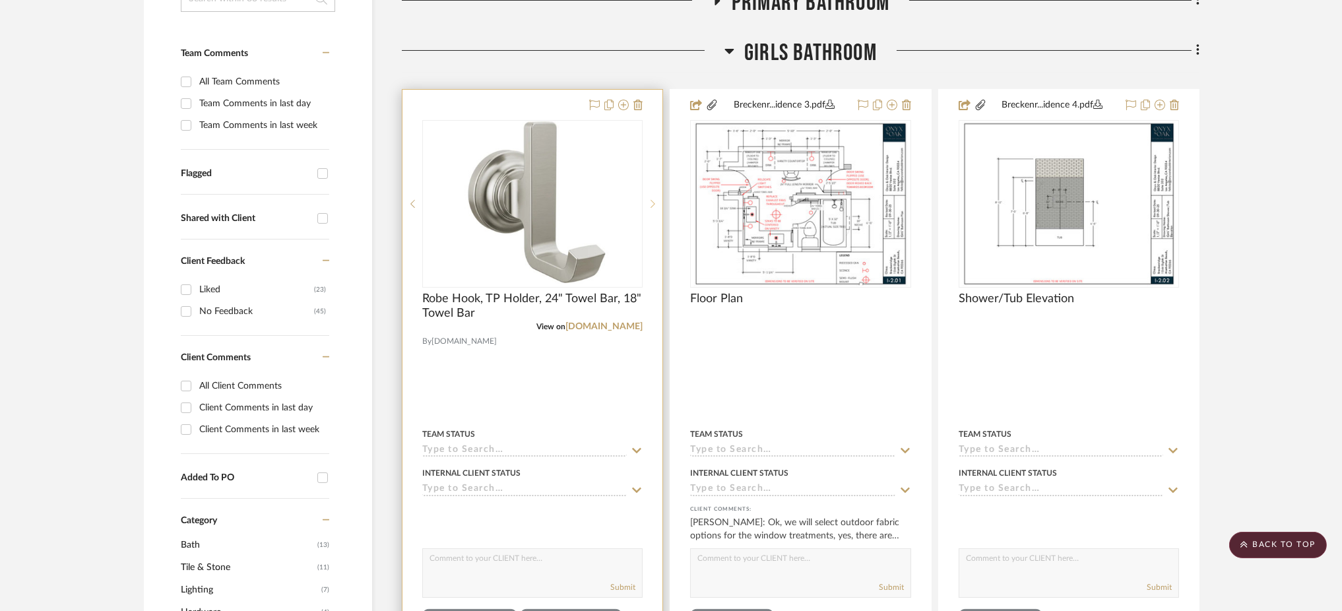
click at [656, 204] on sr-next-btn at bounding box center [653, 203] width 20 height 9
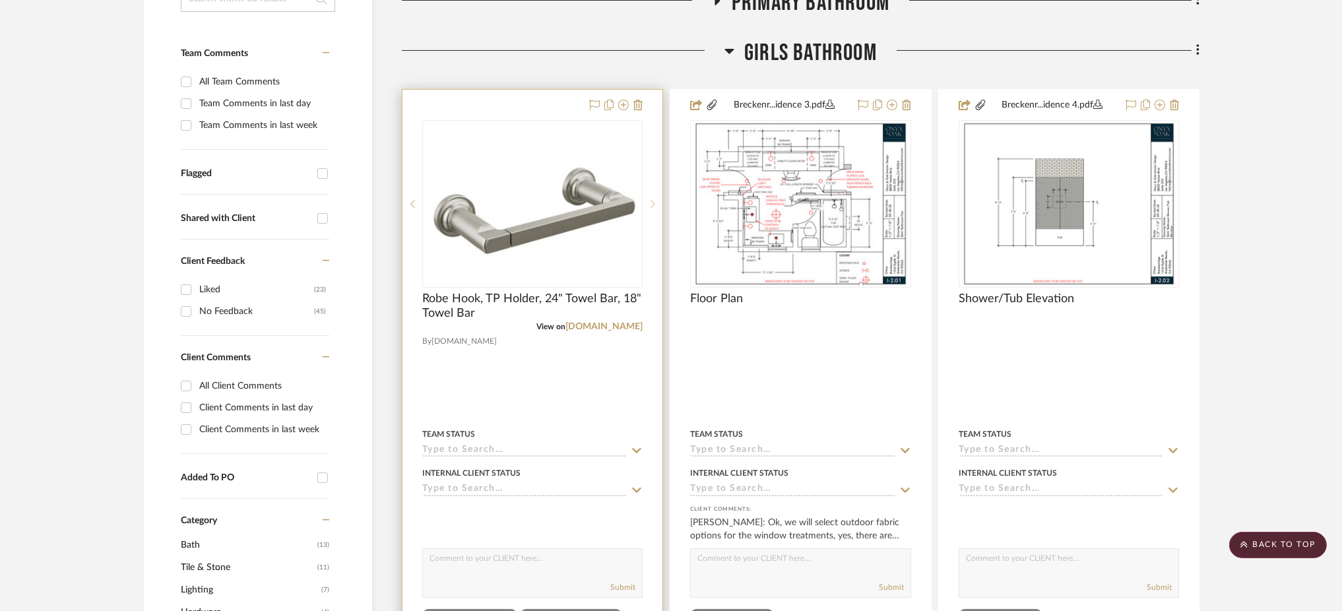
click at [656, 204] on sr-next-btn at bounding box center [653, 203] width 20 height 9
click at [567, 201] on img "3" at bounding box center [533, 204] width 218 height 139
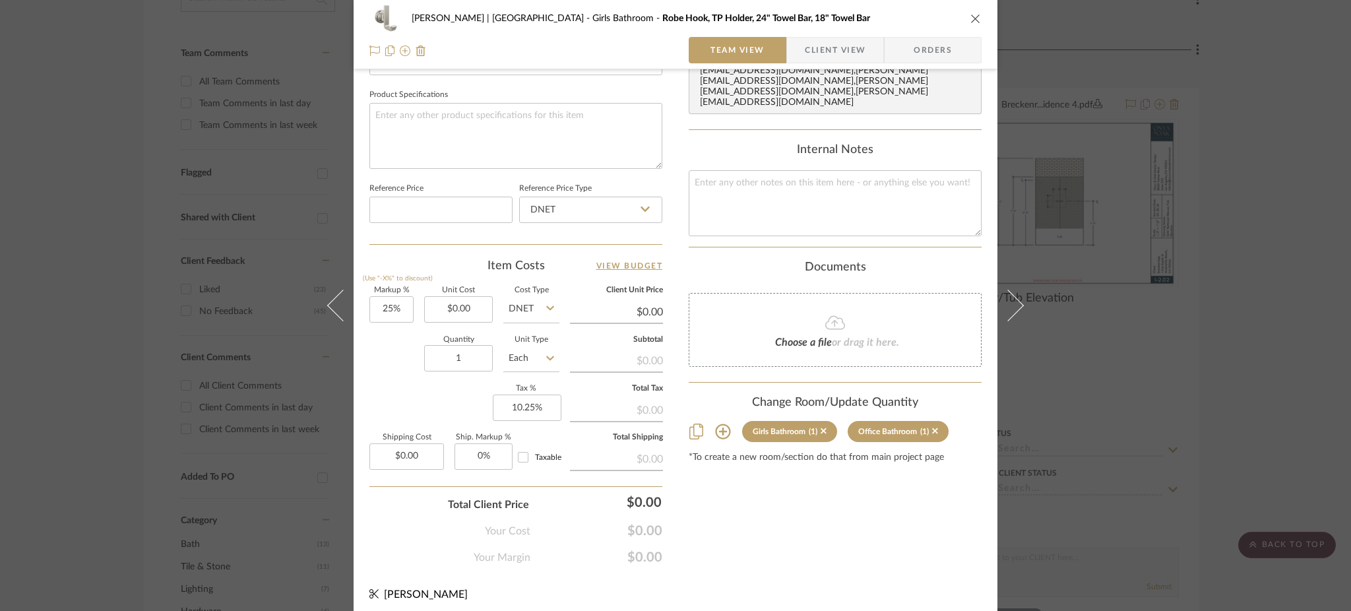
scroll to position [610, 0]
click at [715, 424] on icon at bounding box center [723, 432] width 16 height 16
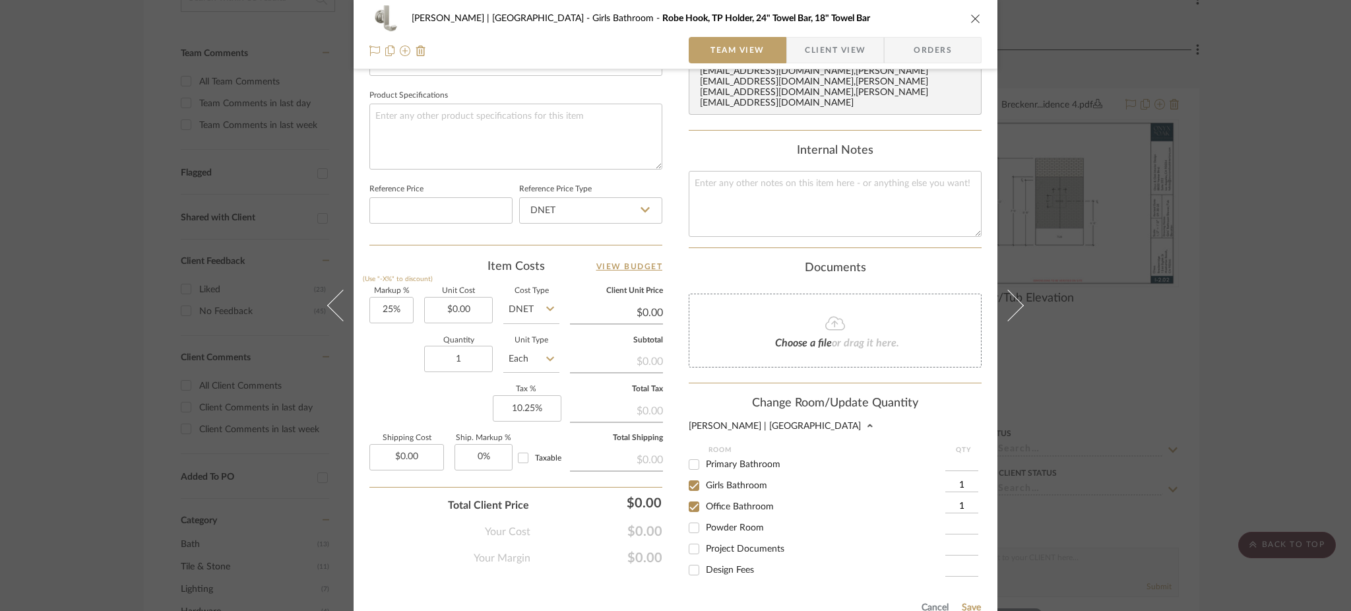
click at [687, 475] on input "Girls Bathroom" at bounding box center [693, 485] width 21 height 21
checkbox input "false"
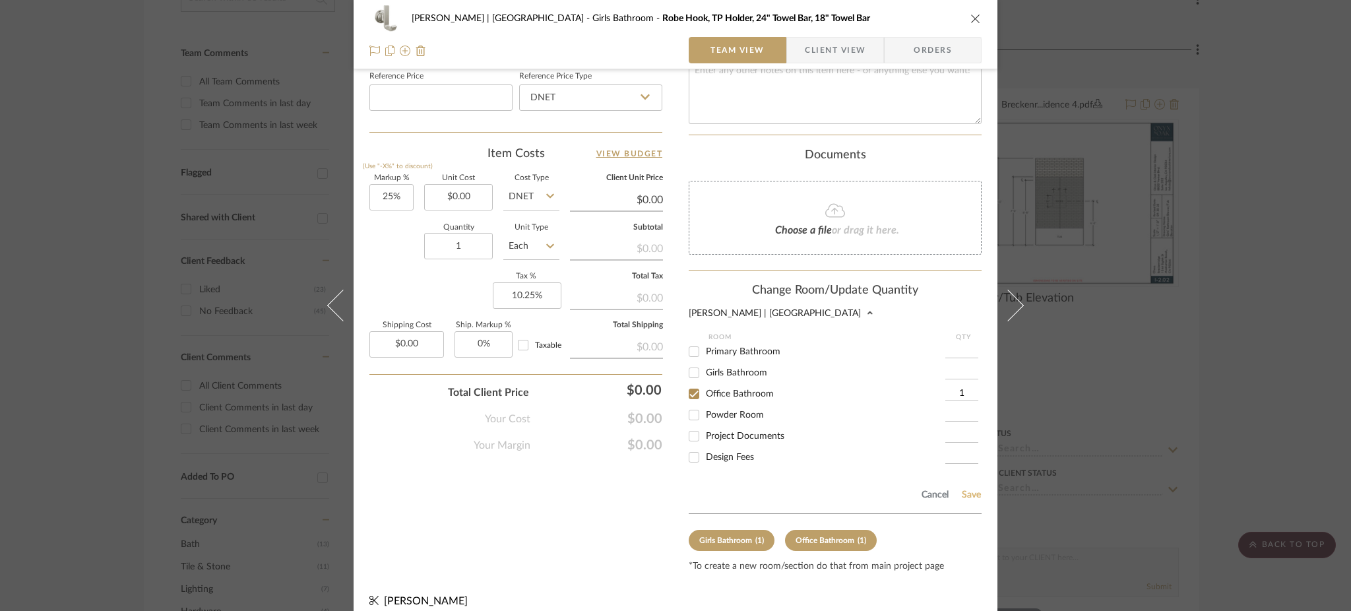
click at [966, 489] on button "Save" at bounding box center [971, 494] width 20 height 11
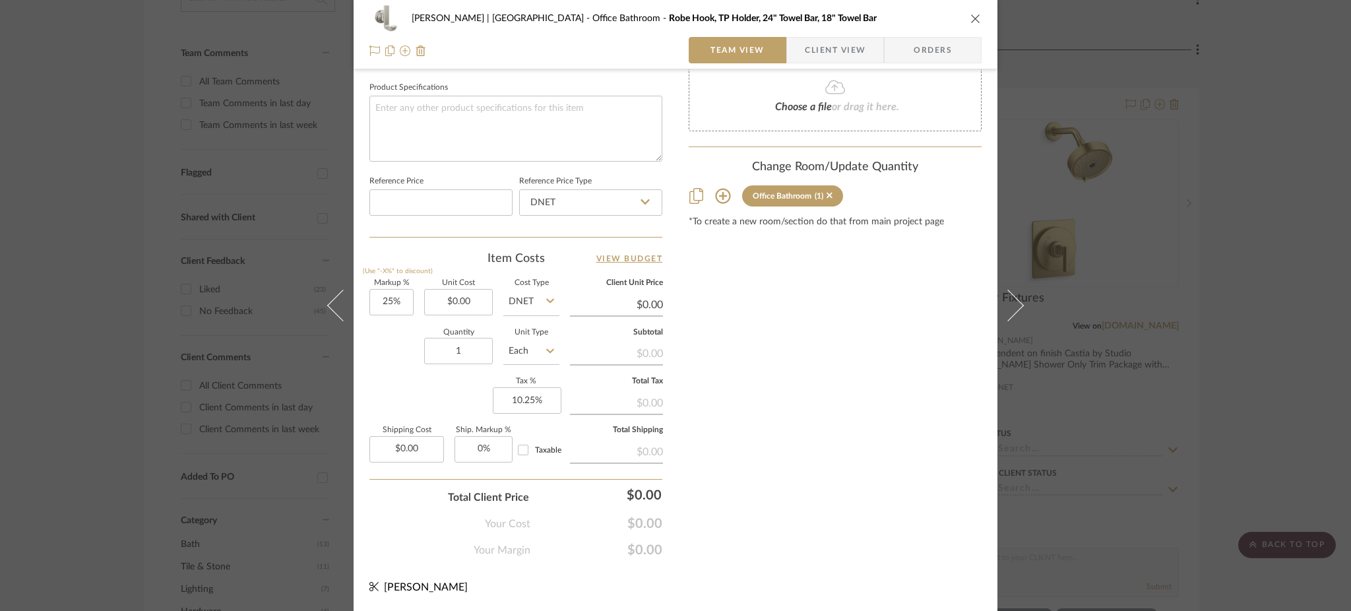
scroll to position [610, 0]
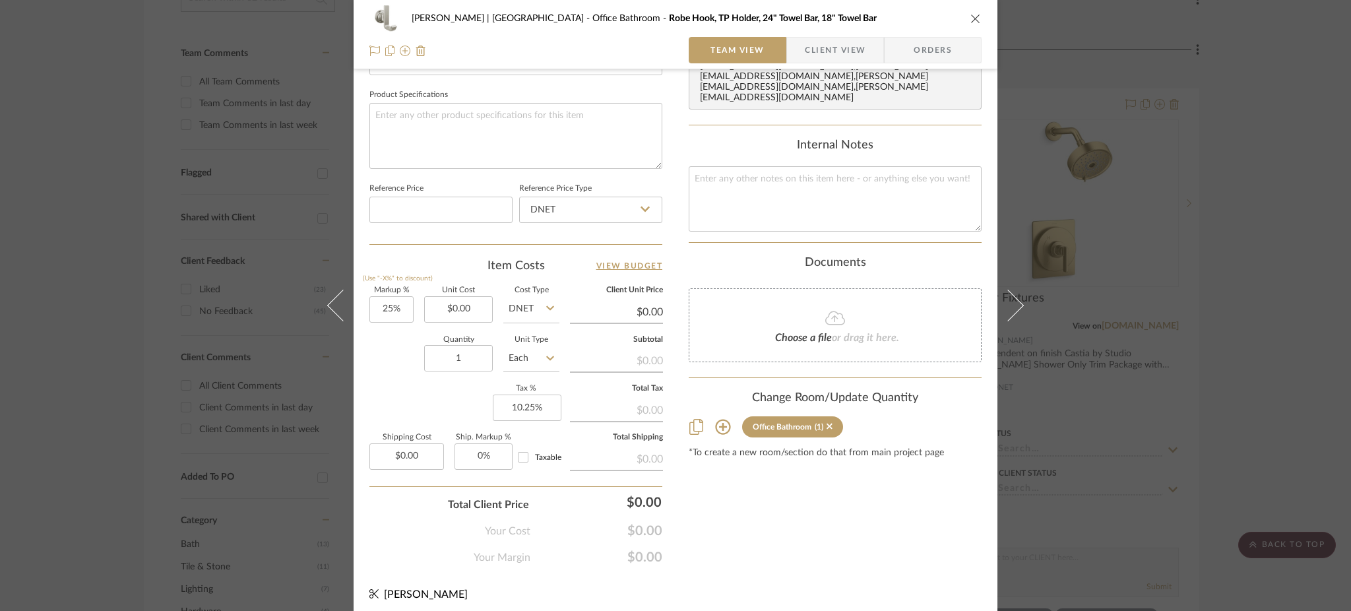
click at [1256, 210] on div "[PERSON_NAME] | [GEOGRAPHIC_DATA] Office Bathroom Robe Hook, TP Holder, 24" Tow…" at bounding box center [675, 305] width 1351 height 611
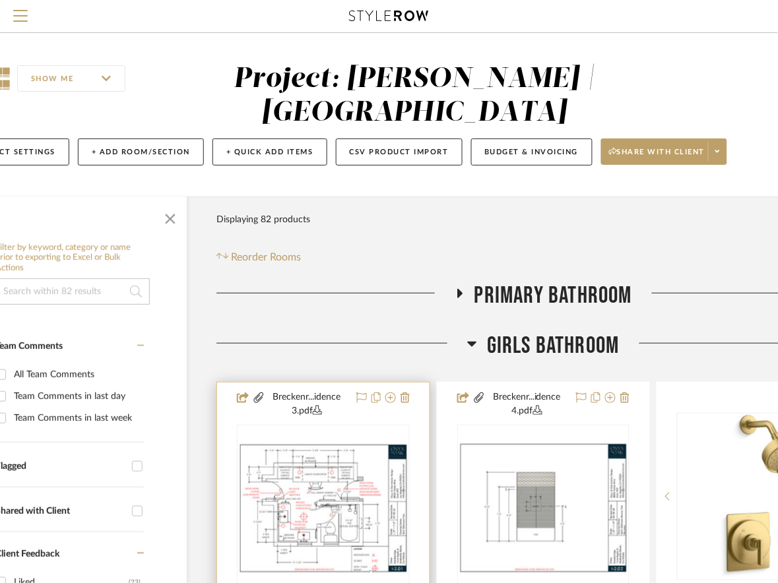
scroll to position [0, 172]
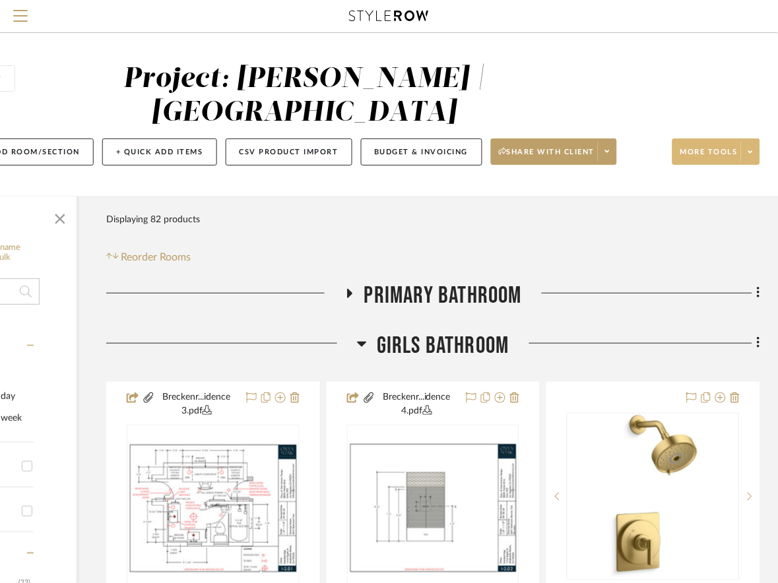
click at [751, 154] on icon at bounding box center [750, 151] width 5 height 7
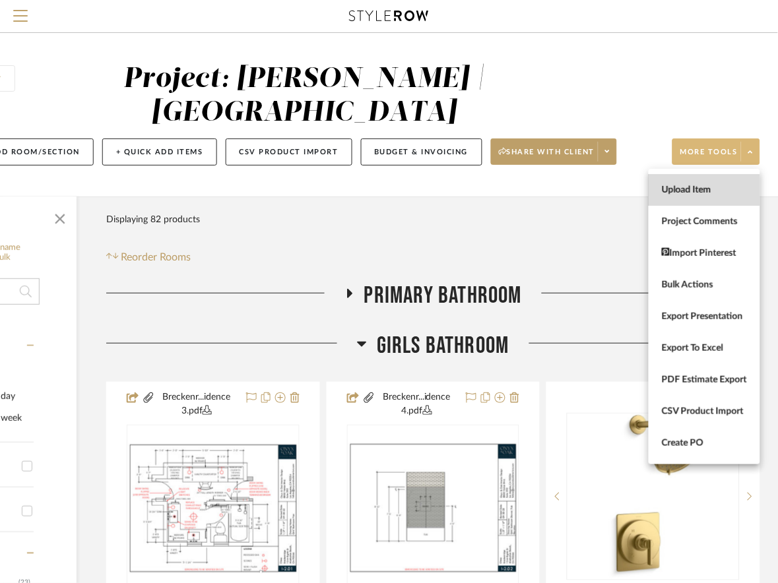
click at [699, 191] on span "Upload Item" at bounding box center [704, 189] width 85 height 11
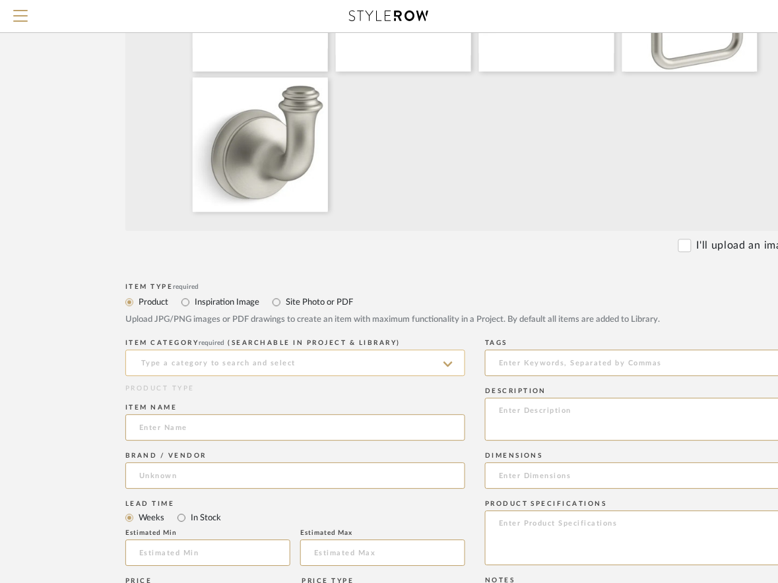
scroll to position [447, 0]
click at [276, 303] on input "Site Photo or PDF" at bounding box center [276, 302] width 16 height 16
radio input "true"
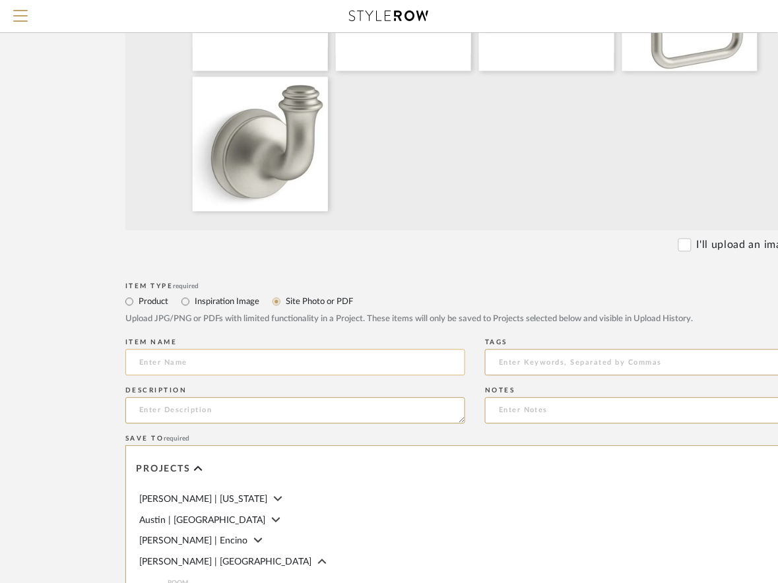
click at [160, 364] on input at bounding box center [295, 363] width 340 height 26
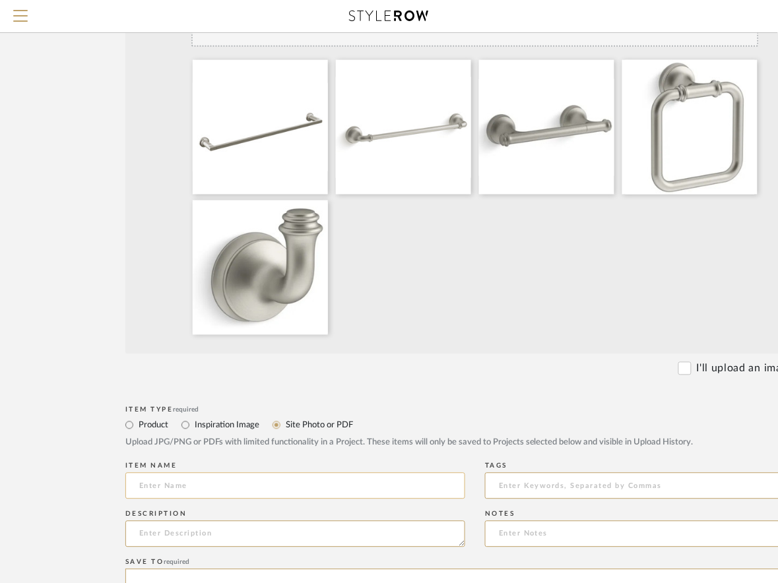
scroll to position [375, 0]
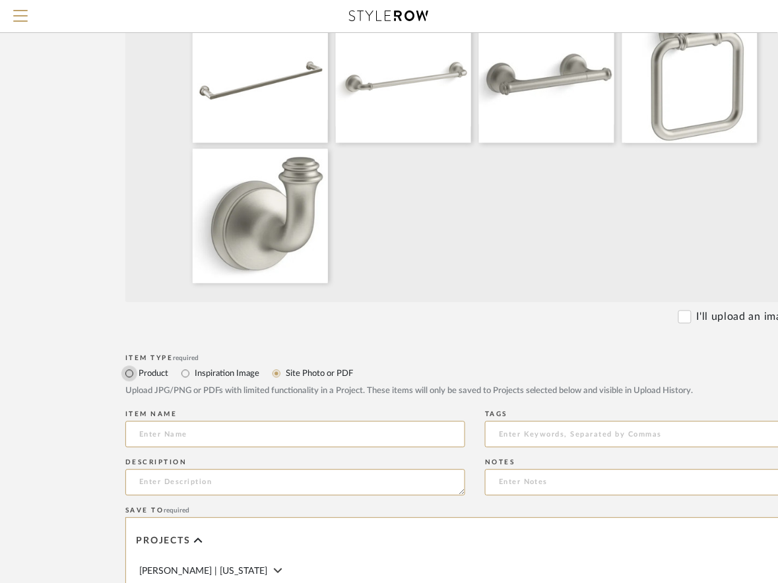
click at [129, 375] on input "Product" at bounding box center [129, 374] width 16 height 16
radio input "true"
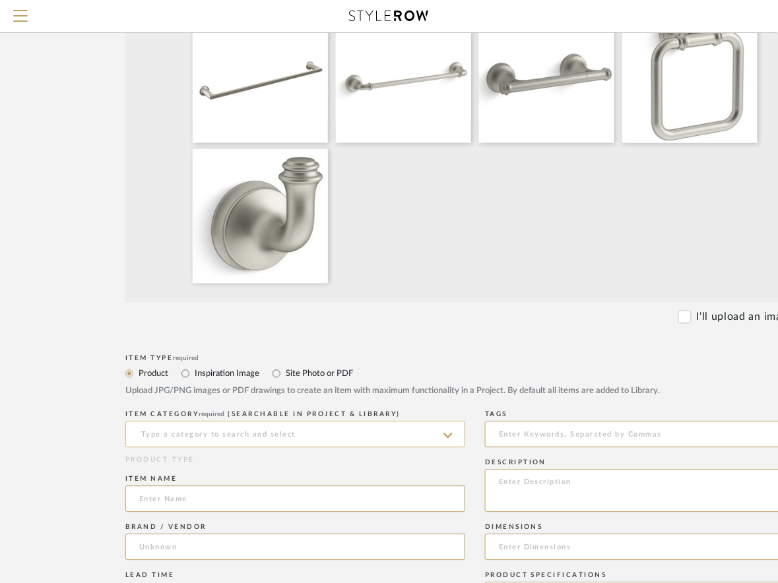
click at [165, 436] on input at bounding box center [295, 435] width 340 height 26
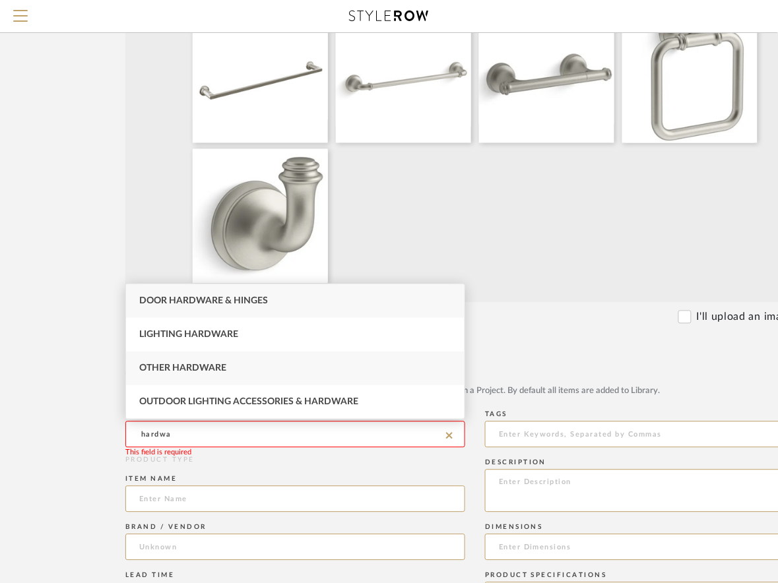
click at [208, 375] on div "Other Hardware" at bounding box center [295, 369] width 338 height 34
type input "Other Hardware"
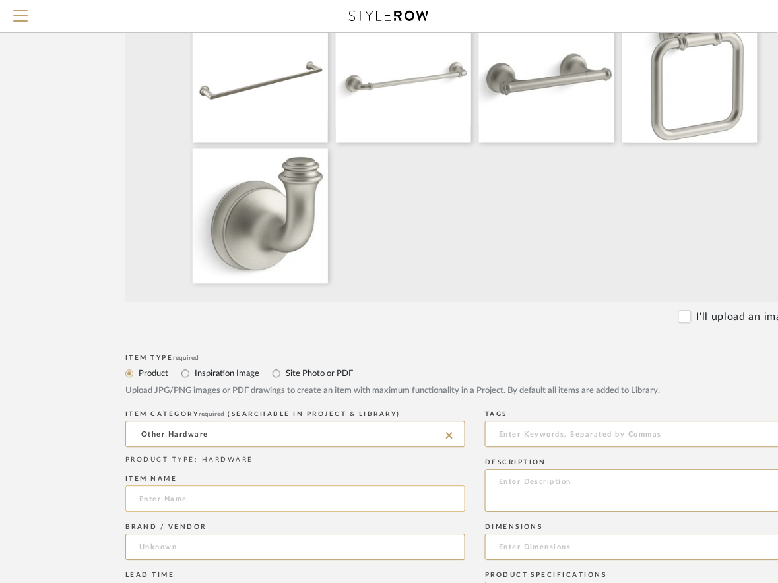
click at [183, 509] on input at bounding box center [295, 499] width 340 height 26
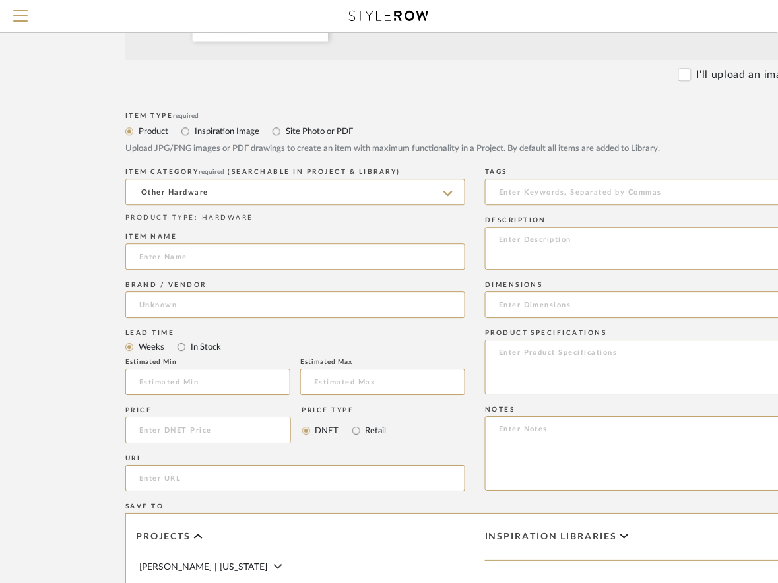
scroll to position [618, 0]
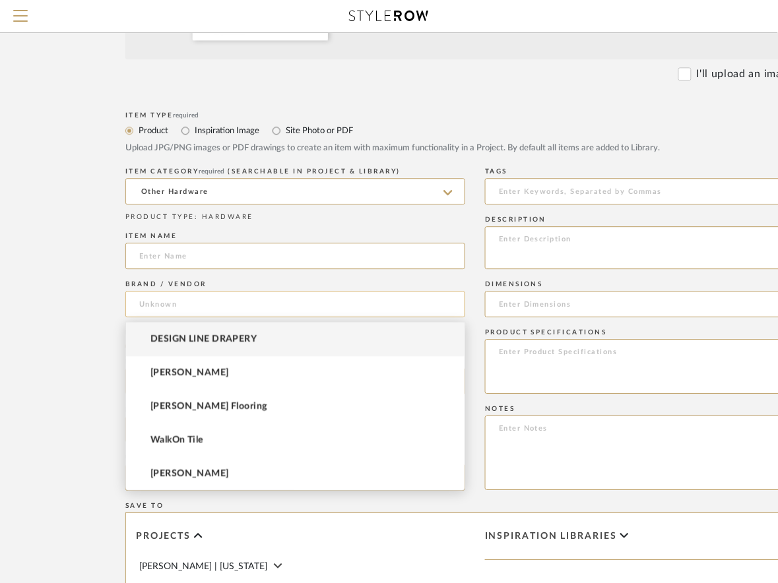
click at [181, 315] on input at bounding box center [295, 304] width 340 height 26
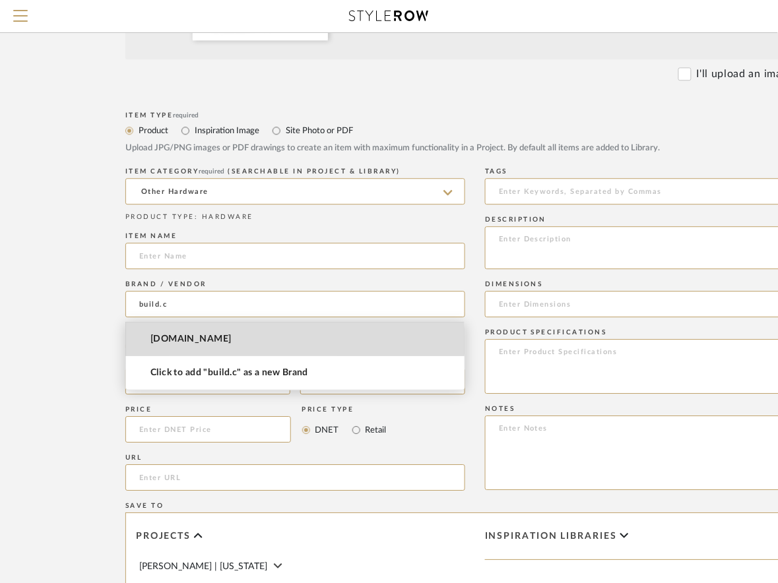
click at [233, 342] on mat-option "[DOMAIN_NAME]" at bounding box center [295, 340] width 338 height 34
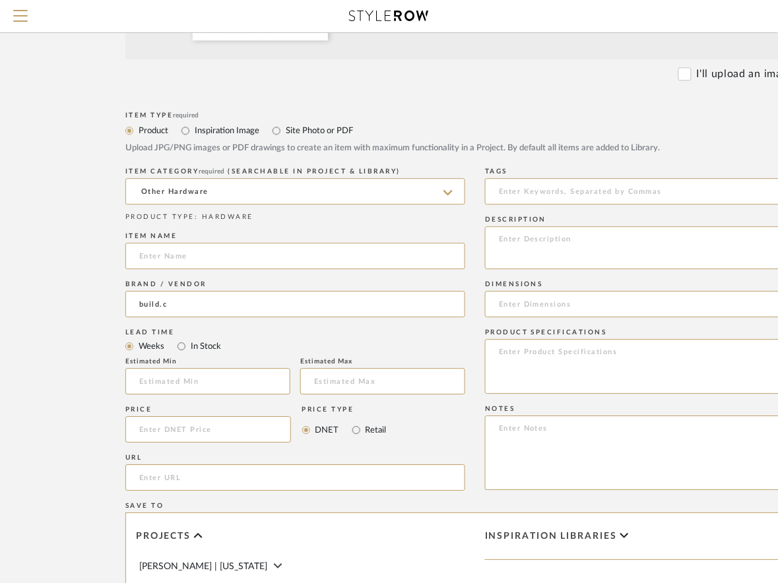
type input "[DOMAIN_NAME]"
click at [536, 356] on textarea at bounding box center [655, 366] width 340 height 55
type textarea "Kohler Bellera line"
click at [201, 254] on input at bounding box center [295, 256] width 340 height 26
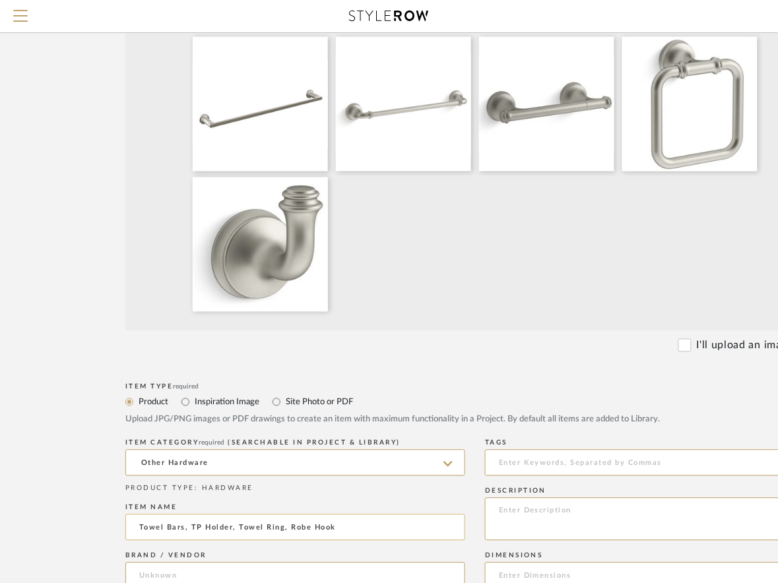
scroll to position [593, 0]
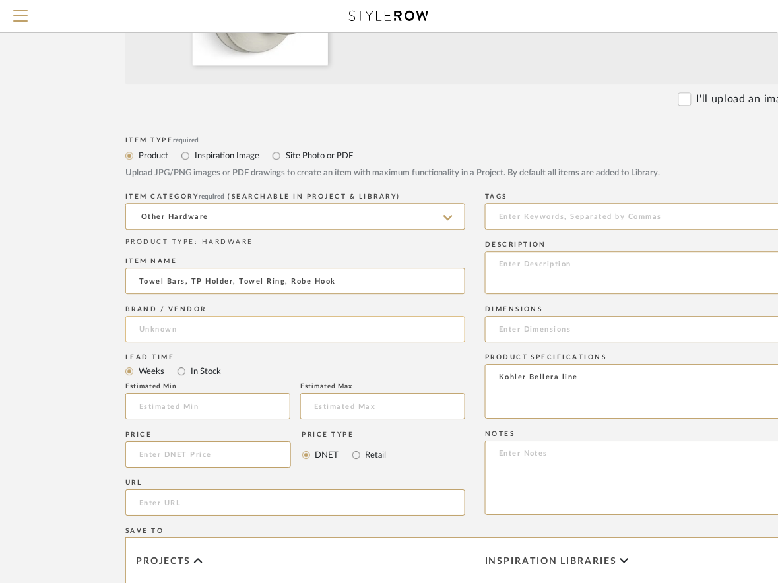
type input "Towel Bars, TP Holder, Towel Ring, Robe Hook"
click at [162, 325] on input at bounding box center [295, 329] width 340 height 26
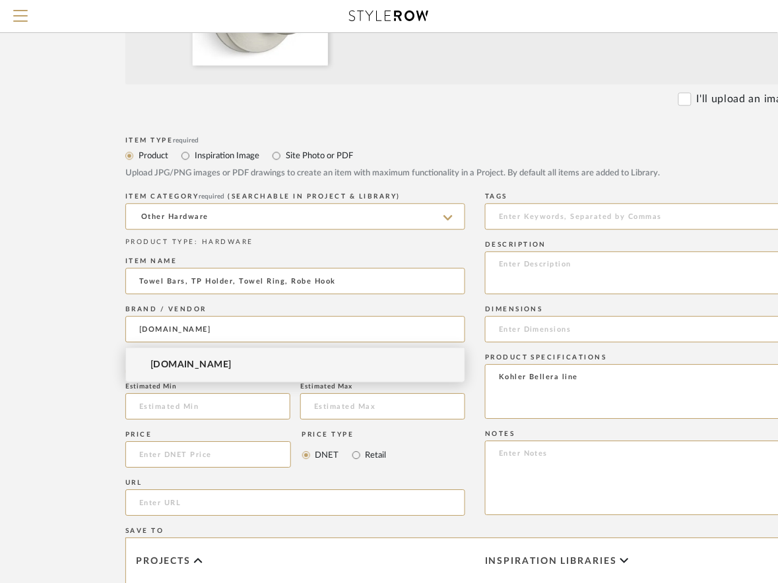
click at [225, 366] on mat-option "[DOMAIN_NAME]" at bounding box center [295, 365] width 338 height 34
type input "[DOMAIN_NAME]"
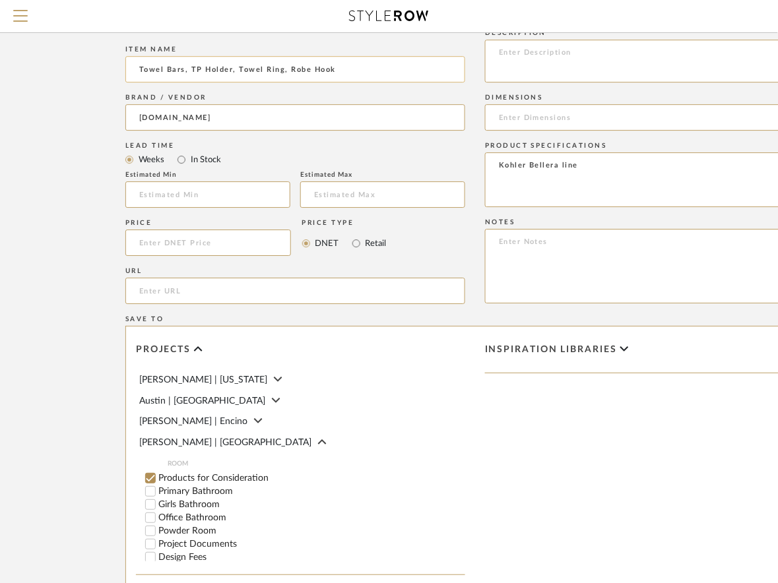
scroll to position [808, 0]
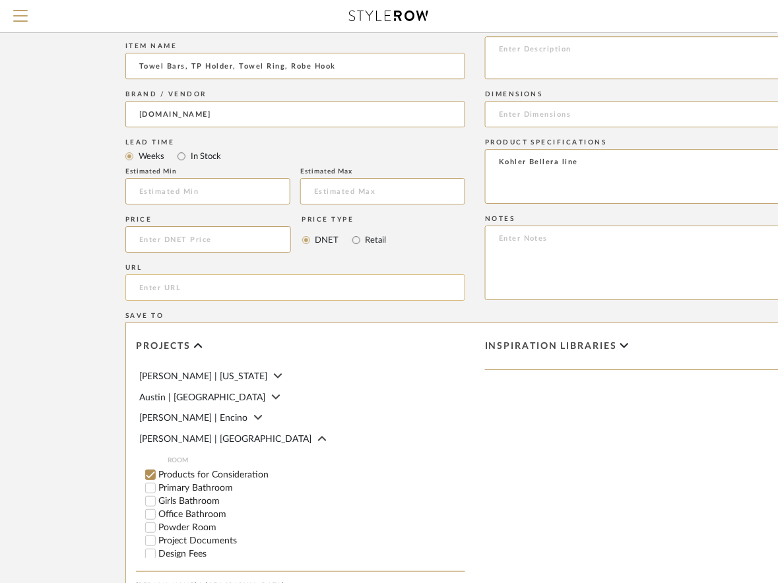
click at [191, 292] on input "url" at bounding box center [295, 287] width 340 height 26
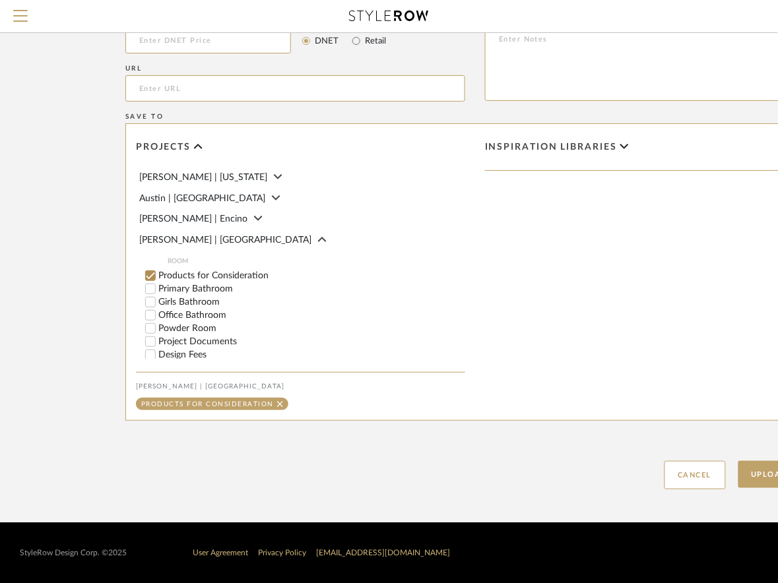
click at [150, 305] on input "Girls Bathroom" at bounding box center [150, 302] width 13 height 13
checkbox input "false"
click at [765, 472] on button "Upload Item" at bounding box center [781, 474] width 87 height 27
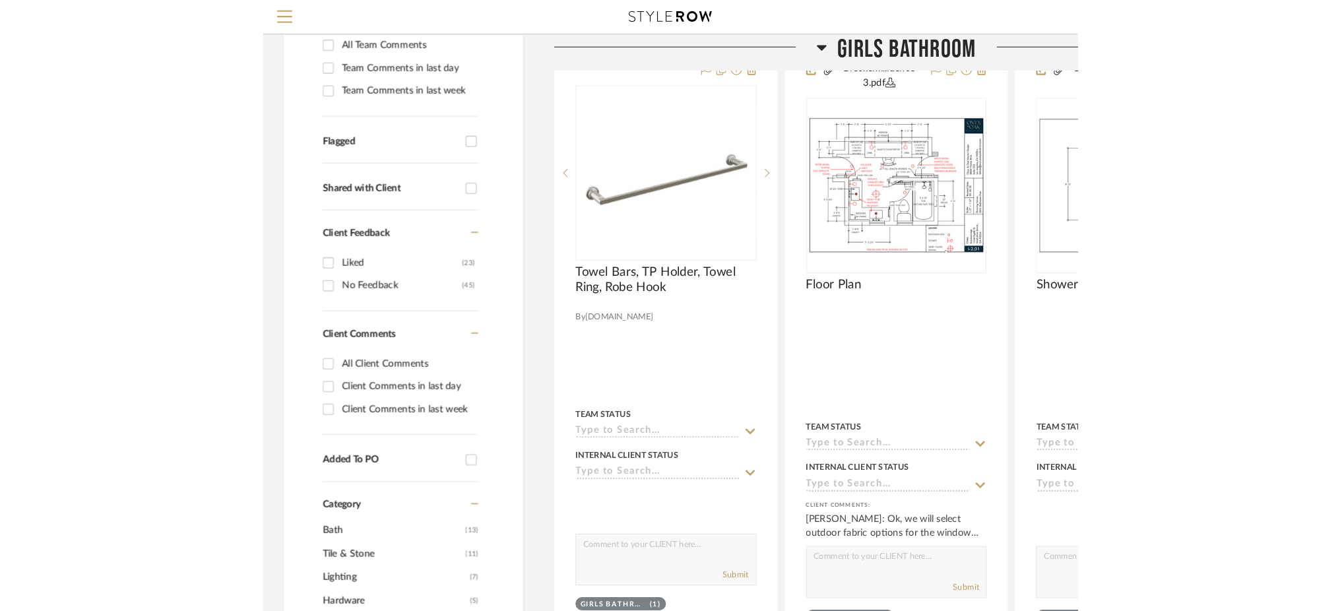
scroll to position [332, 0]
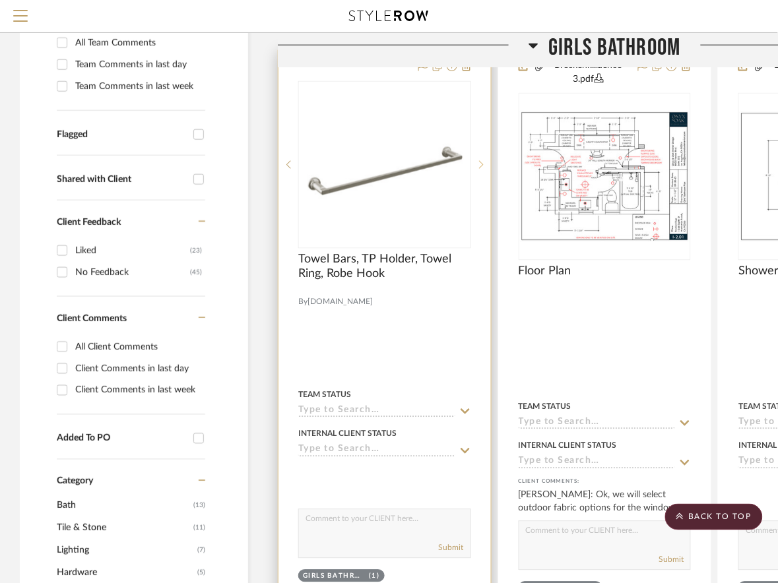
click at [484, 167] on sr-next-btn at bounding box center [481, 164] width 20 height 9
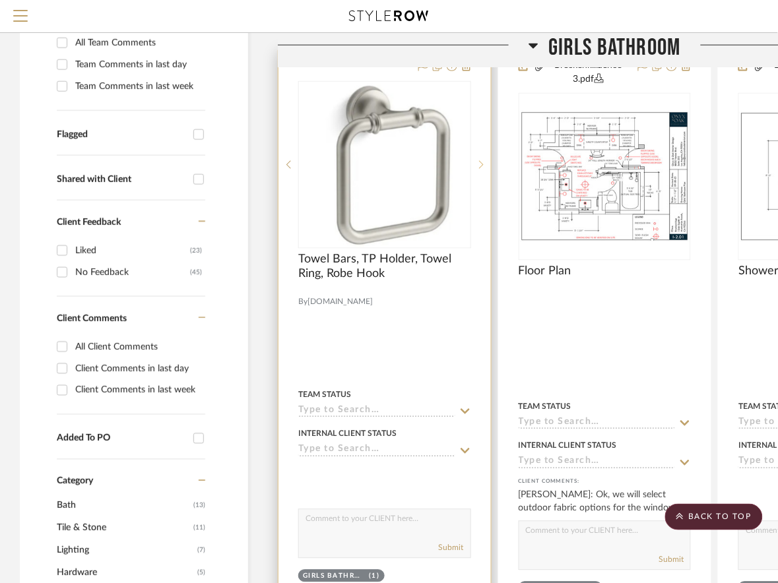
click at [484, 167] on sr-next-btn at bounding box center [481, 164] width 20 height 9
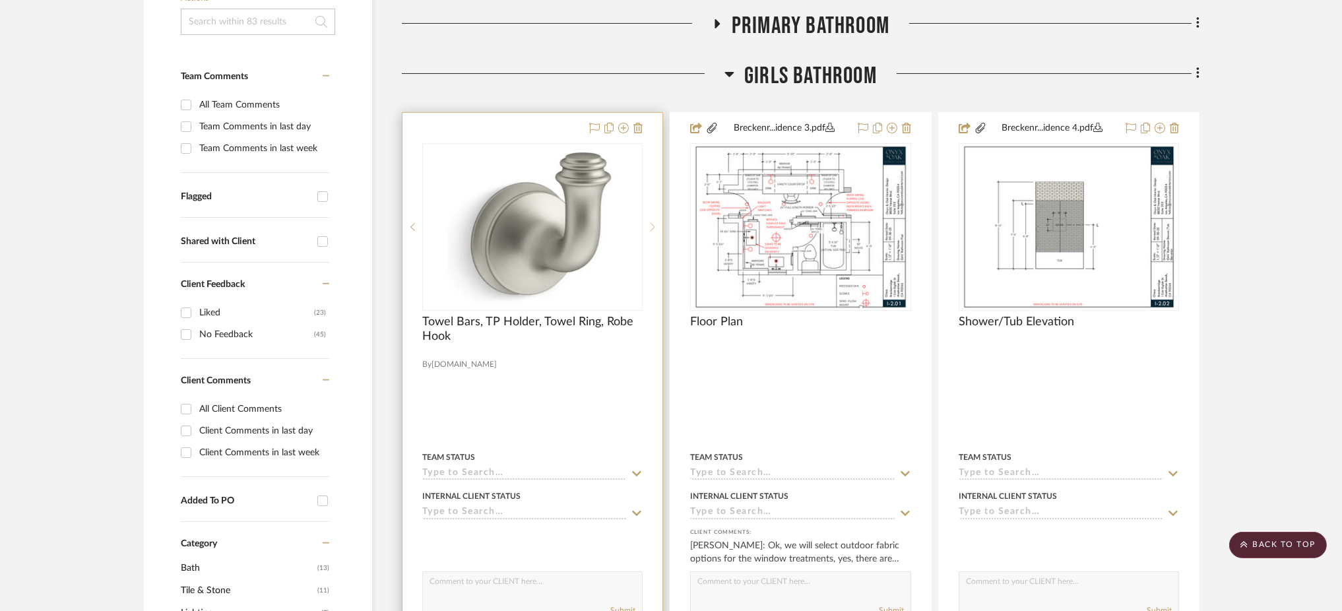
click at [652, 226] on icon at bounding box center [652, 226] width 5 height 9
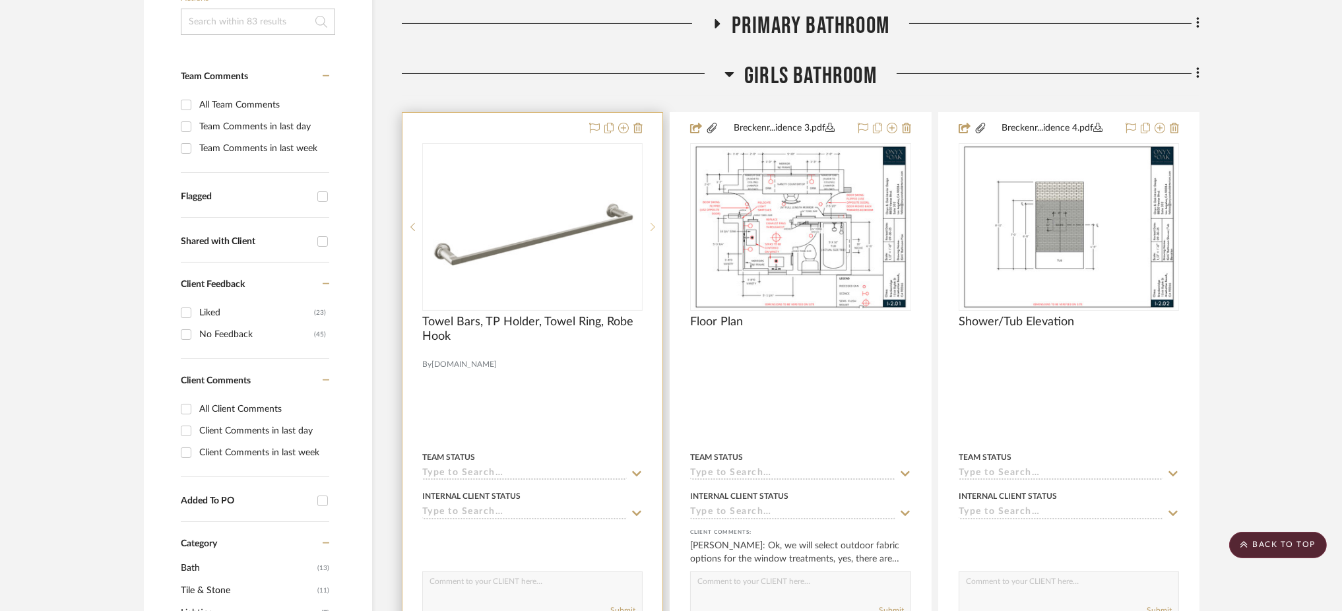
click at [652, 226] on icon at bounding box center [652, 226] width 5 height 9
click at [414, 222] on icon at bounding box center [412, 226] width 5 height 9
click at [556, 220] on img "0" at bounding box center [533, 226] width 218 height 143
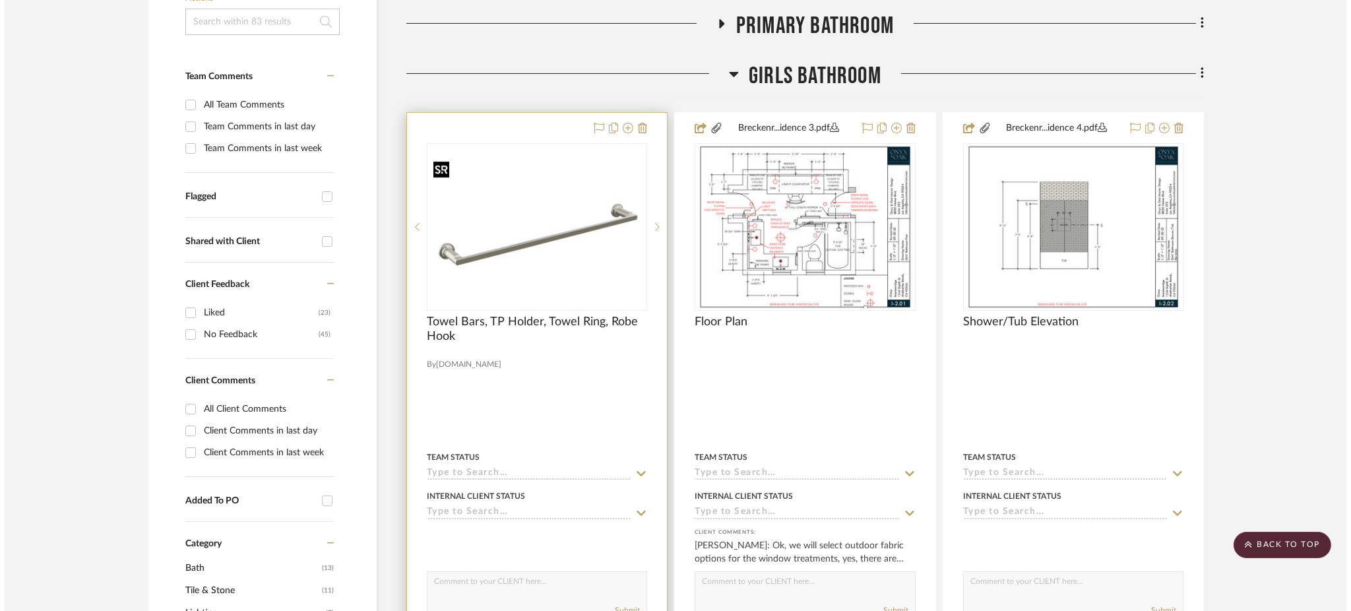
scroll to position [0, 0]
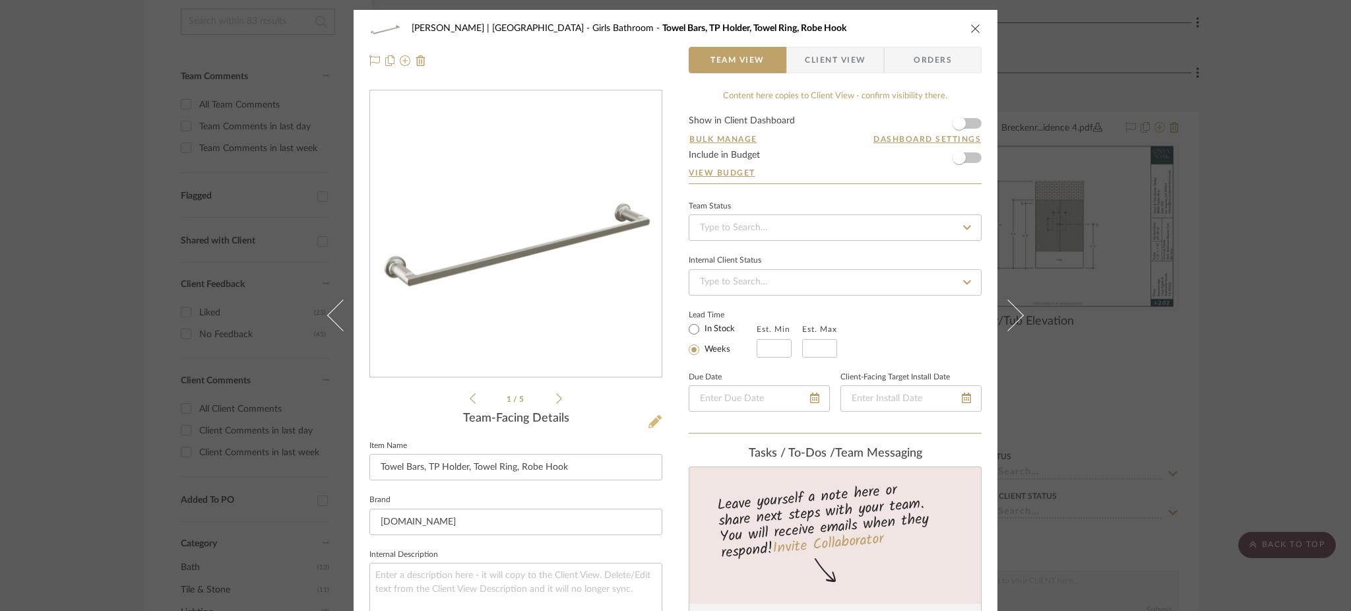
click at [654, 421] on icon at bounding box center [654, 421] width 13 height 13
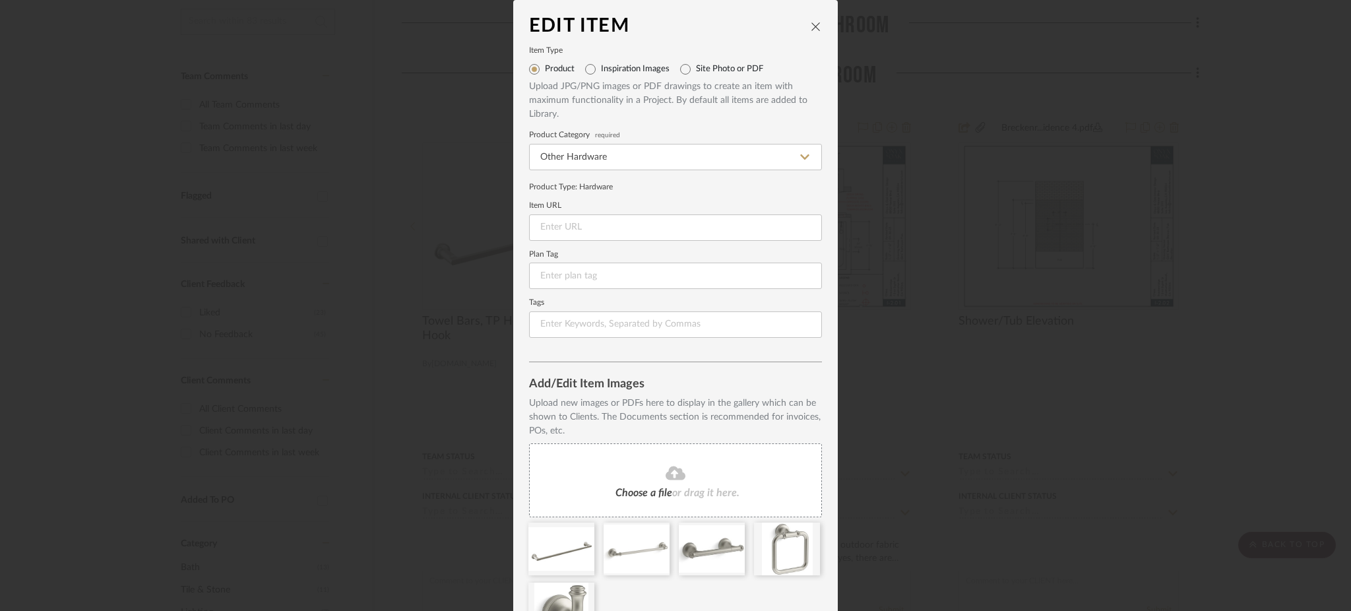
scroll to position [77, 0]
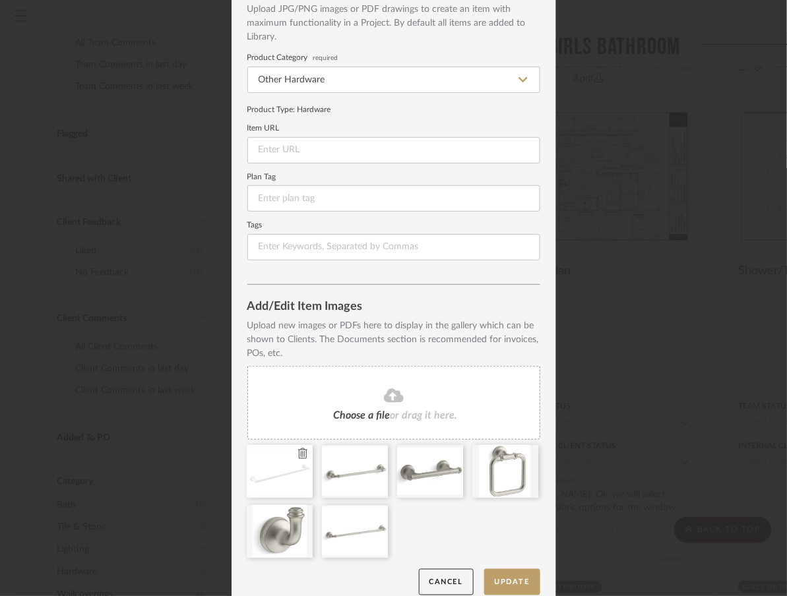
click at [298, 453] on icon at bounding box center [302, 454] width 9 height 11
click at [502, 574] on button "Update" at bounding box center [512, 582] width 56 height 27
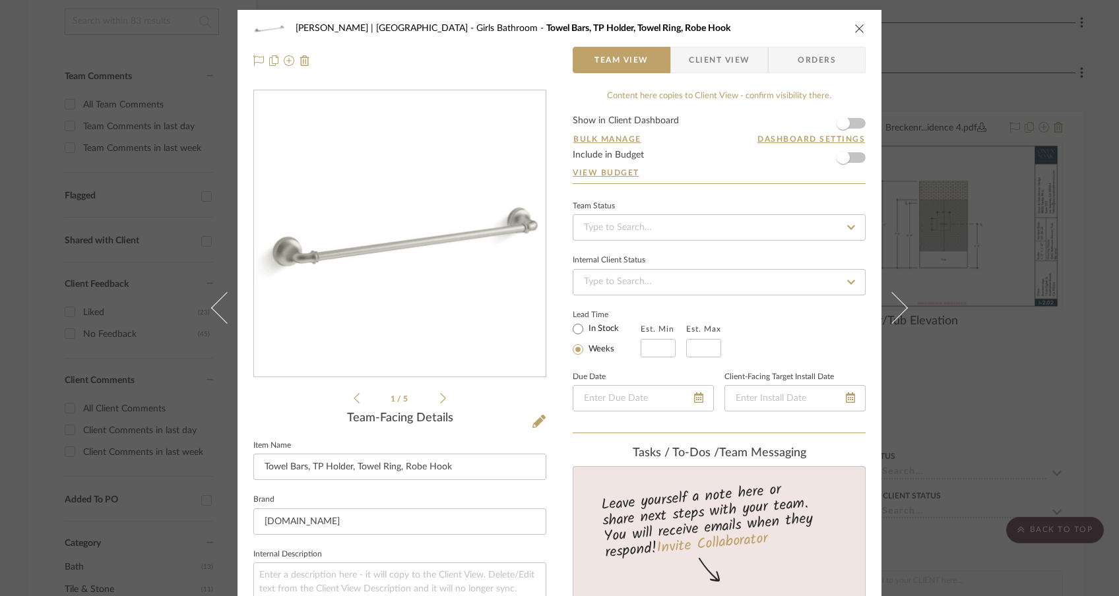
click at [434, 400] on li "1 / 5" at bounding box center [400, 399] width 80 height 16
click at [440, 399] on icon at bounding box center [443, 399] width 6 height 12
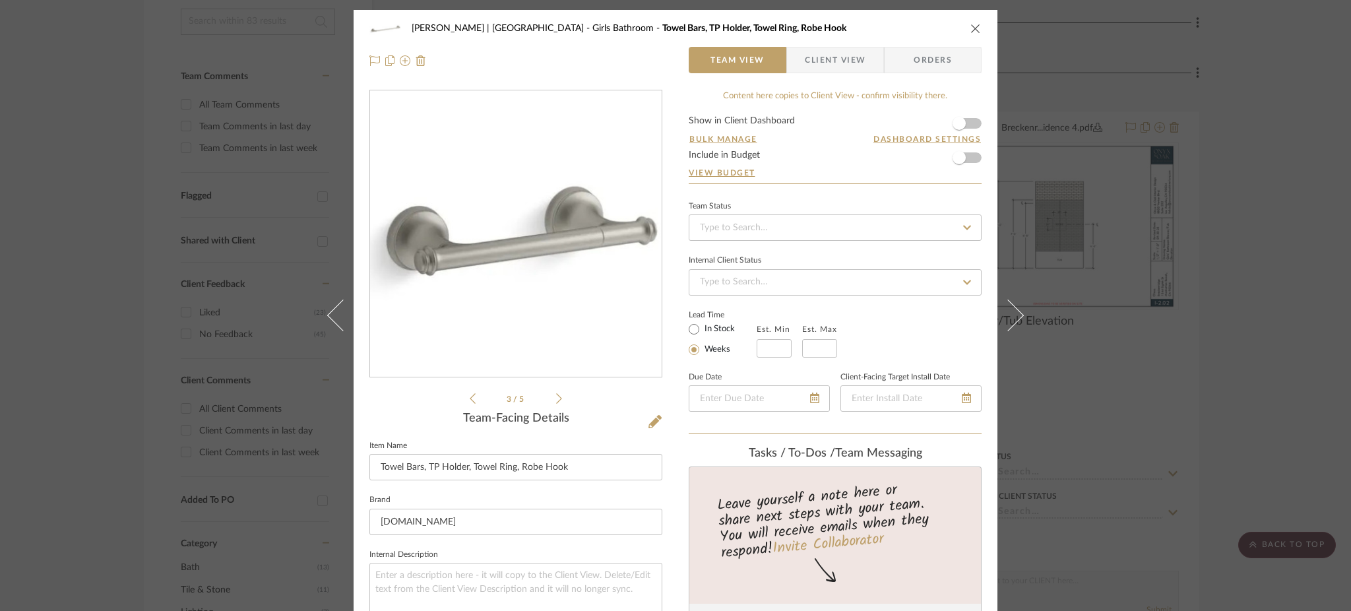
click at [556, 397] on icon at bounding box center [559, 399] width 6 height 12
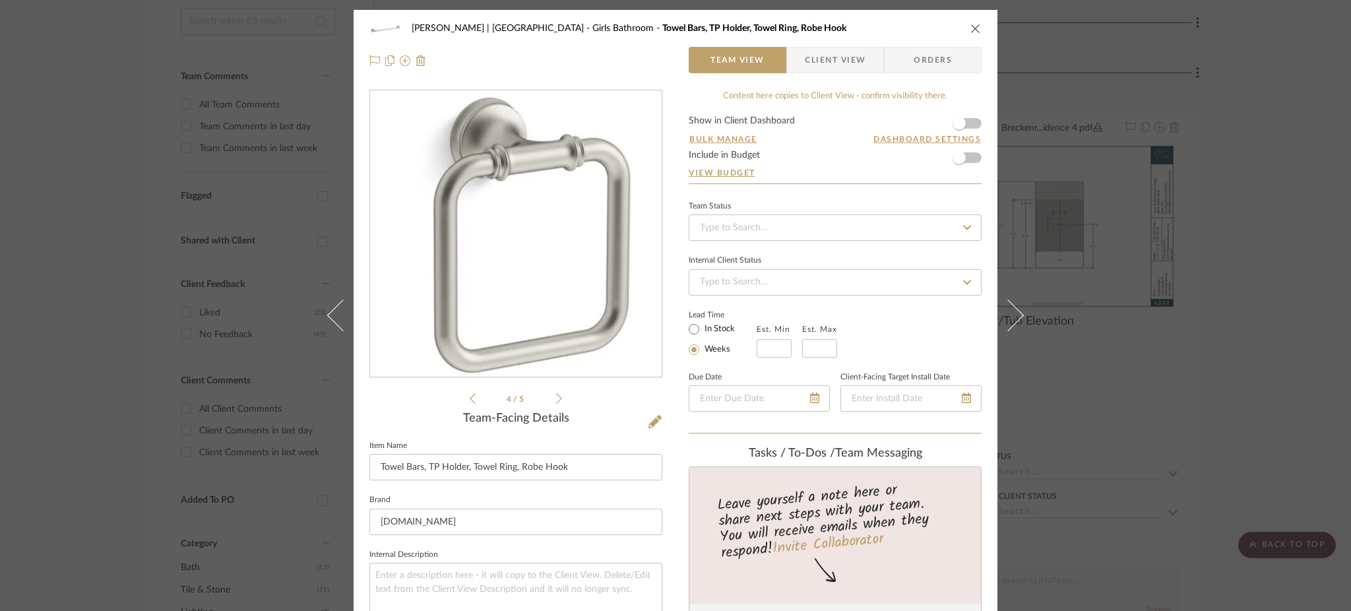
click at [1203, 135] on div "[PERSON_NAME] | [GEOGRAPHIC_DATA] Girls Bathroom Towel Bars, TP Holder, Towel R…" at bounding box center [675, 305] width 1351 height 611
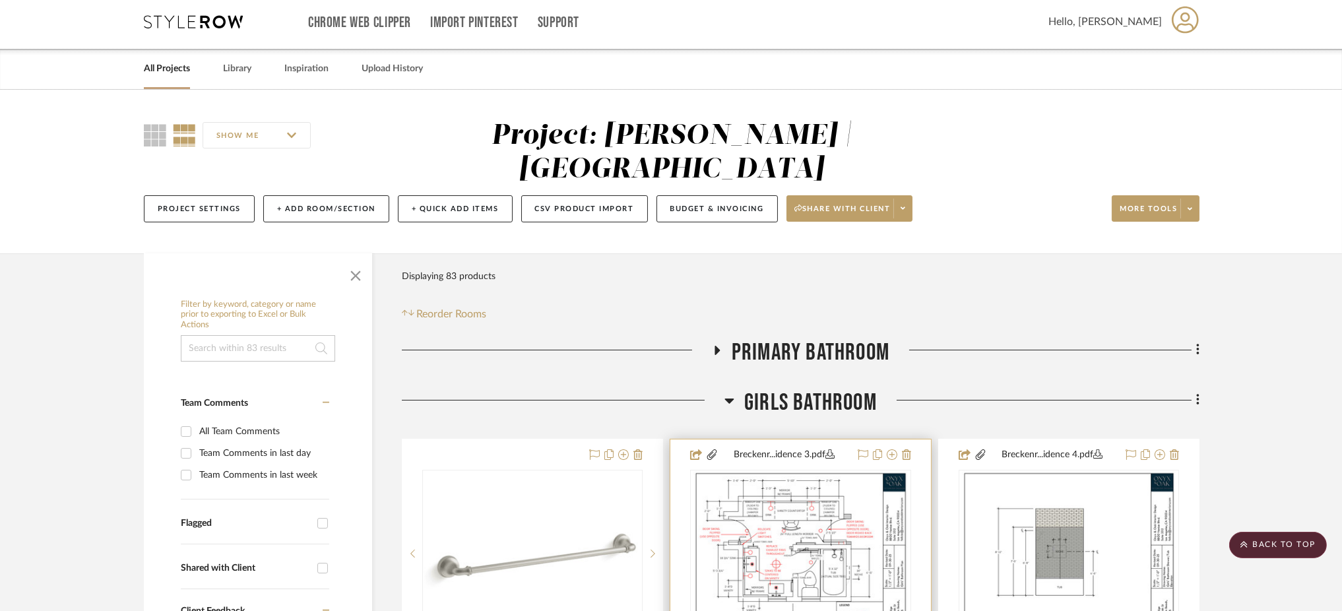
scroll to position [5, 0]
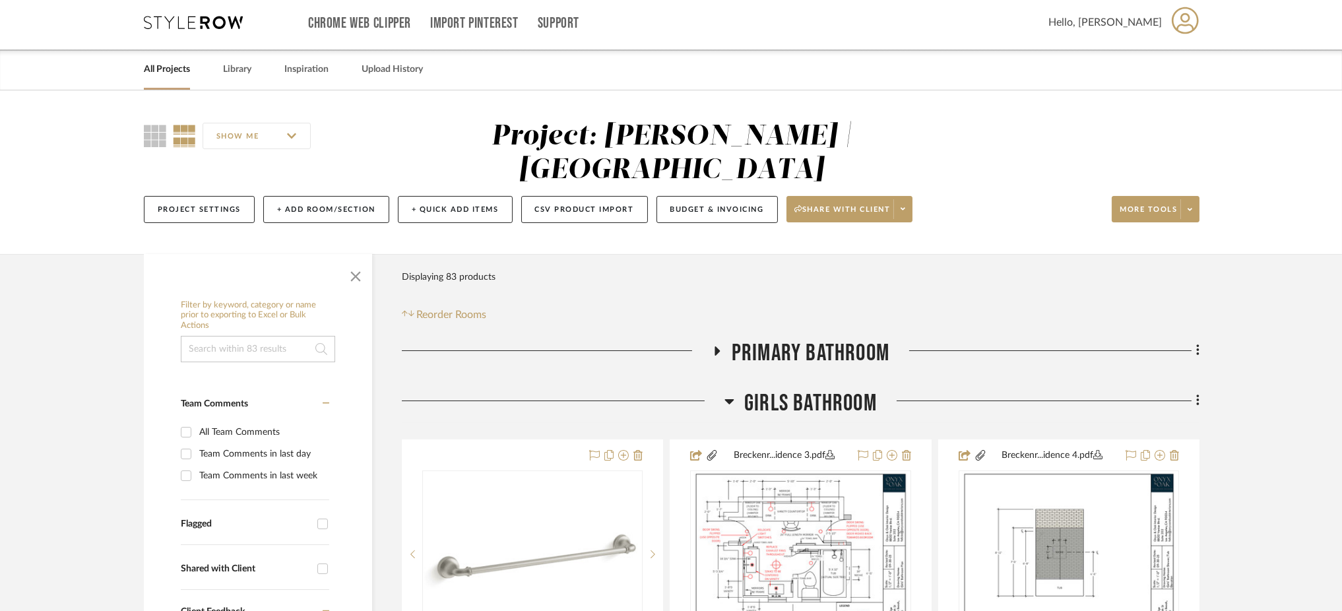
click at [722, 401] on div at bounding box center [563, 406] width 323 height 34
click at [731, 393] on icon at bounding box center [729, 401] width 10 height 16
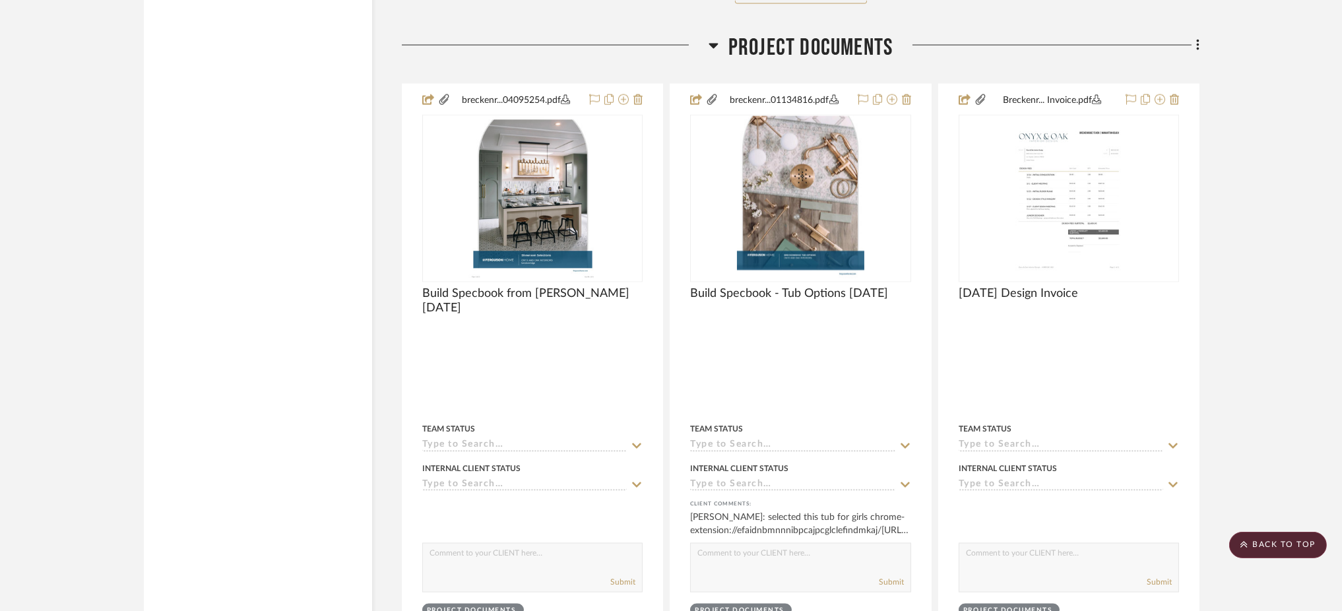
scroll to position [4138, 0]
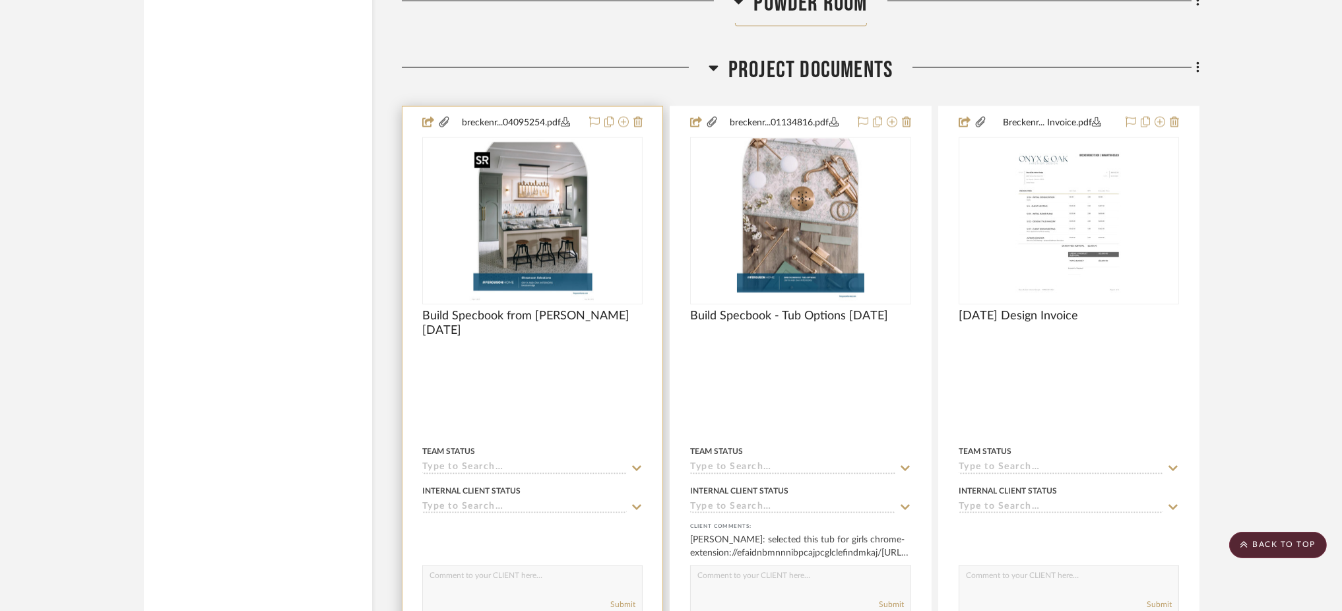
click at [0, 0] on img at bounding box center [0, 0] width 0 height 0
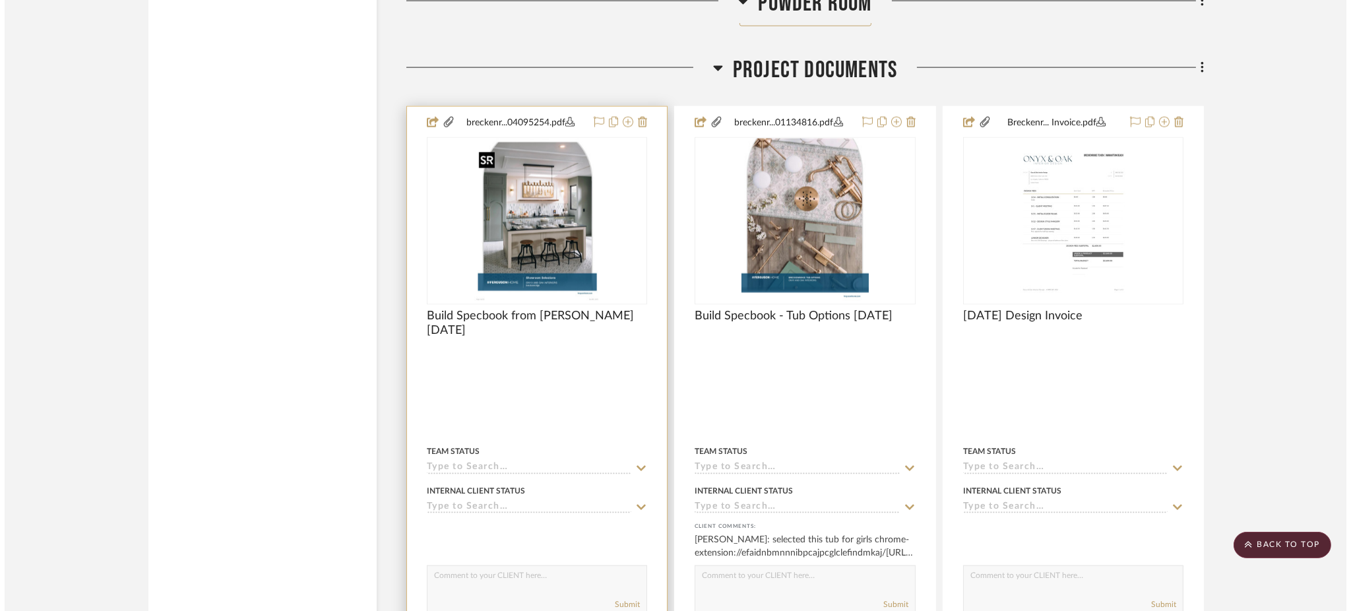
scroll to position [0, 0]
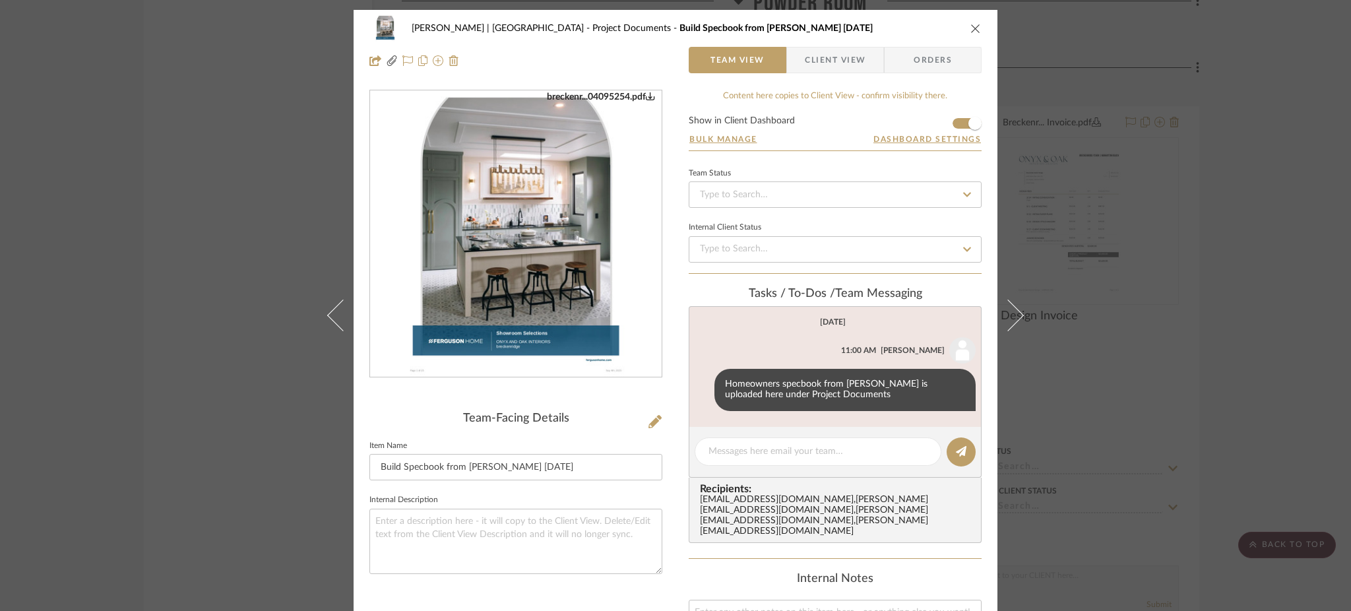
click at [555, 227] on img "0" at bounding box center [516, 234] width 222 height 286
